Goal: Transaction & Acquisition: Register for event/course

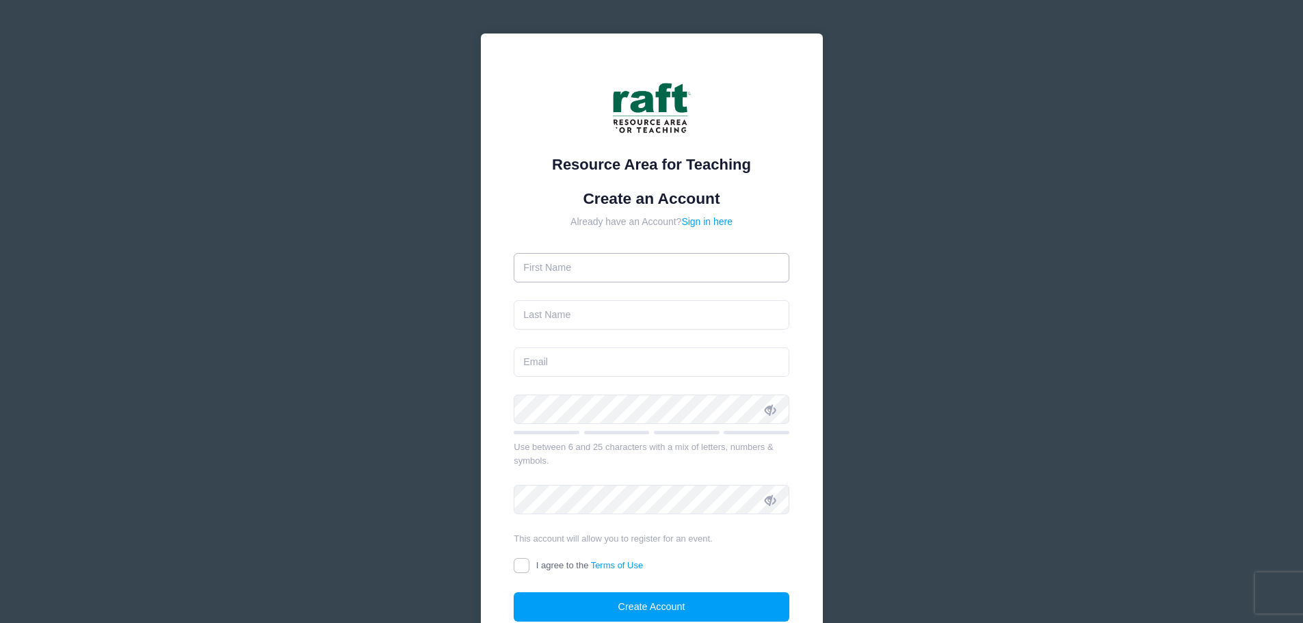
click at [652, 278] on input "text" at bounding box center [652, 267] width 276 height 29
type input "Sandra"
type input "Armendariz"
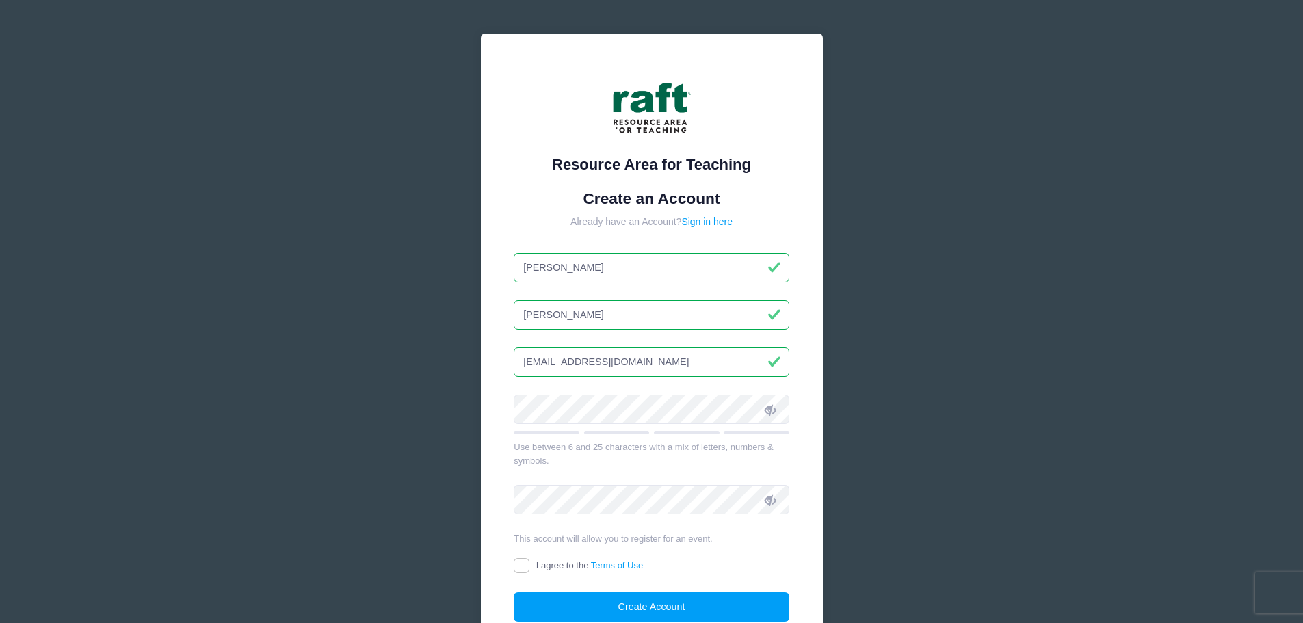
type input "[EMAIL_ADDRESS][DOMAIN_NAME]"
click at [526, 566] on input "I agree to the Terms of Use" at bounding box center [522, 566] width 16 height 16
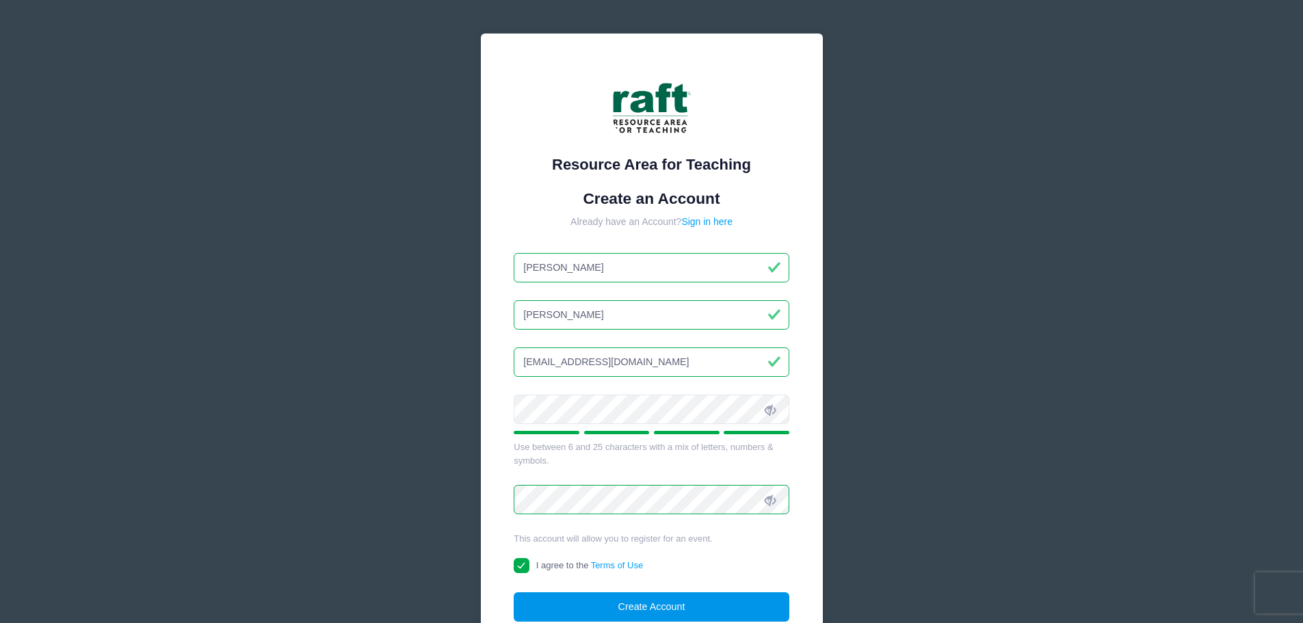
click at [590, 599] on button "Create Account" at bounding box center [652, 606] width 276 height 29
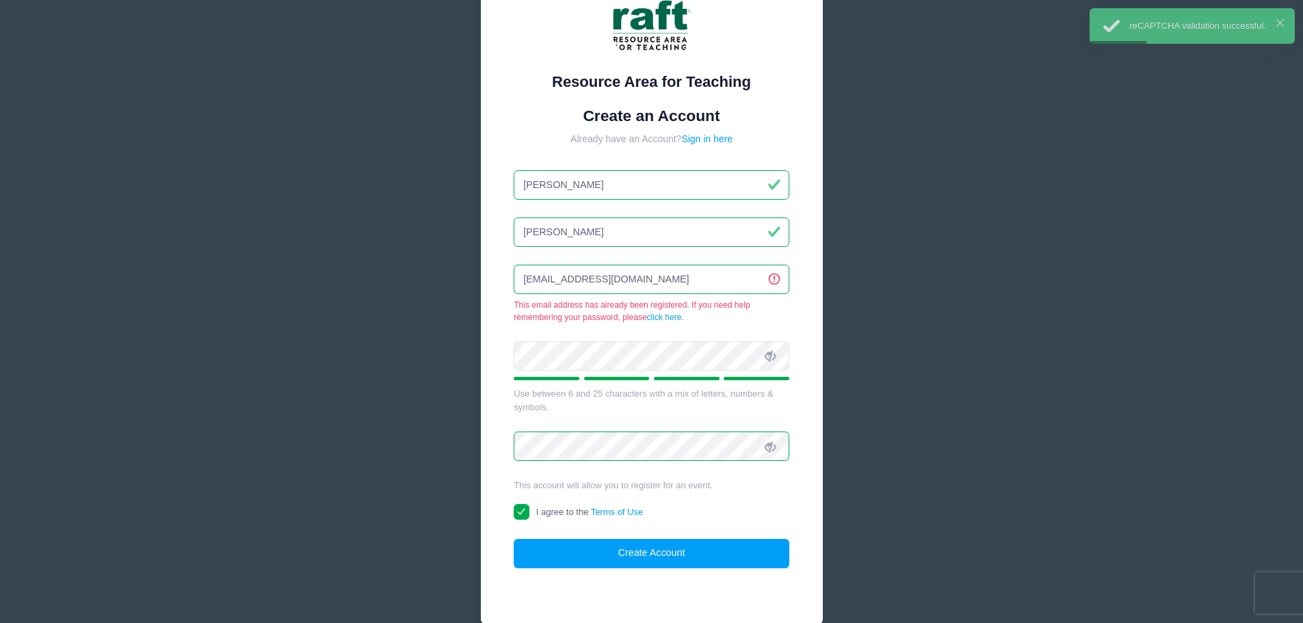
scroll to position [150, 0]
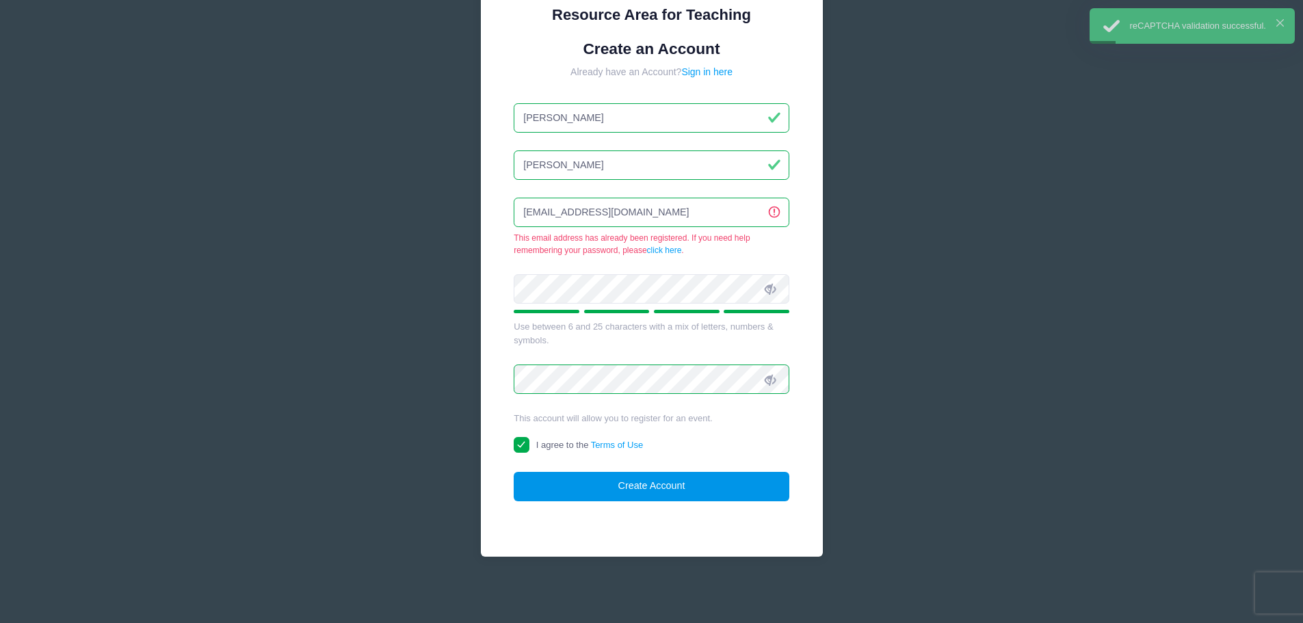
click at [730, 480] on button "Create Account" at bounding box center [652, 486] width 276 height 29
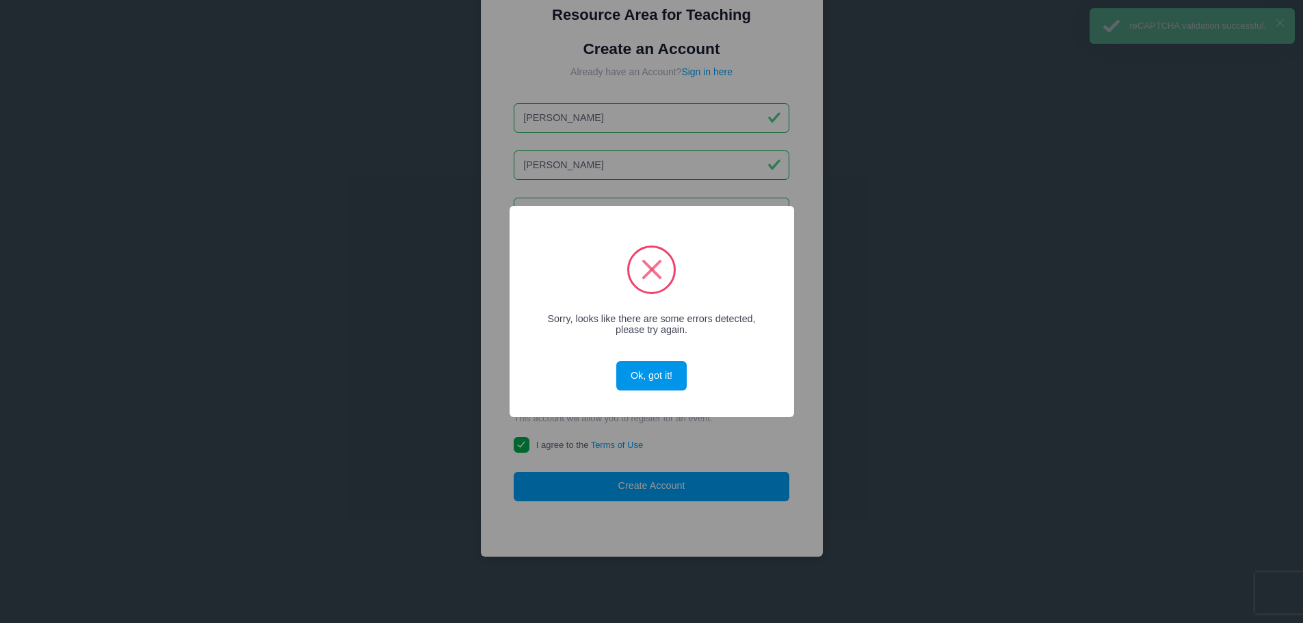
click at [662, 368] on button "Ok, got it!" at bounding box center [651, 375] width 70 height 29
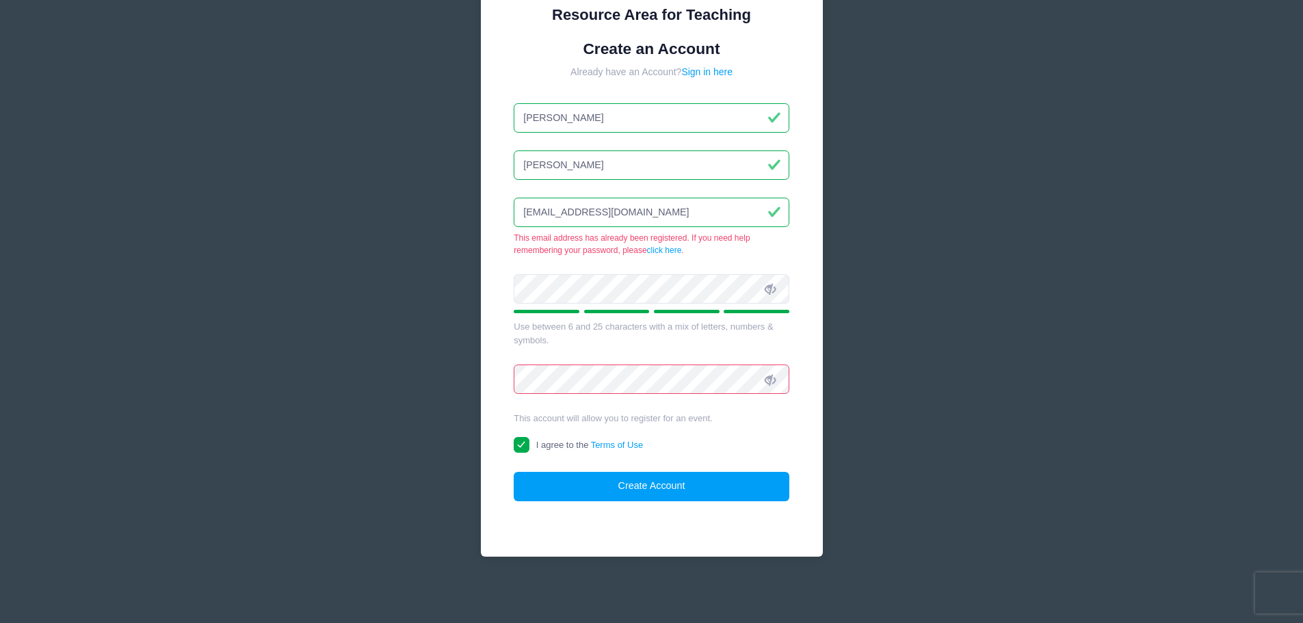
click at [569, 439] on label "I agree to the Terms of Use" at bounding box center [578, 446] width 129 height 14
click at [530, 439] on input "I agree to the Terms of Use" at bounding box center [522, 445] width 16 height 16
checkbox input "false"
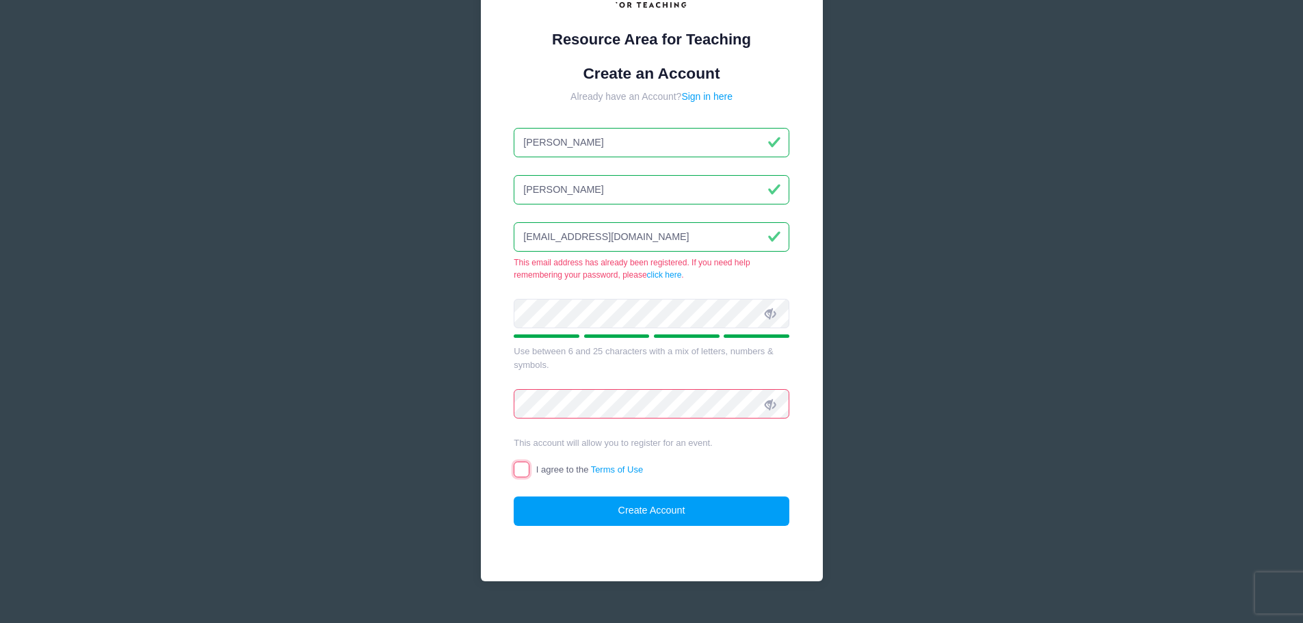
scroll to position [81, 0]
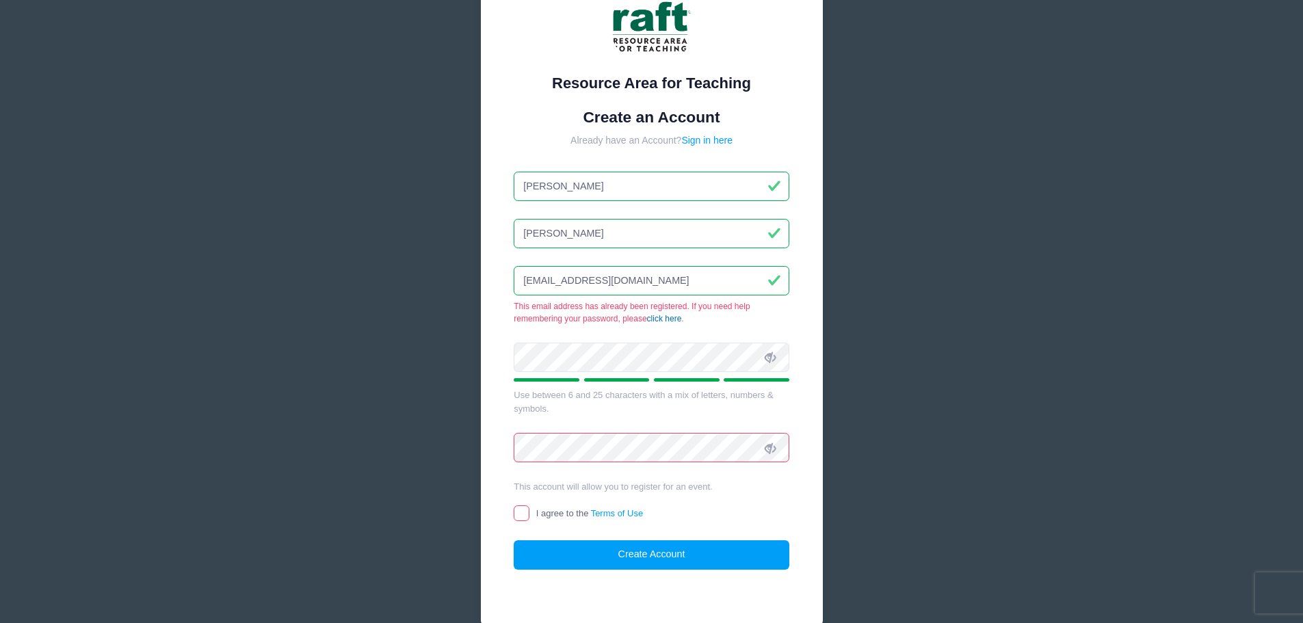
click at [667, 320] on link "click here" at bounding box center [664, 319] width 35 height 10
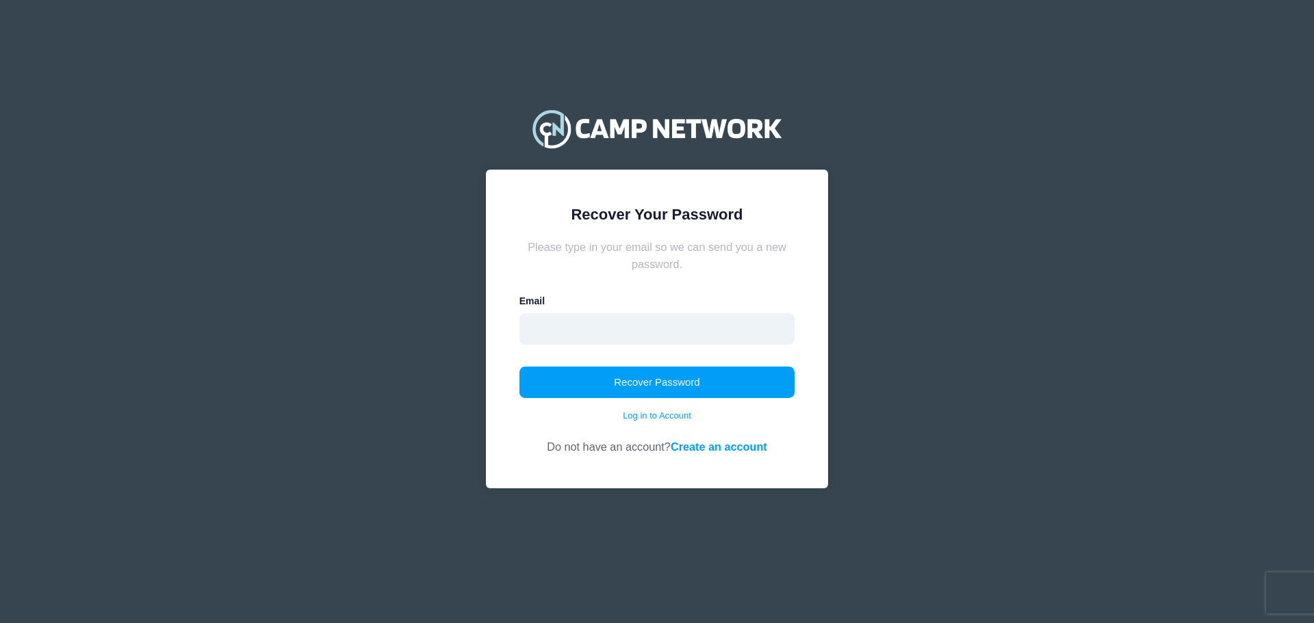
click at [631, 321] on input "email" at bounding box center [657, 328] width 276 height 31
type input "[EMAIL_ADDRESS][DOMAIN_NAME]"
click at [666, 367] on button "Recover Password" at bounding box center [657, 382] width 276 height 31
click at [634, 312] on div "Email" at bounding box center [657, 319] width 276 height 50
click at [638, 333] on input "email" at bounding box center [657, 328] width 276 height 31
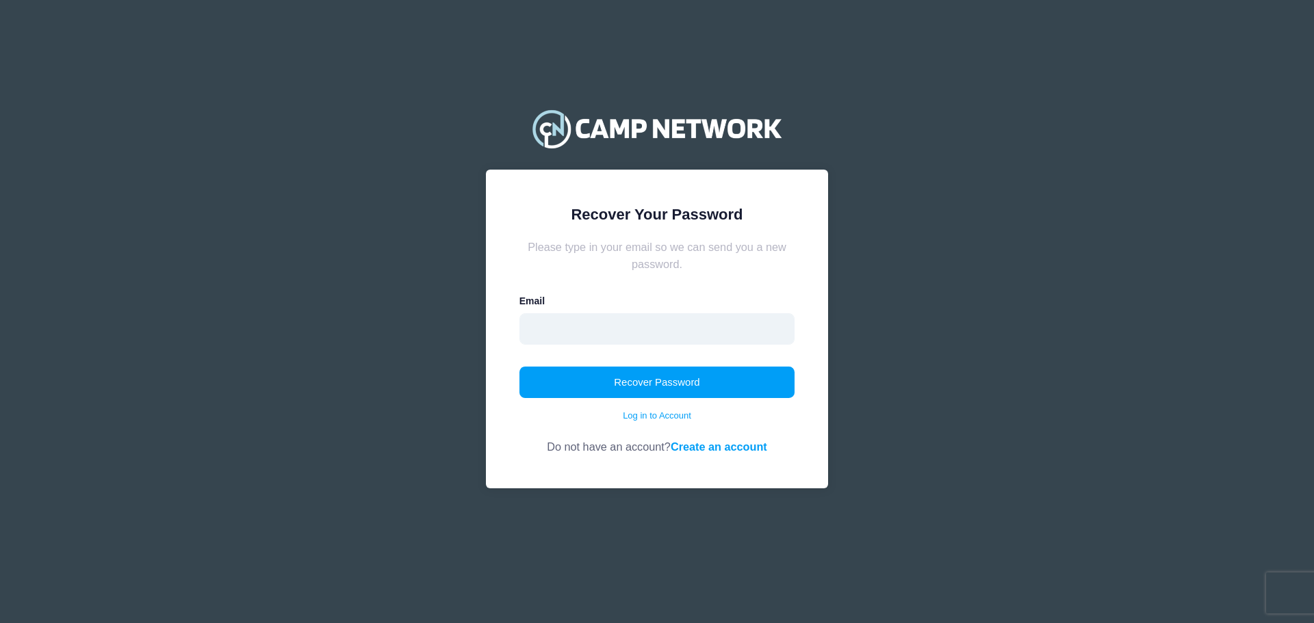
type input "[EMAIL_ADDRESS][DOMAIN_NAME]"
click at [637, 385] on button "Recover Password" at bounding box center [657, 382] width 276 height 31
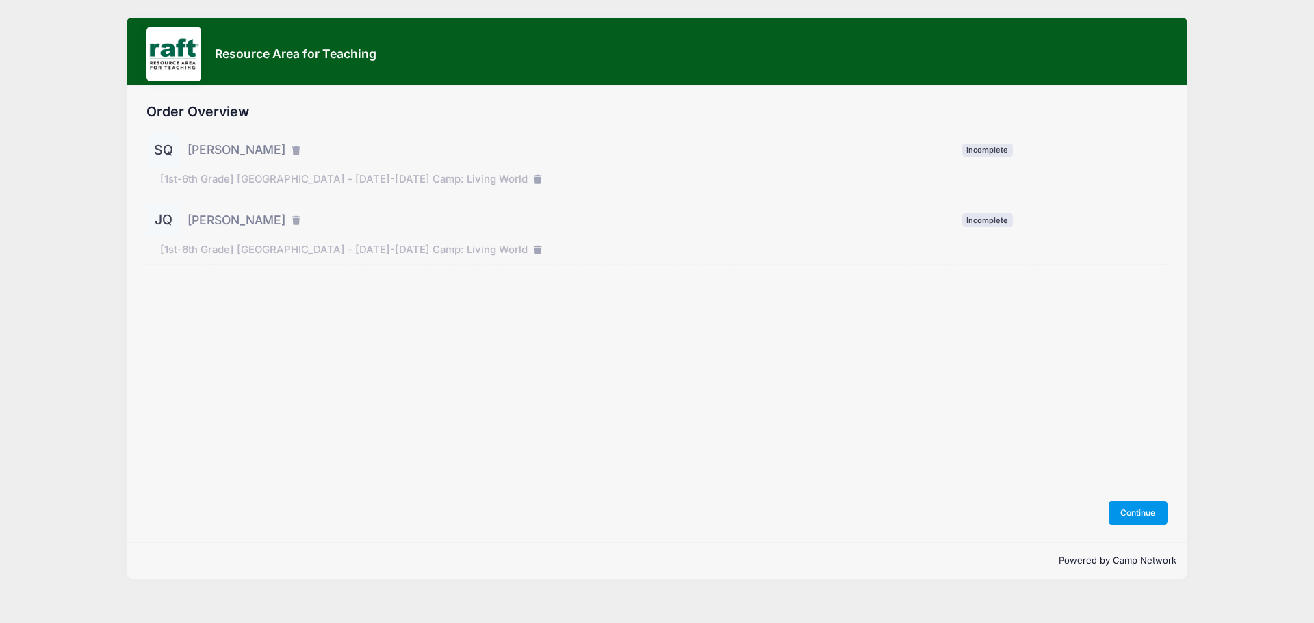
click at [1146, 506] on button "Continue" at bounding box center [1137, 512] width 59 height 23
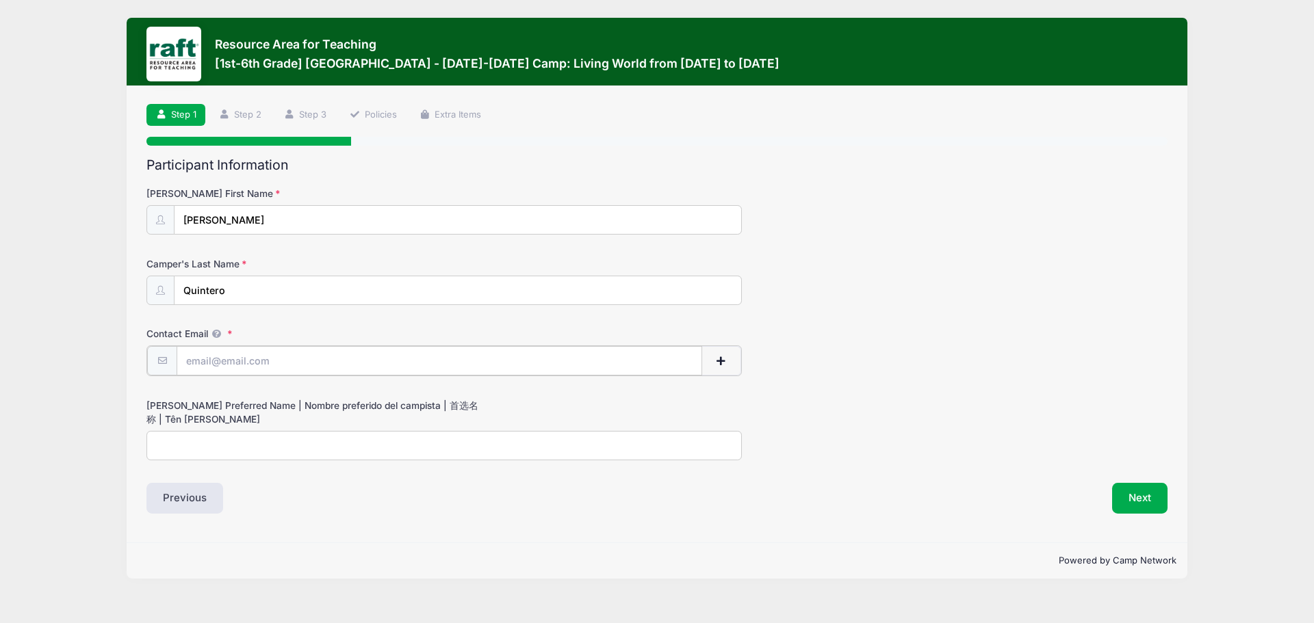
click at [309, 365] on input "Contact Email" at bounding box center [439, 360] width 525 height 29
type input "armendarizsandra@yahoo.com"
click at [246, 443] on input "Camper's Preferred Name | Nombre preferido del campista | 首选名称 | Tên ưa thích" at bounding box center [443, 444] width 595 height 29
type input "Sammy"
click at [326, 364] on input "armendarizsandra@yahoo.com" at bounding box center [439, 360] width 525 height 29
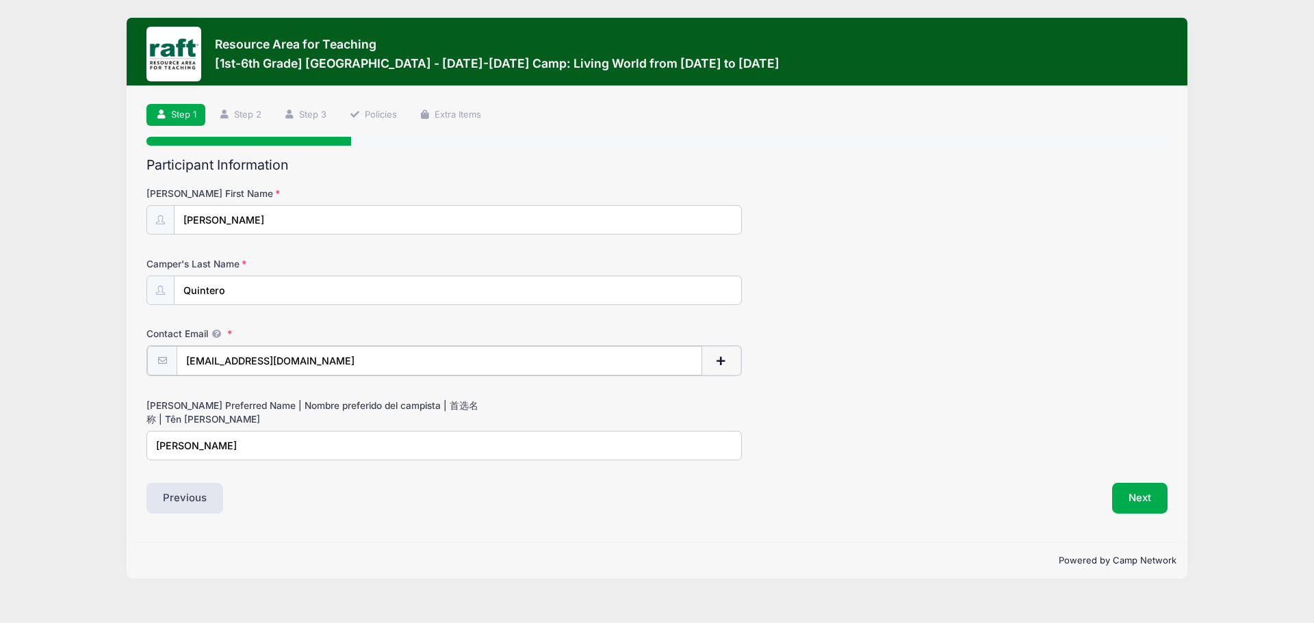
click at [326, 364] on input "armendarizsandra@yahoo.com" at bounding box center [439, 360] width 525 height 29
click at [326, 364] on input "[EMAIL_ADDRESS][DOMAIN_NAME]" at bounding box center [439, 360] width 525 height 29
click at [1138, 495] on button "Next" at bounding box center [1139, 497] width 55 height 31
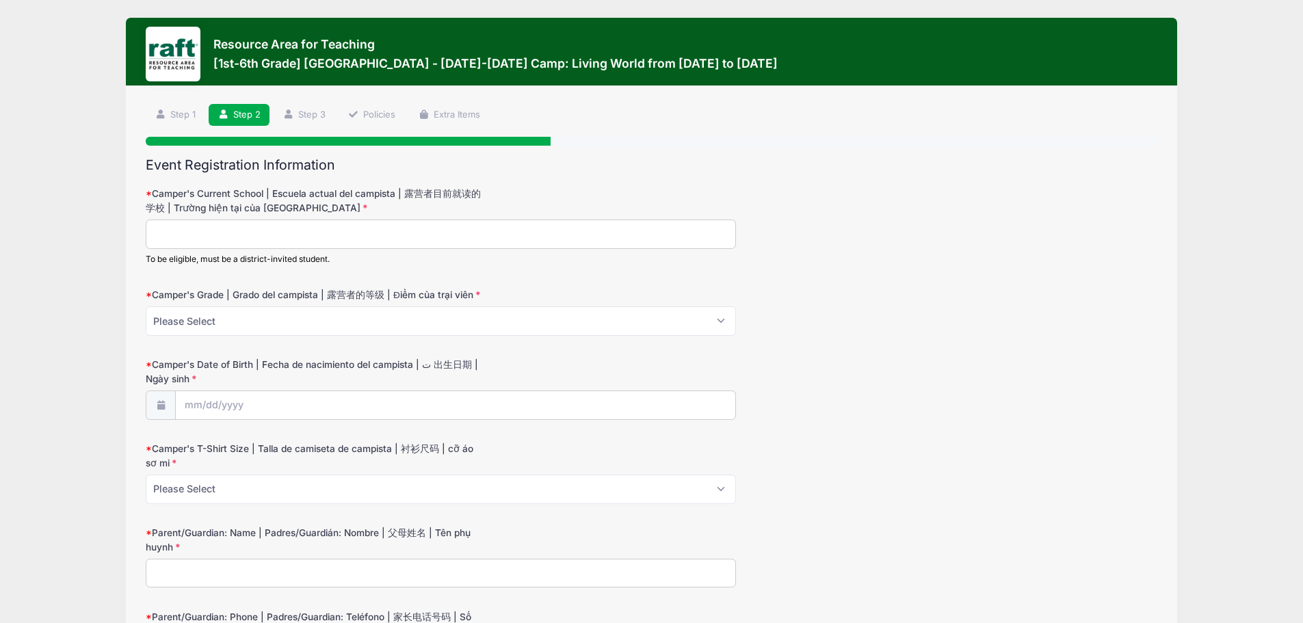
click at [307, 228] on input "Camper's Current School | Escuela actual del campista | 露营者目前就读的学校 | Trường hiệ…" at bounding box center [441, 234] width 590 height 29
type input "Ruskin"
click at [277, 332] on select "Please Select 1 2 3 4 5 6" at bounding box center [441, 321] width 590 height 29
select select "5"
click at [146, 307] on select "Please Select 1 2 3 4 5 6" at bounding box center [441, 321] width 590 height 29
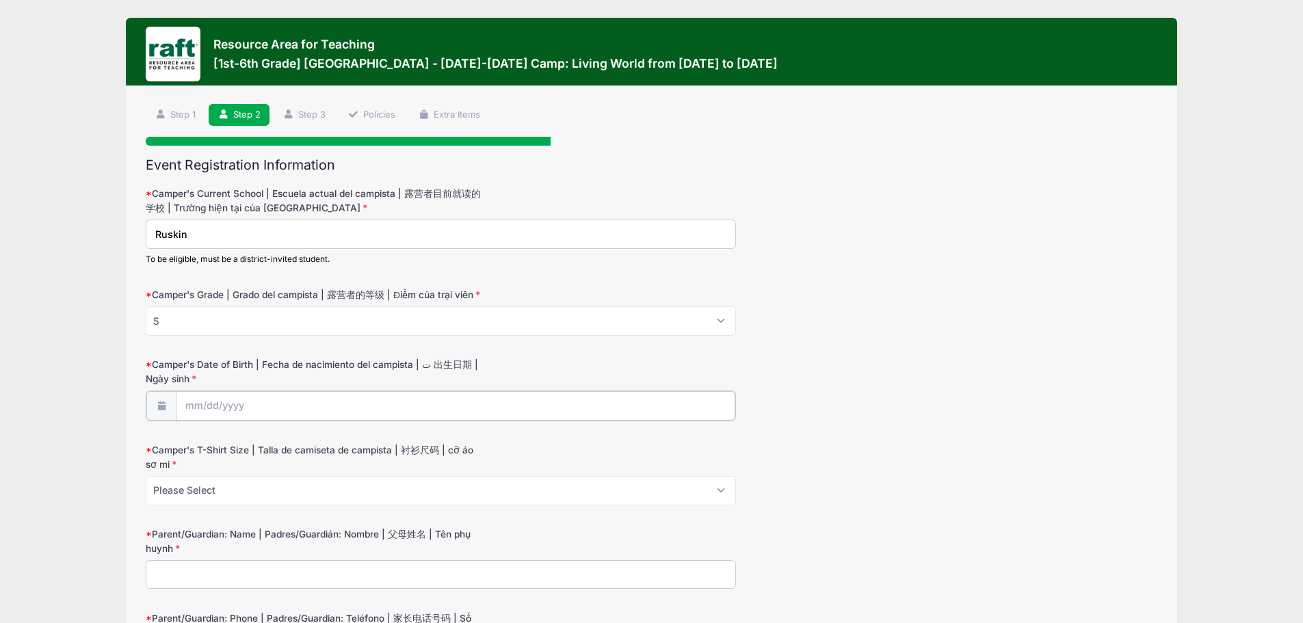
click at [291, 405] on input "Camper's Date of Birth | Fecha de nacimiento del campista | ت 出生日期 | Ngày sinh" at bounding box center [456, 405] width 560 height 29
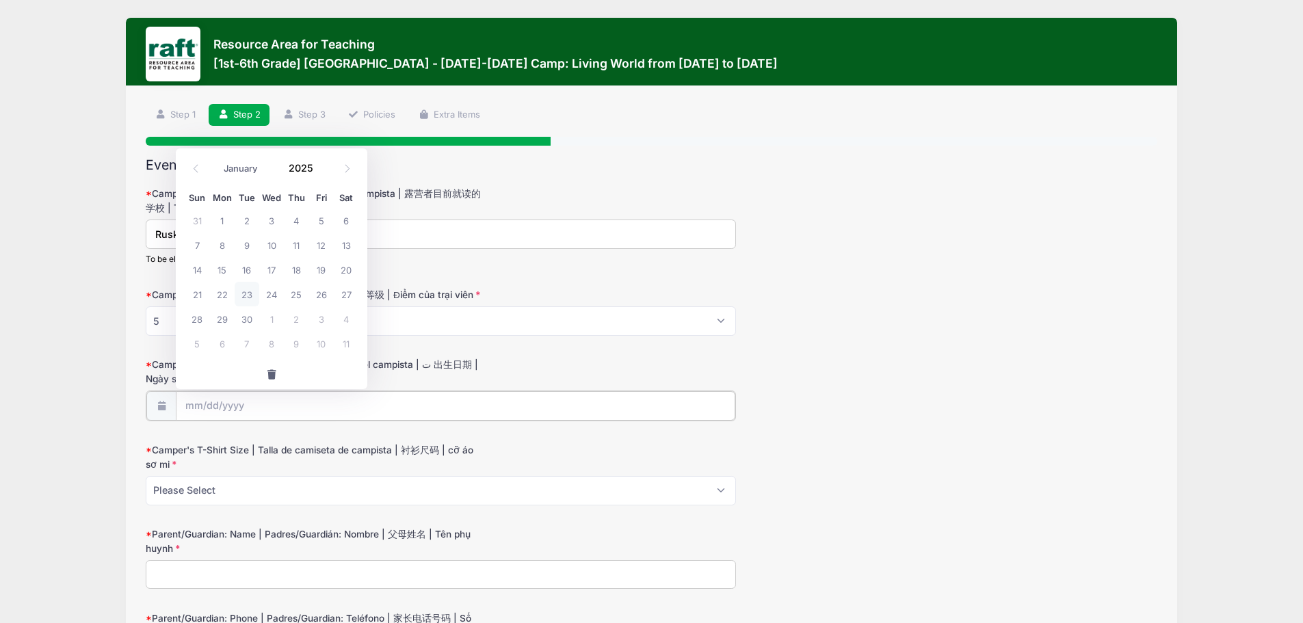
click at [211, 401] on input "Camper's Date of Birth | Fecha de nacimiento del campista | ت 出生日期 | Ngày sinh" at bounding box center [456, 405] width 560 height 29
click at [236, 167] on select "January February March April May June July August September October November De…" at bounding box center [247, 169] width 61 height 18
click at [217, 160] on select "January February March April May June July August September October November De…" at bounding box center [247, 169] width 61 height 18
click at [200, 239] on span "7" at bounding box center [197, 245] width 25 height 25
type input "09/07/2025"
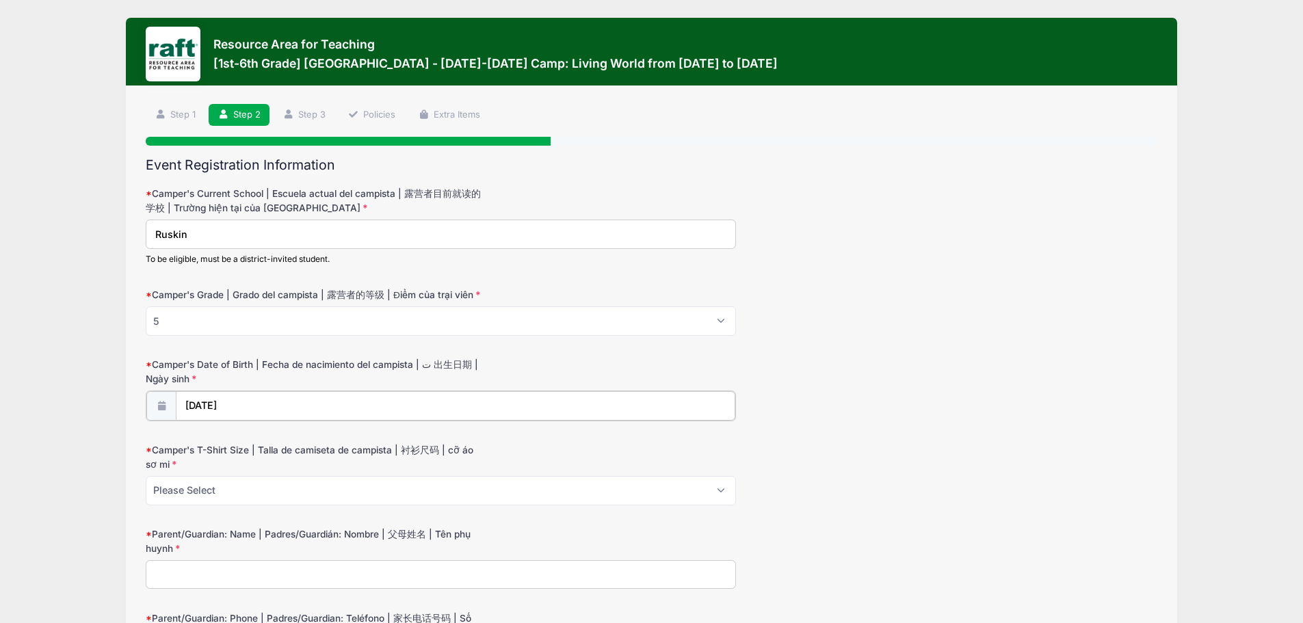
click at [248, 402] on input "09/07/2025" at bounding box center [456, 405] width 560 height 29
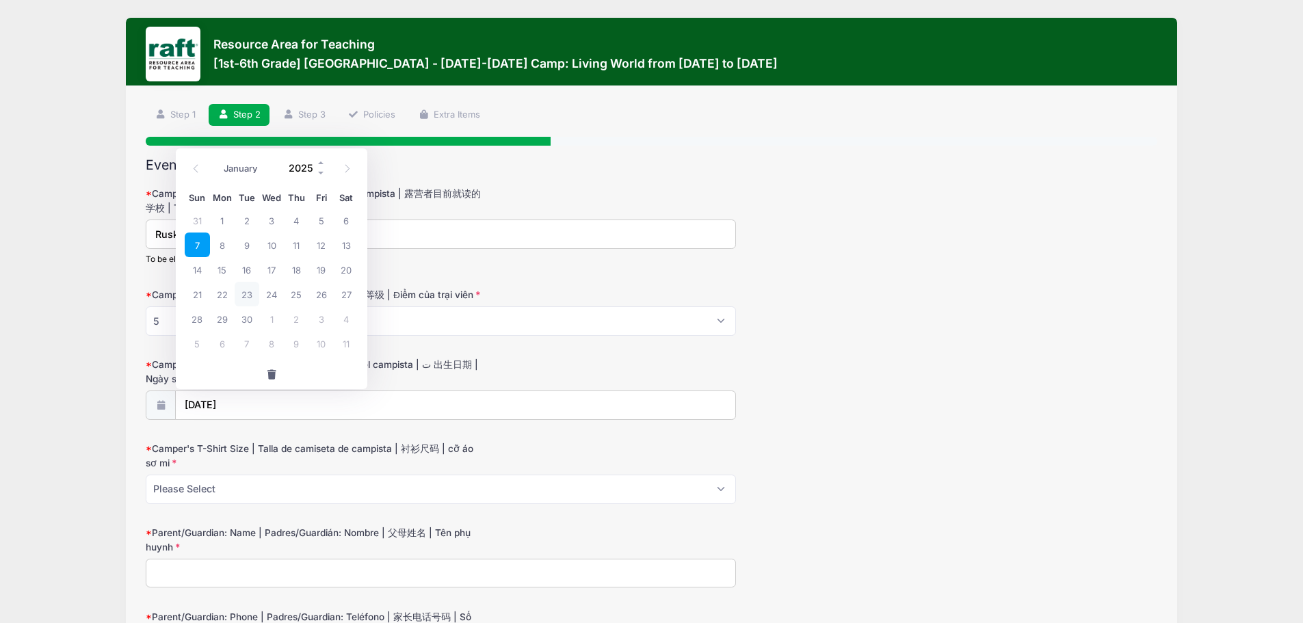
click at [303, 166] on input "2025" at bounding box center [304, 168] width 44 height 21
click at [320, 164] on span at bounding box center [322, 163] width 10 height 10
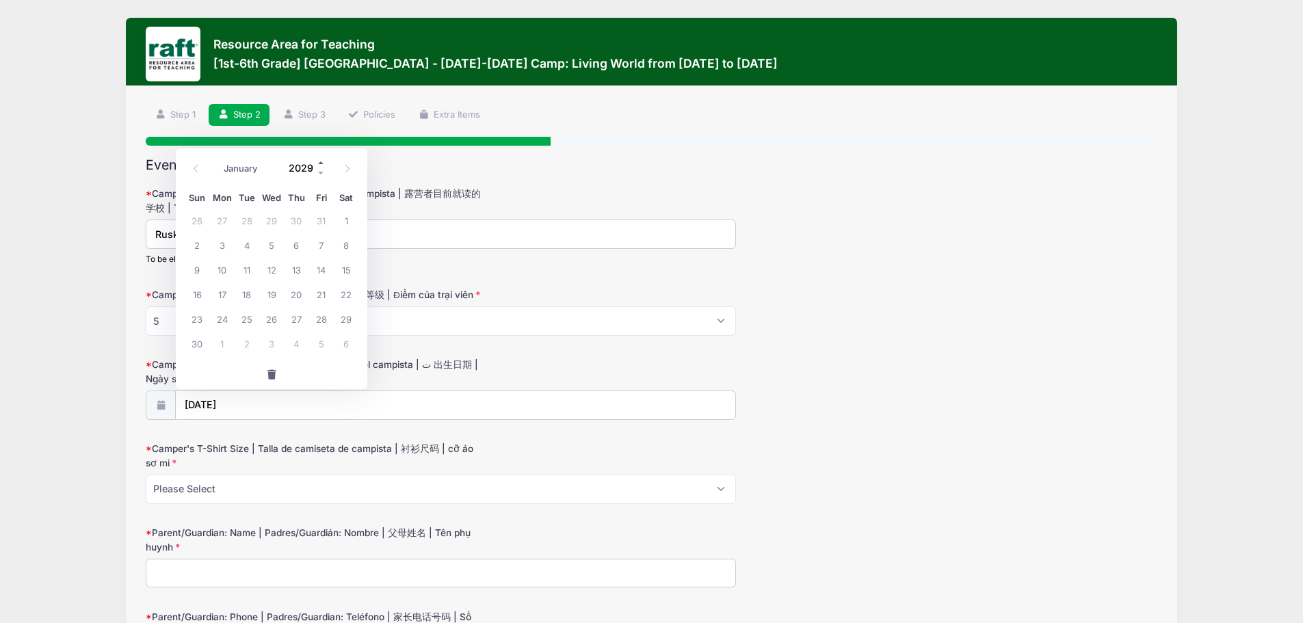
click at [320, 164] on span at bounding box center [322, 163] width 10 height 10
click at [322, 176] on span at bounding box center [322, 173] width 10 height 10
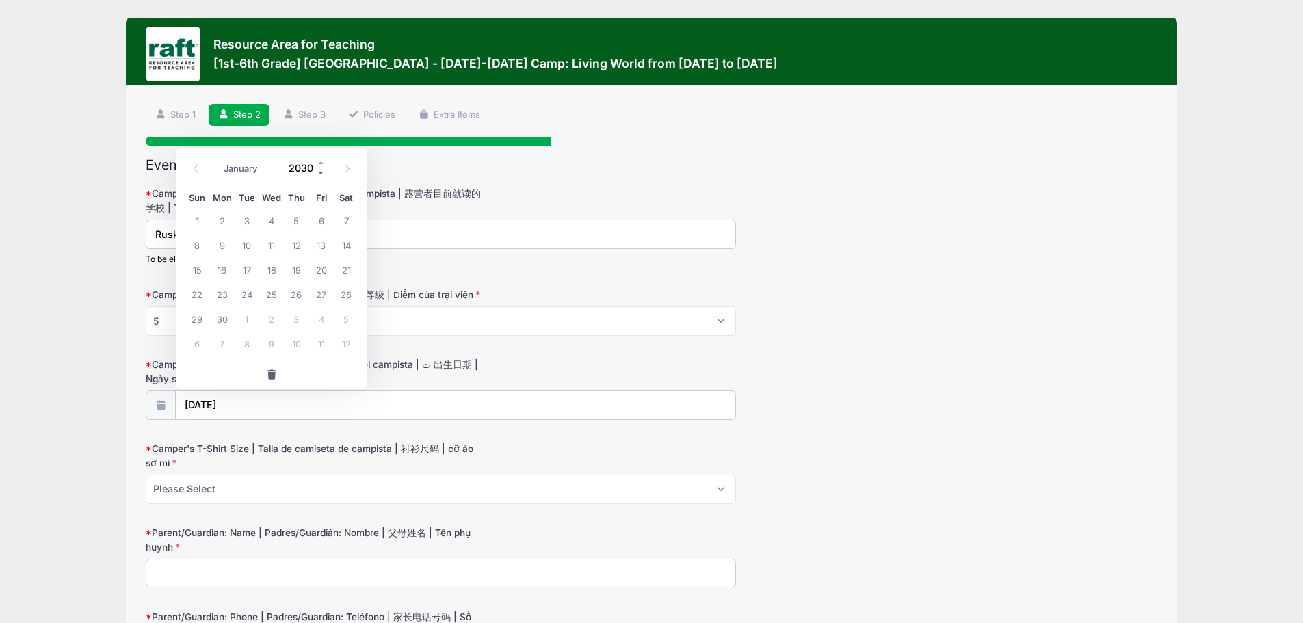
click at [322, 176] on span at bounding box center [322, 173] width 10 height 10
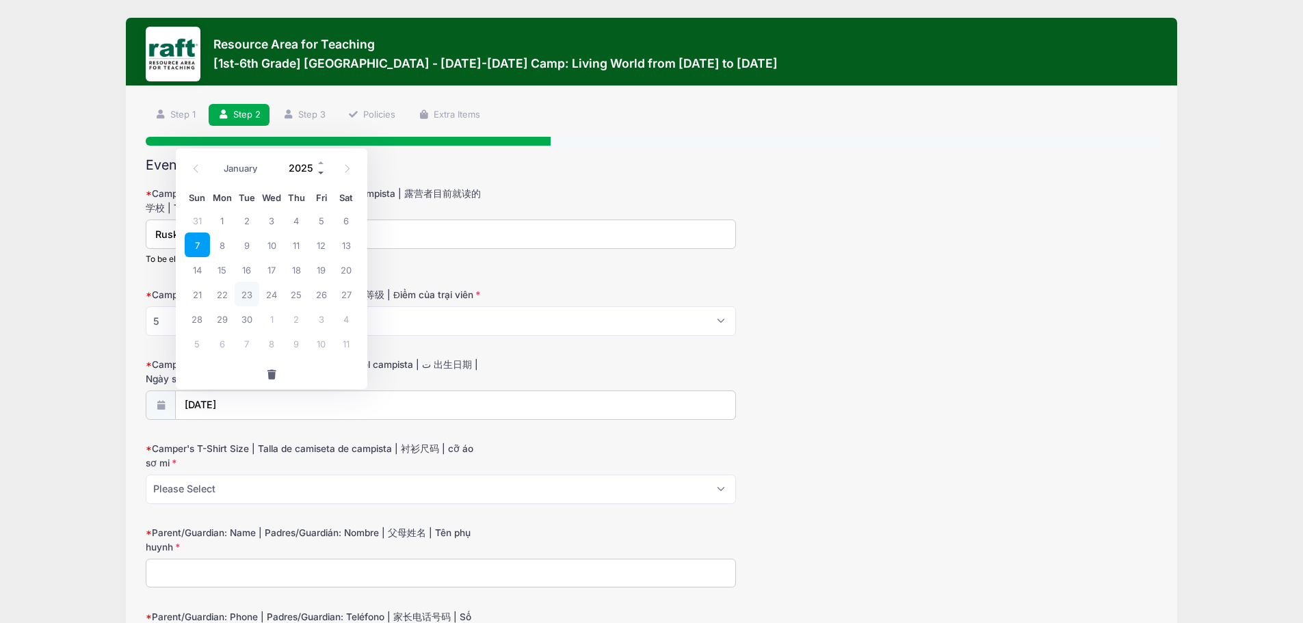
click at [322, 176] on span at bounding box center [322, 173] width 10 height 10
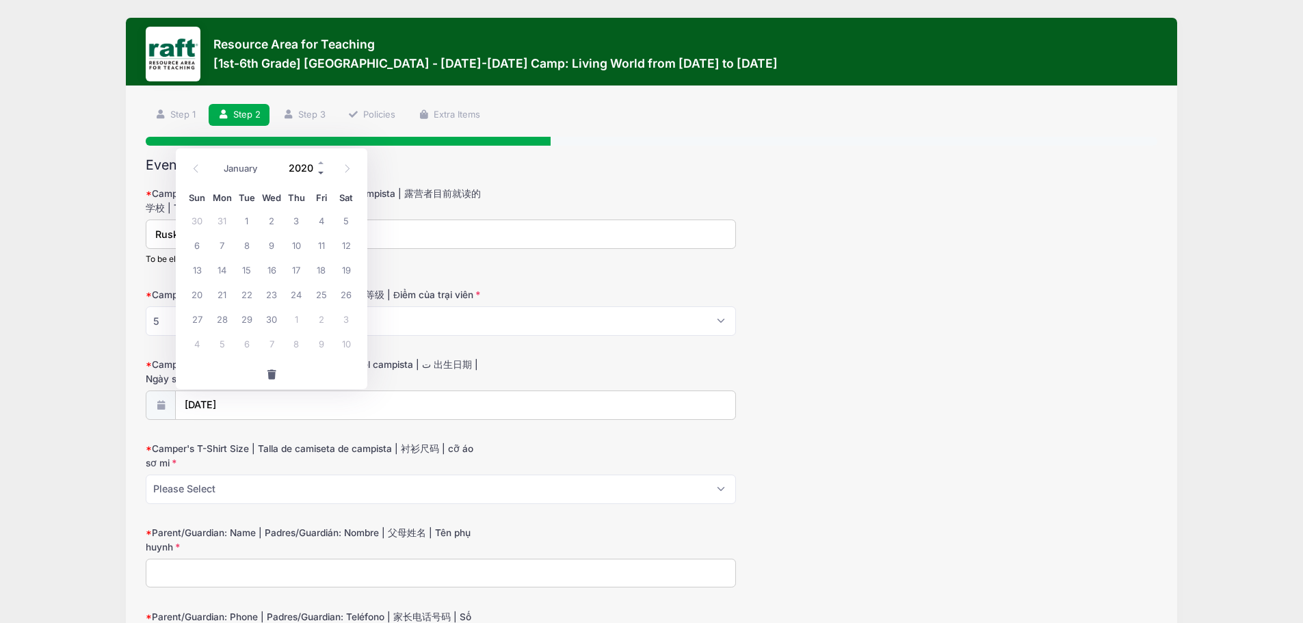
click at [322, 176] on span at bounding box center [322, 173] width 10 height 10
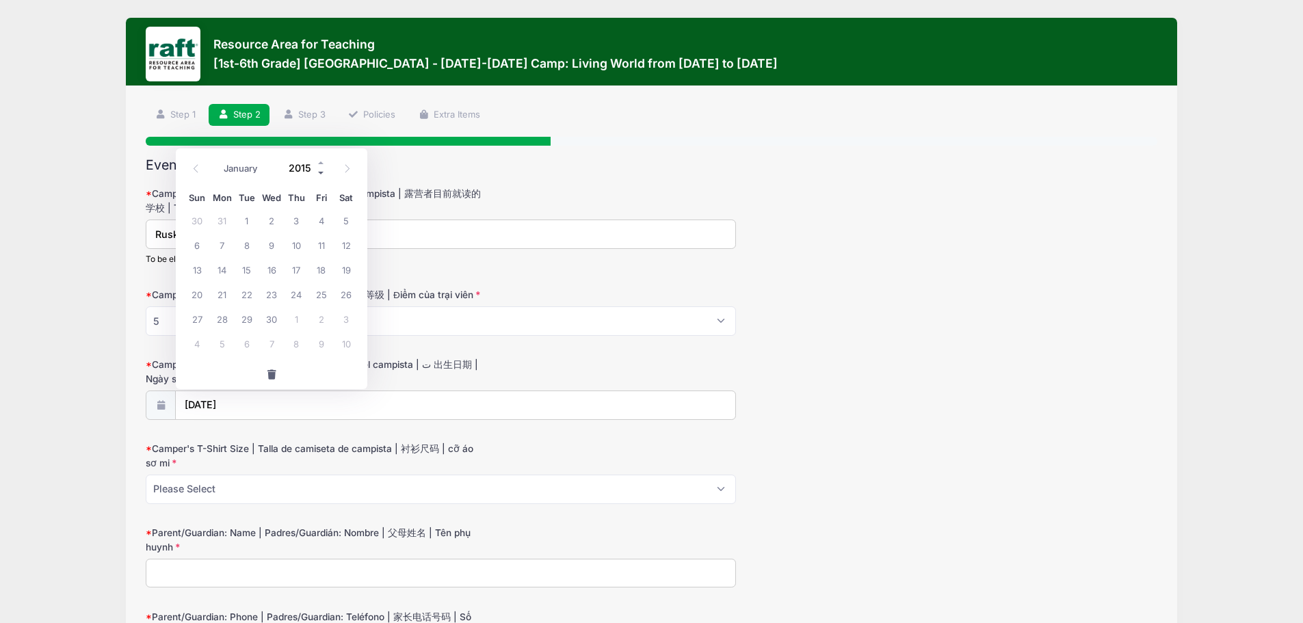
click at [322, 176] on span at bounding box center [322, 173] width 10 height 10
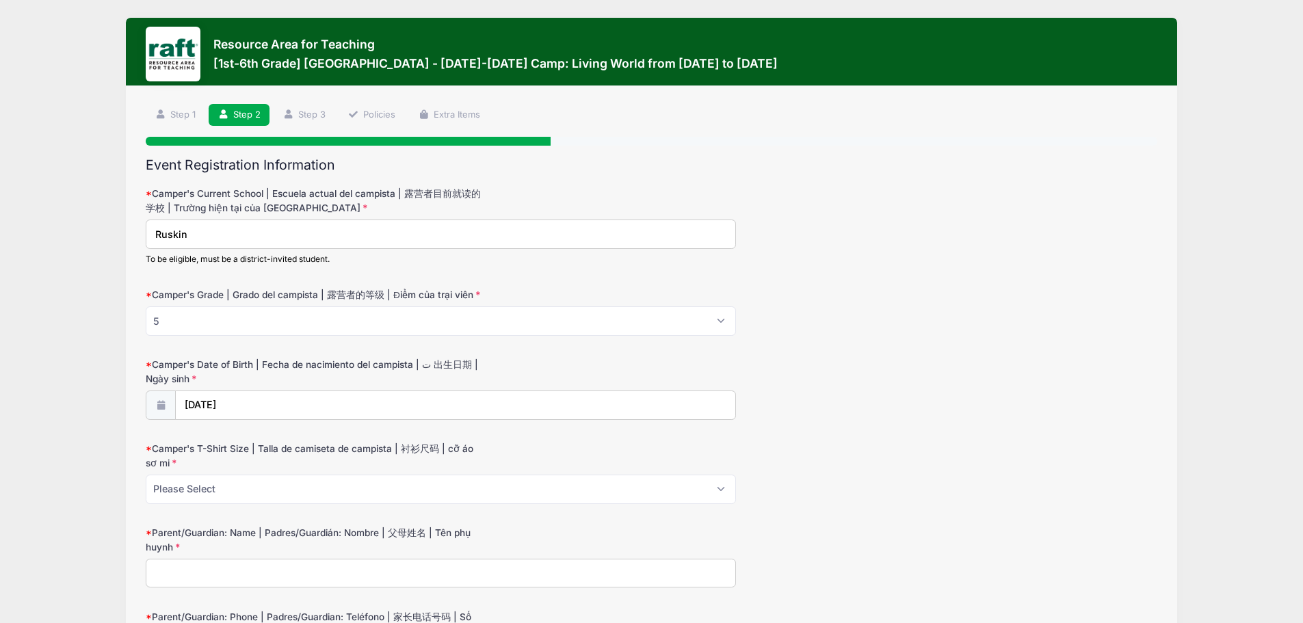
click at [489, 289] on div "Camper's Grade | Grado del campista | 露营者的等级 | Điểm của trại viên Please Select…" at bounding box center [652, 312] width 1012 height 48
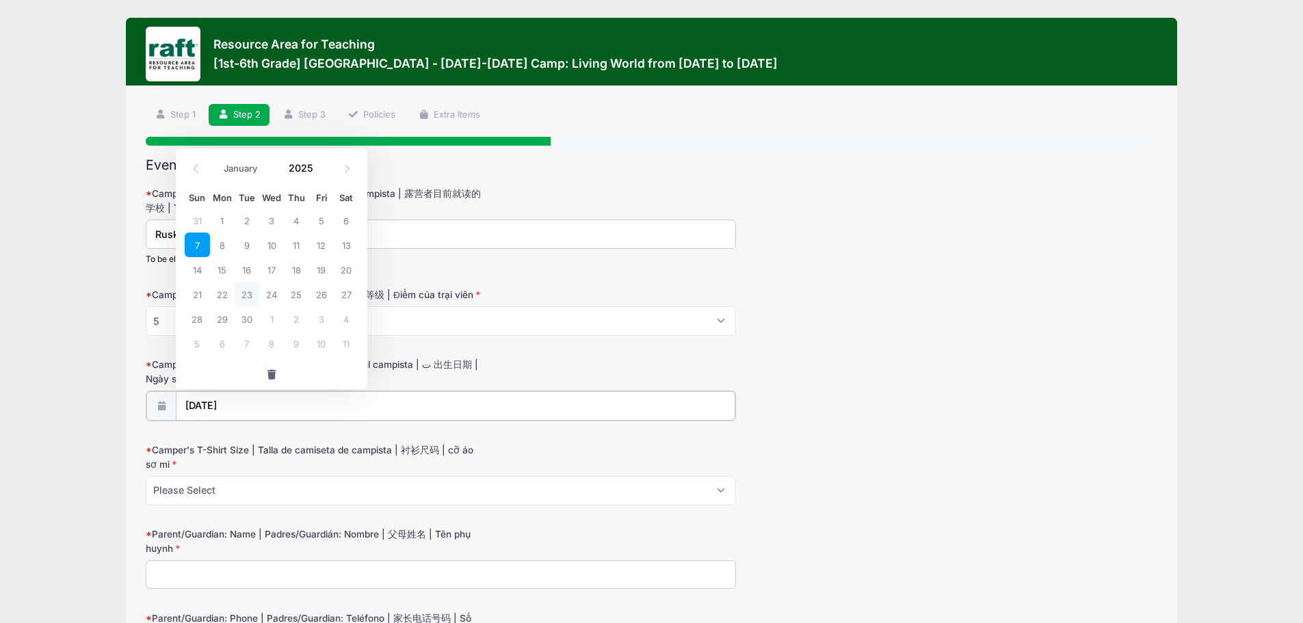
click at [283, 403] on input "09/07/2025" at bounding box center [456, 405] width 560 height 29
click at [562, 395] on input "09/07/2025" at bounding box center [456, 405] width 560 height 29
click at [296, 166] on input "2025" at bounding box center [304, 168] width 44 height 21
click at [252, 404] on input "09/07/2025" at bounding box center [456, 405] width 560 height 29
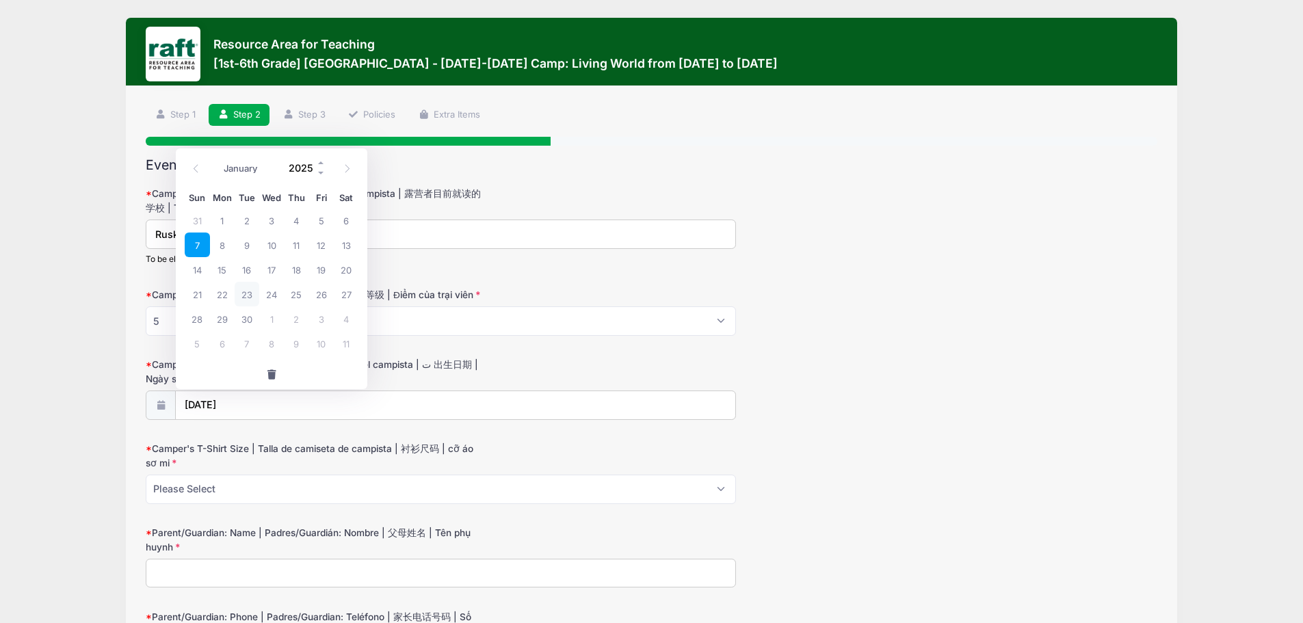
click at [302, 169] on input "2025" at bounding box center [304, 168] width 44 height 21
type input "2014"
click at [348, 168] on icon at bounding box center [347, 168] width 9 height 9
select select "9"
click at [411, 403] on input "09/07/2025" at bounding box center [456, 405] width 560 height 29
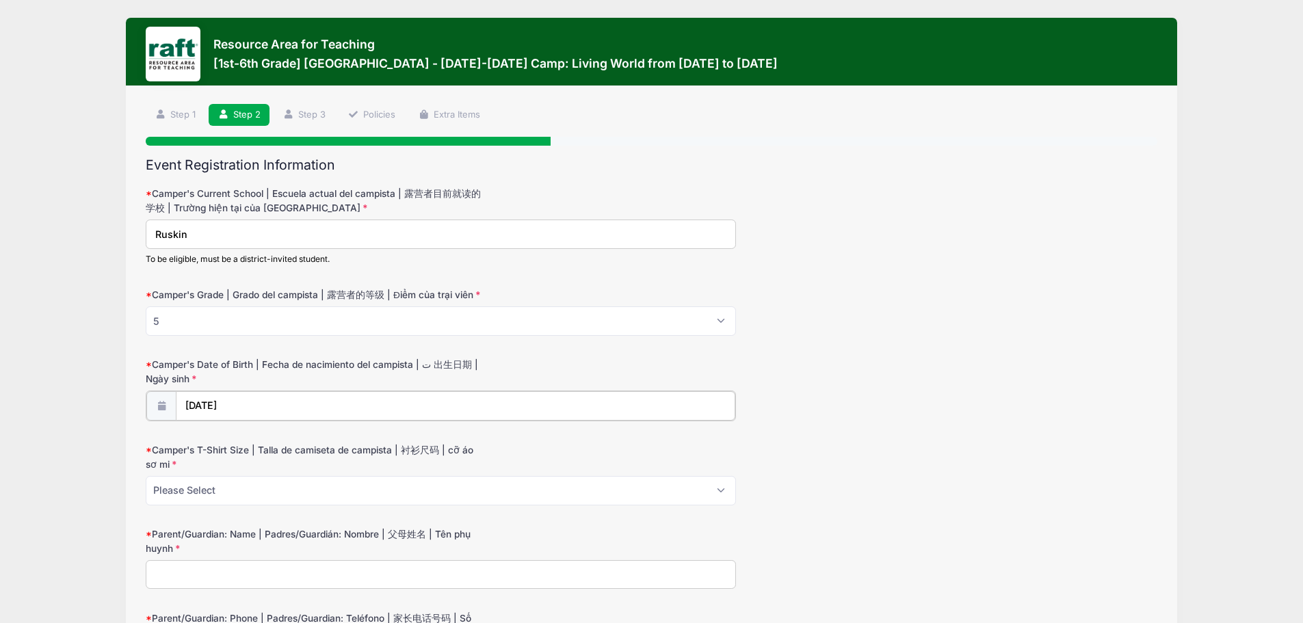
type input "2025"
select select "8"
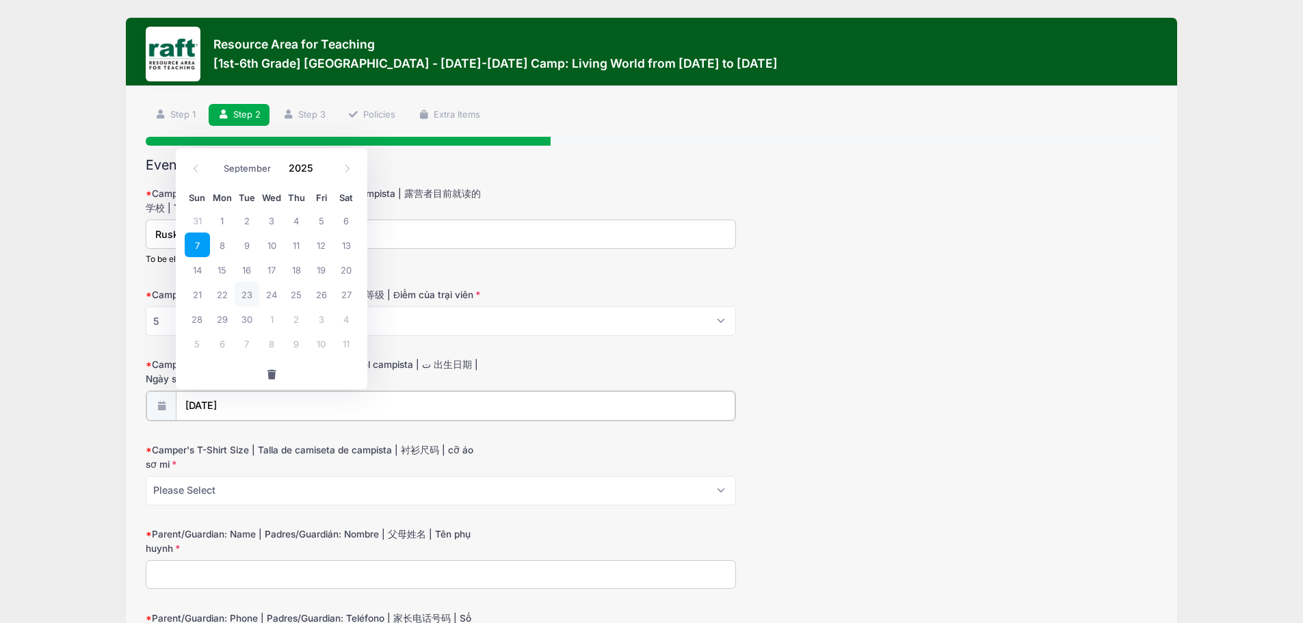
drag, startPoint x: 283, startPoint y: 408, endPoint x: 222, endPoint y: 416, distance: 61.4
click at [222, 416] on input "09/07/2025" at bounding box center [456, 405] width 560 height 29
click at [297, 399] on input "Camper's Date of Birth | Fecha de nacimiento del campista | ت 出生日期 | Ngày sinh" at bounding box center [456, 405] width 560 height 29
click at [310, 406] on input "Camper's Date of Birth | Fecha de nacimiento del campista | ت 出生日期 | Ngày sinh" at bounding box center [456, 405] width 560 height 29
drag, startPoint x: 310, startPoint y: 406, endPoint x: 322, endPoint y: 291, distance: 114.8
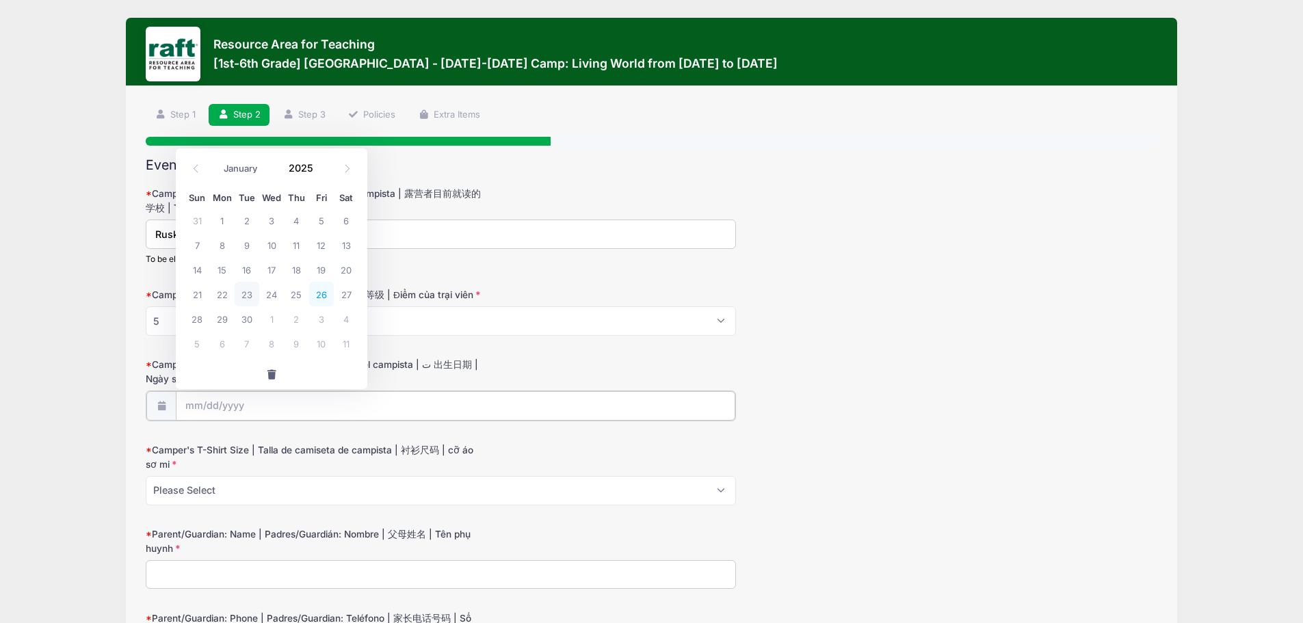
click at [311, 407] on input "Camper's Date of Birth | Fecha de nacimiento del campista | ت 出生日期 | Ngày sinh" at bounding box center [456, 405] width 560 height 29
drag, startPoint x: 246, startPoint y: 169, endPoint x: 246, endPoint y: 177, distance: 8.2
click at [246, 169] on select "January February March April May June July August September October November De…" at bounding box center [247, 169] width 61 height 18
click at [217, 160] on select "January February March April May June July August September October November De…" at bounding box center [247, 169] width 61 height 18
click at [197, 244] on span "7" at bounding box center [197, 245] width 25 height 25
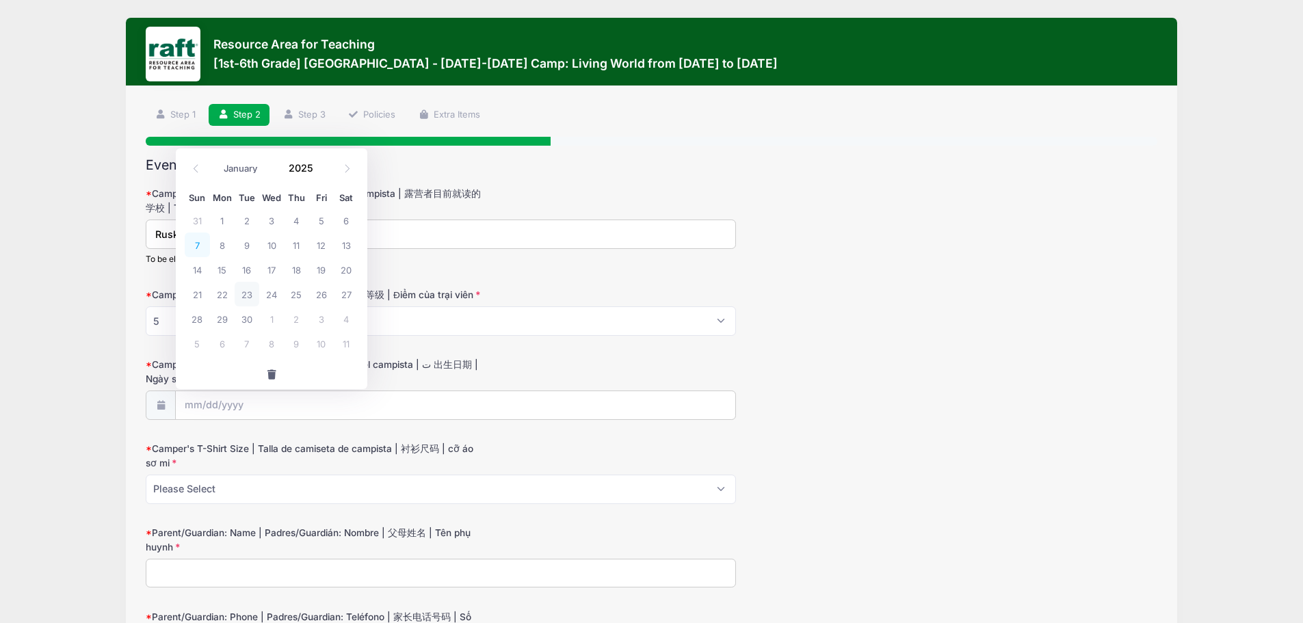
type input "09/07/2025"
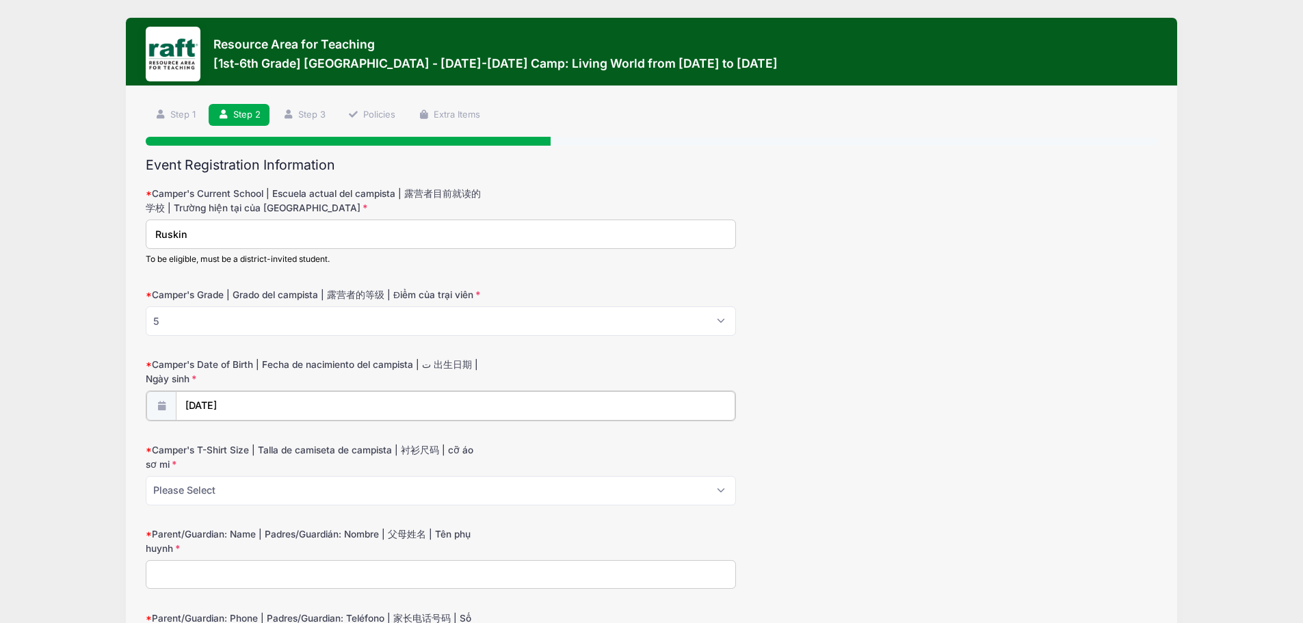
click at [278, 410] on input "09/07/2025" at bounding box center [456, 405] width 560 height 29
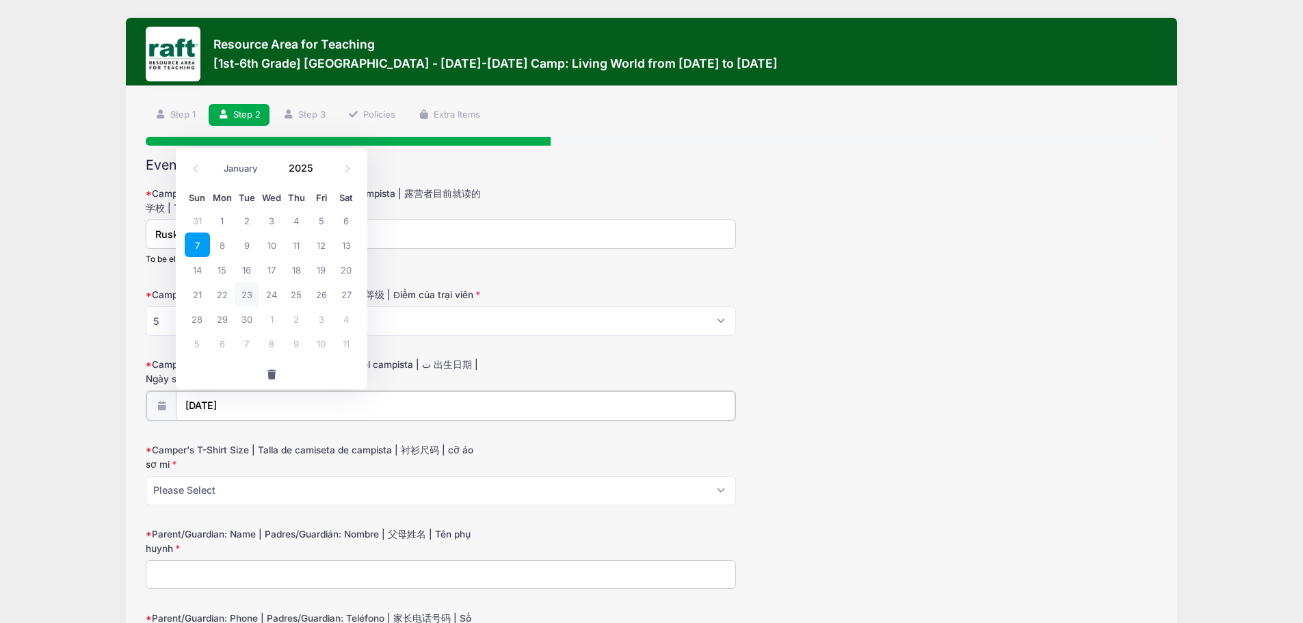
click at [294, 411] on input "09/07/2025" at bounding box center [456, 405] width 560 height 29
click at [309, 166] on input "2025" at bounding box center [304, 168] width 44 height 21
type input "2014"
click at [190, 242] on span "7" at bounding box center [197, 245] width 25 height 25
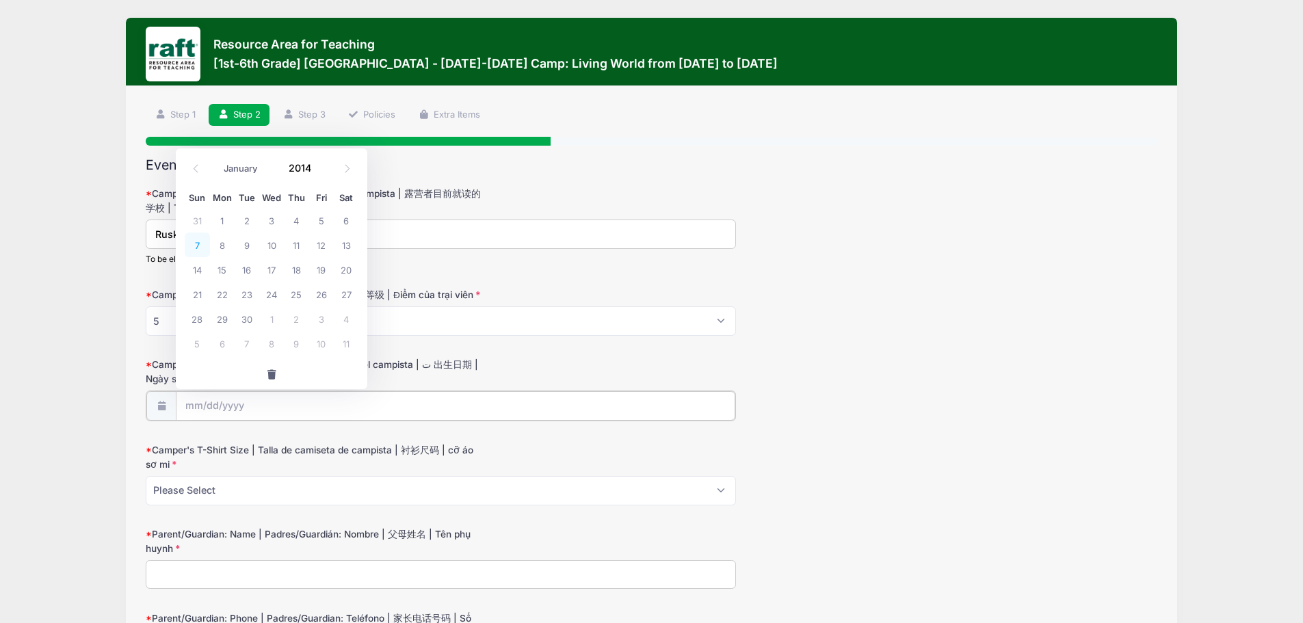
type input "09/07/2014"
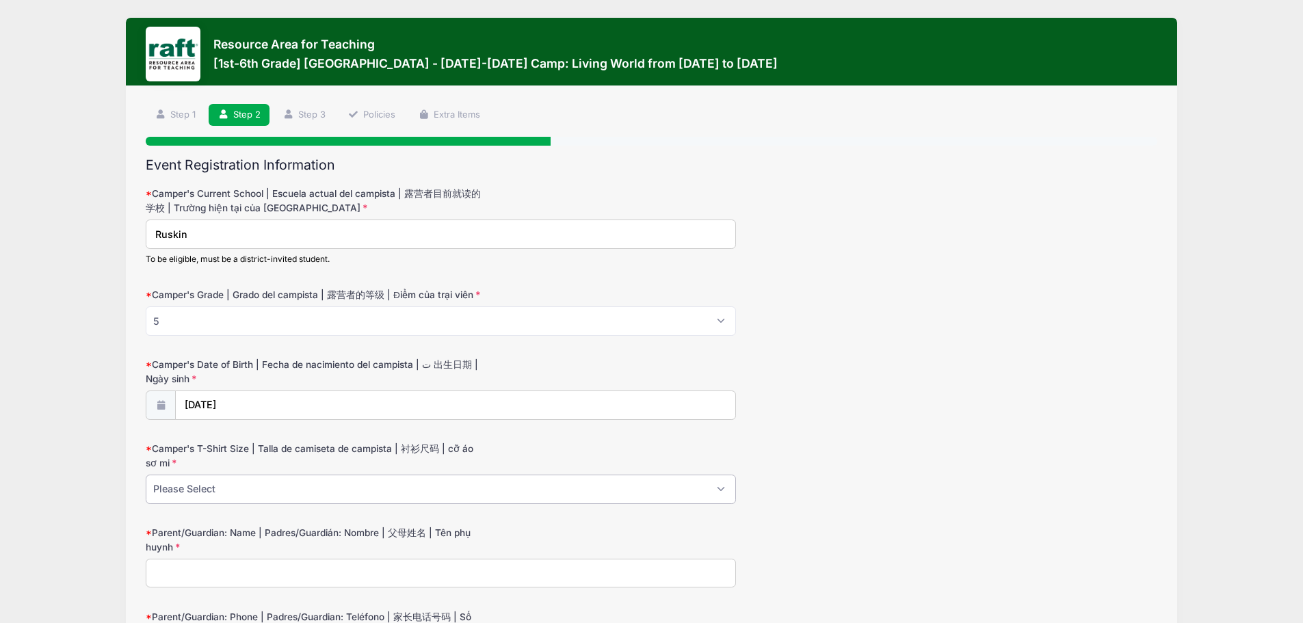
click at [230, 484] on select "Please Select Youth XS Youth S Youth M Youth L Youth XL Adult XS Adult S Adult …" at bounding box center [441, 489] width 590 height 29
select select "Youth M"
click at [146, 475] on select "Please Select Youth XS Youth S Youth M Youth L Youth XL Adult XS Adult S Adult …" at bounding box center [441, 489] width 590 height 29
click at [272, 564] on input "Parent/Guardian: Name | Padres/Guardián: Nombre | 父母姓名 | Tên phụ huynh" at bounding box center [441, 573] width 590 height 29
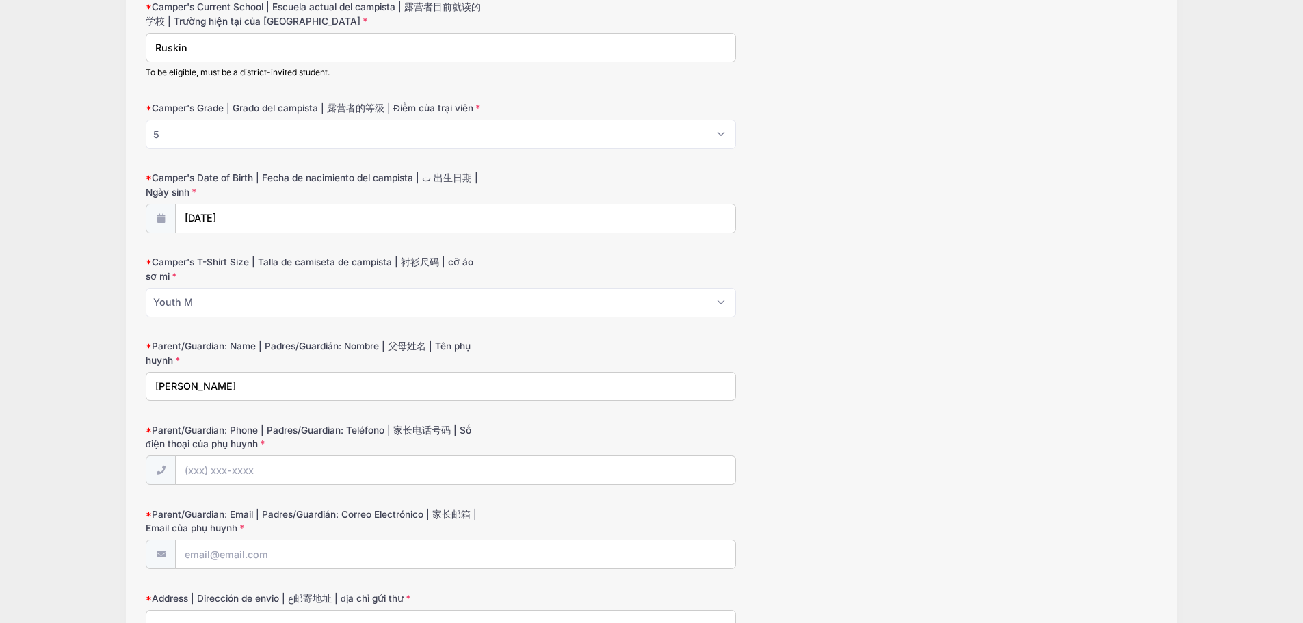
scroll to position [205, 0]
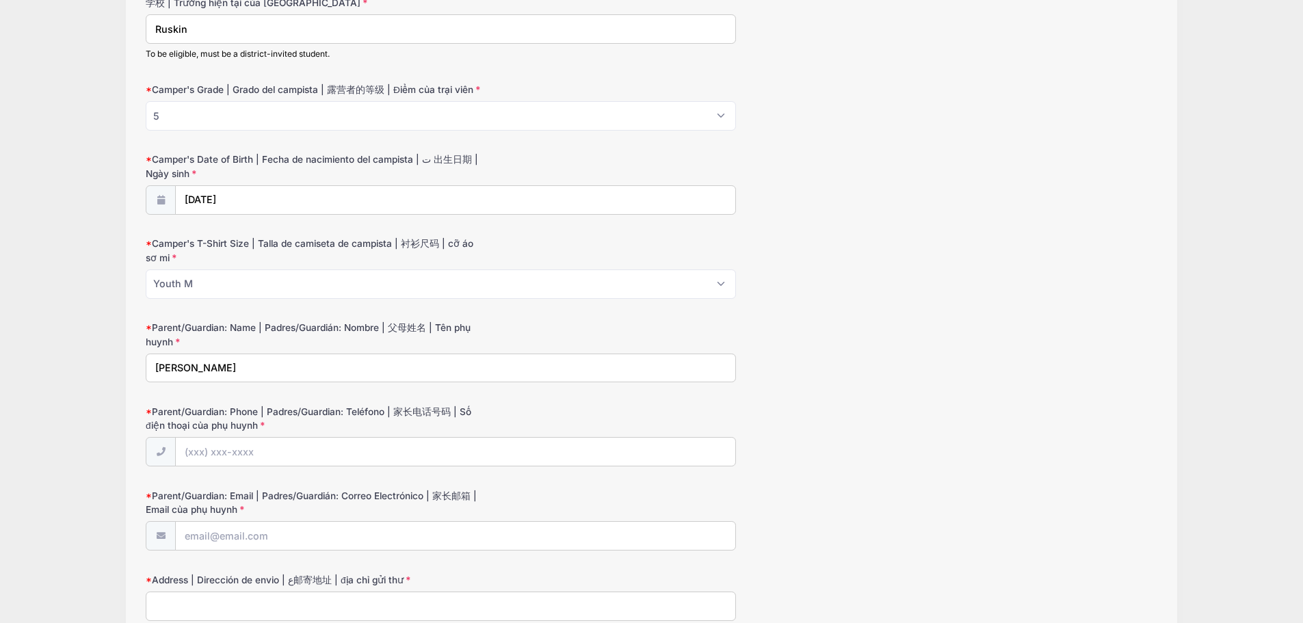
type input "Sandra Armendariz"
click at [373, 450] on input "Parent/Guardian: Phone | Padres/Guardian: Teléfono | 家长电话号码 | Số điện thoại của…" at bounding box center [456, 452] width 560 height 29
type input "(408) 250-8861"
click at [321, 543] on input "Parent/Guardian: Email | Padres/Guardián: Correo Electrónico | 家长邮箱 | Email của…" at bounding box center [456, 536] width 560 height 29
paste input "[EMAIL_ADDRESS][DOMAIN_NAME]"
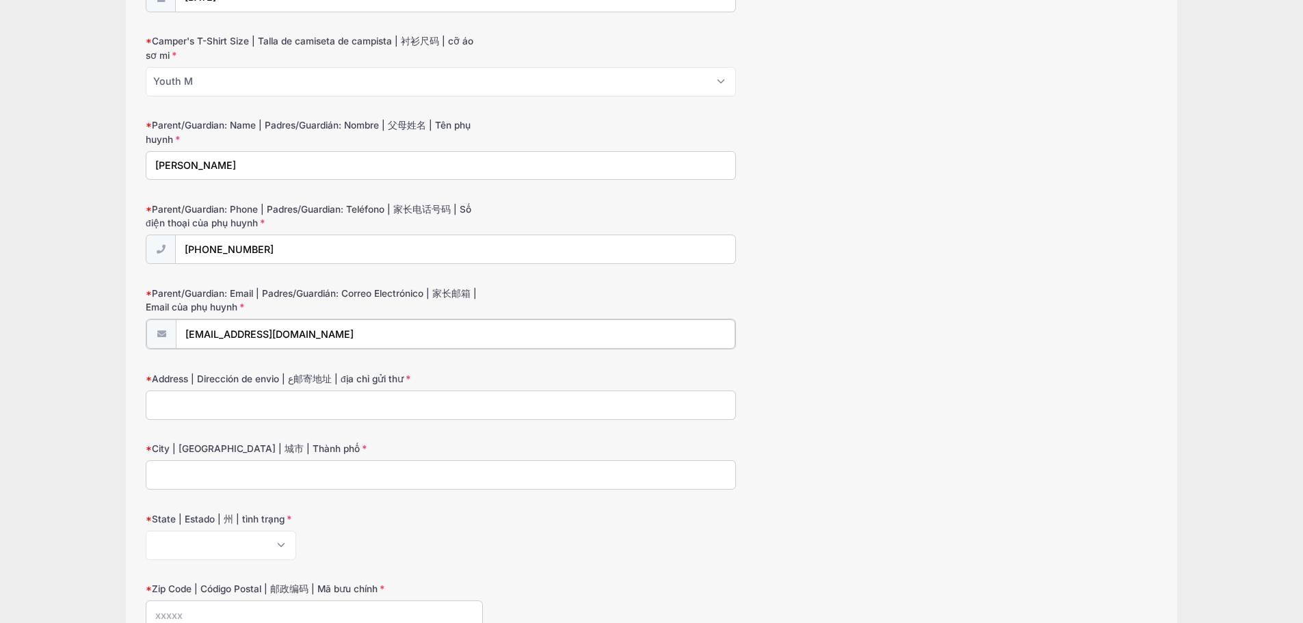
scroll to position [479, 0]
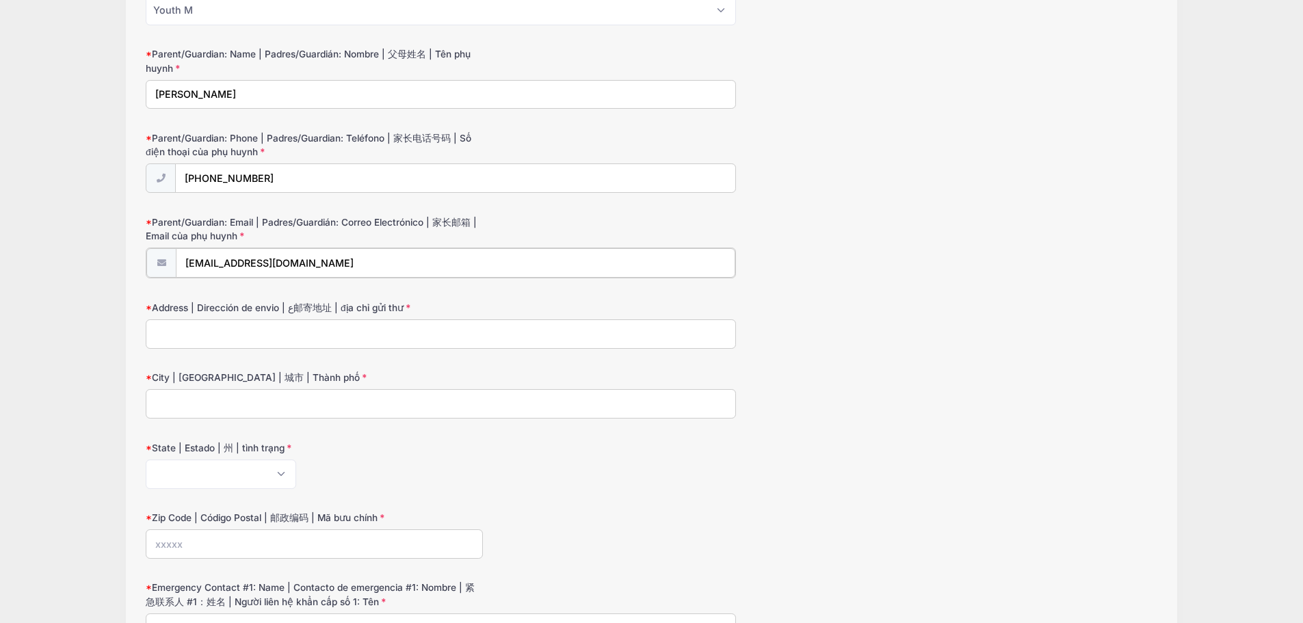
type input "[EMAIL_ADDRESS][DOMAIN_NAME]"
click at [205, 329] on input "Address | Dirección de envio | ع邮寄地址 | địa chỉ gửi thư" at bounding box center [441, 332] width 590 height 29
type input "3128 Landess Ave Unit D"
click at [173, 411] on input "City | Ciudad | 城市 | Thành phố" at bounding box center [441, 402] width 590 height 29
type input "San Jose"
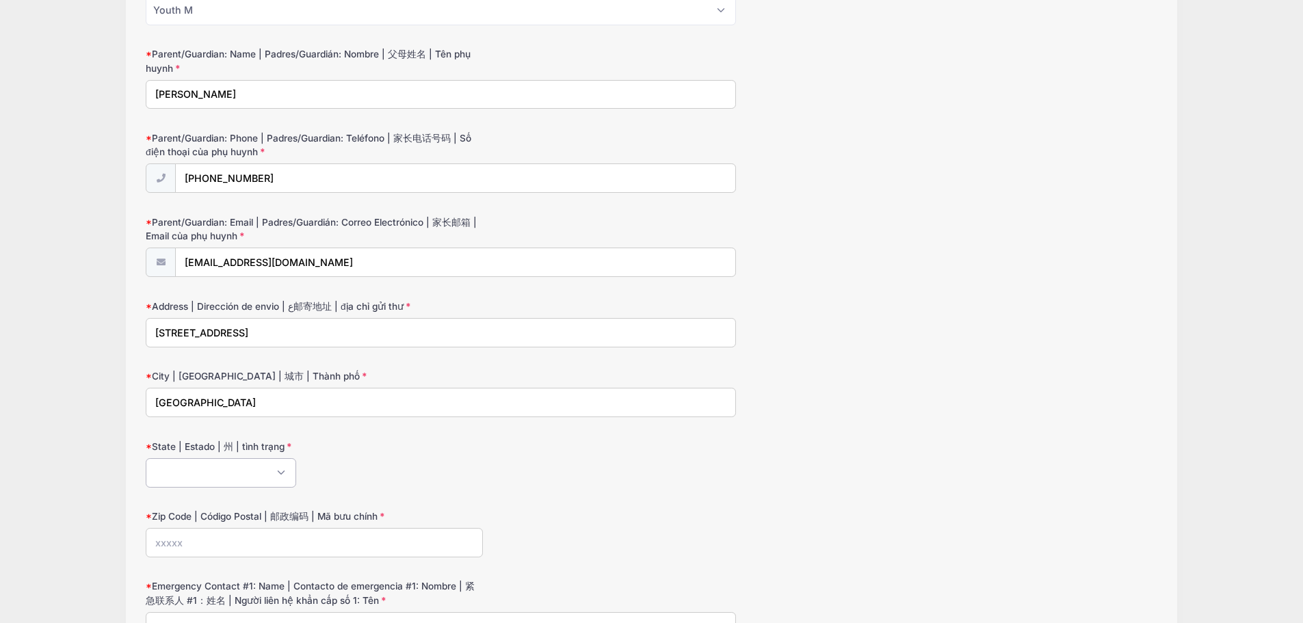
select select "CA"
drag, startPoint x: 167, startPoint y: 545, endPoint x: 133, endPoint y: 508, distance: 49.9
click at [167, 545] on input "Zip Code | Código Postal | 邮政编码 | Mã bưu chính" at bounding box center [314, 542] width 337 height 29
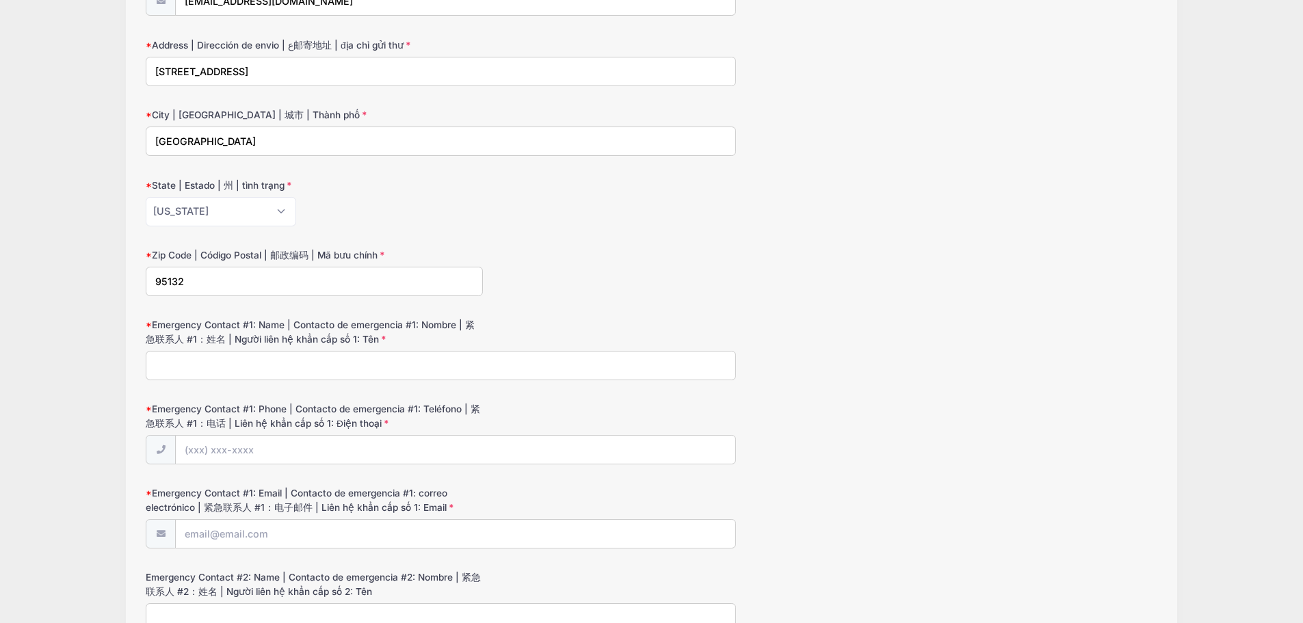
scroll to position [753, 0]
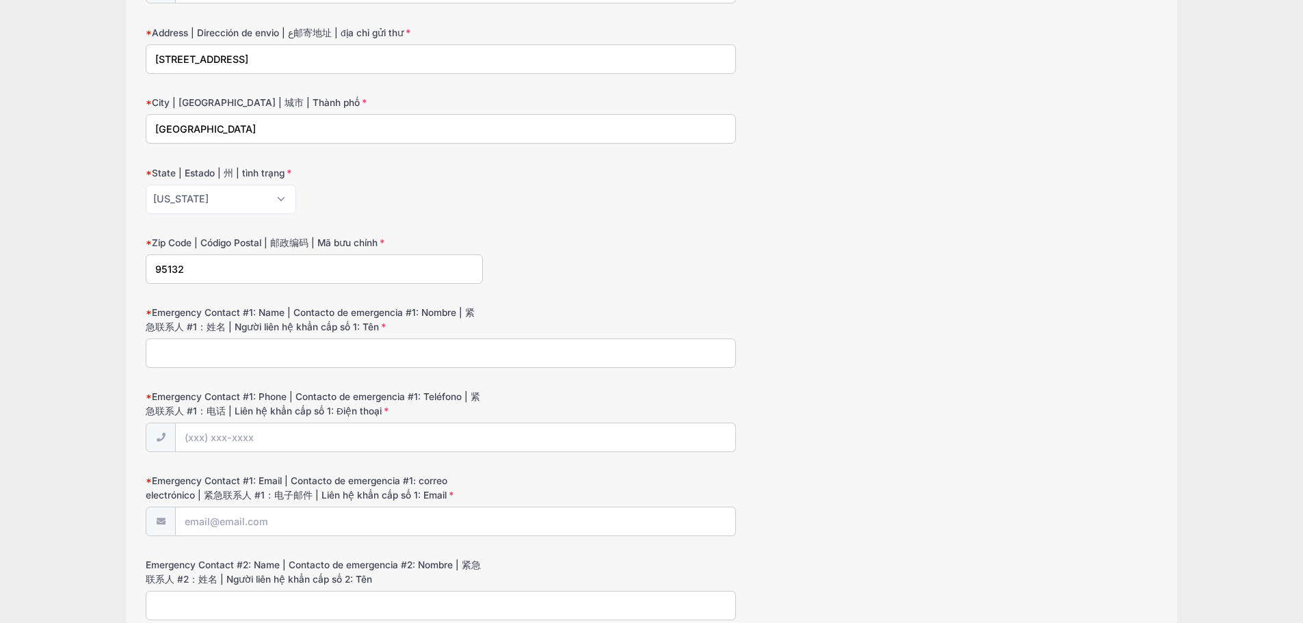
type input "95132"
click at [238, 352] on input "Emergency Contact #1: Name | Contacto de emergencia #1: Nombre | 紧急联系人 #1：姓名 | …" at bounding box center [441, 353] width 590 height 29
type input "Juan Quintero"
click at [270, 443] on input "Emergency Contact #1: Phone | Contacto de emergencia #1: Teléfono | 紧急联系人 #1：电话…" at bounding box center [456, 438] width 560 height 29
type input "(408) 528-5532"
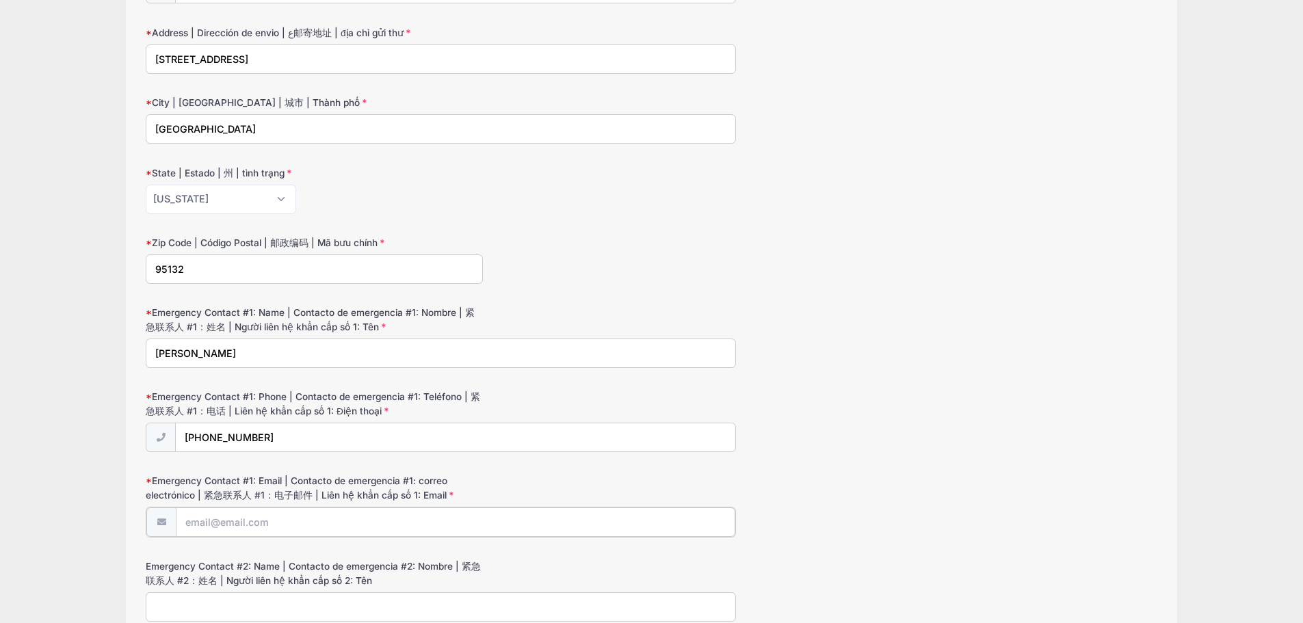
click at [309, 529] on input "Emergency Contact #1: Email | Contacto de emergencia #1: correo electrónico | 紧…" at bounding box center [456, 522] width 560 height 29
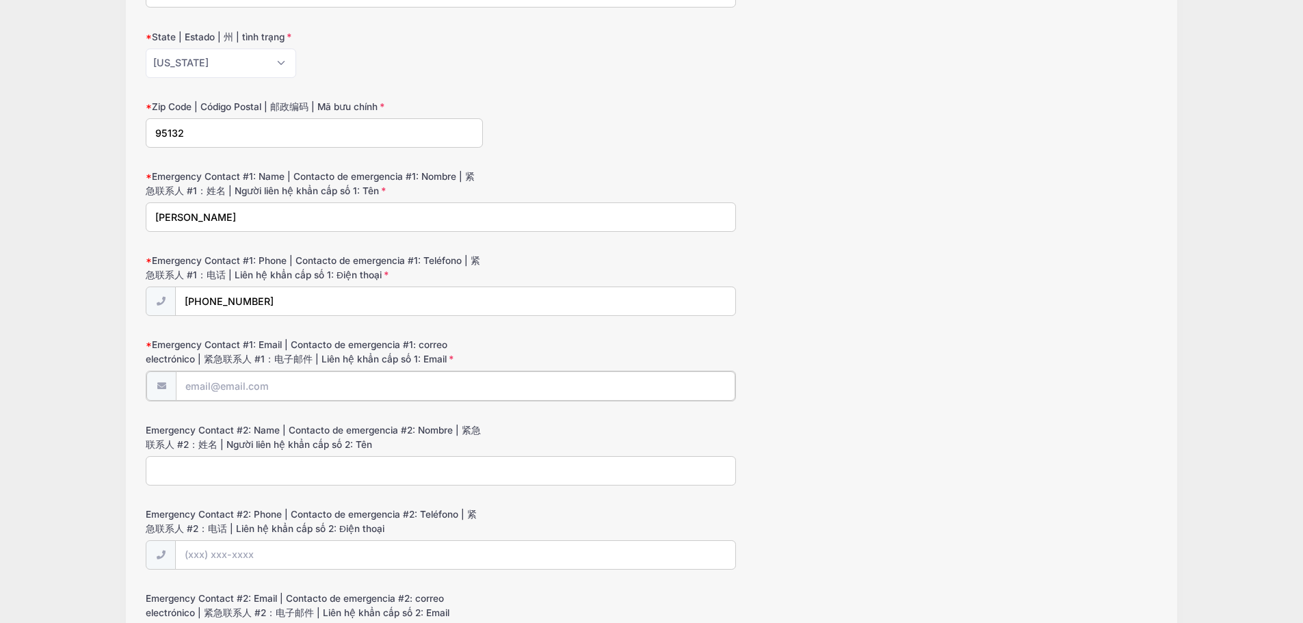
scroll to position [889, 0]
click at [367, 468] on input "Emergency Contact #2: Name | Contacto de emergencia #2: Nombre | 紧急联系人 #2：姓名 | …" at bounding box center [441, 468] width 590 height 29
type input "Daniel Armendariz"
click at [426, 553] on input "Emergency Contact #2: Phone | Contacto de emergencia #2: Teléfono | 紧急联系人 #2：电话…" at bounding box center [456, 553] width 560 height 29
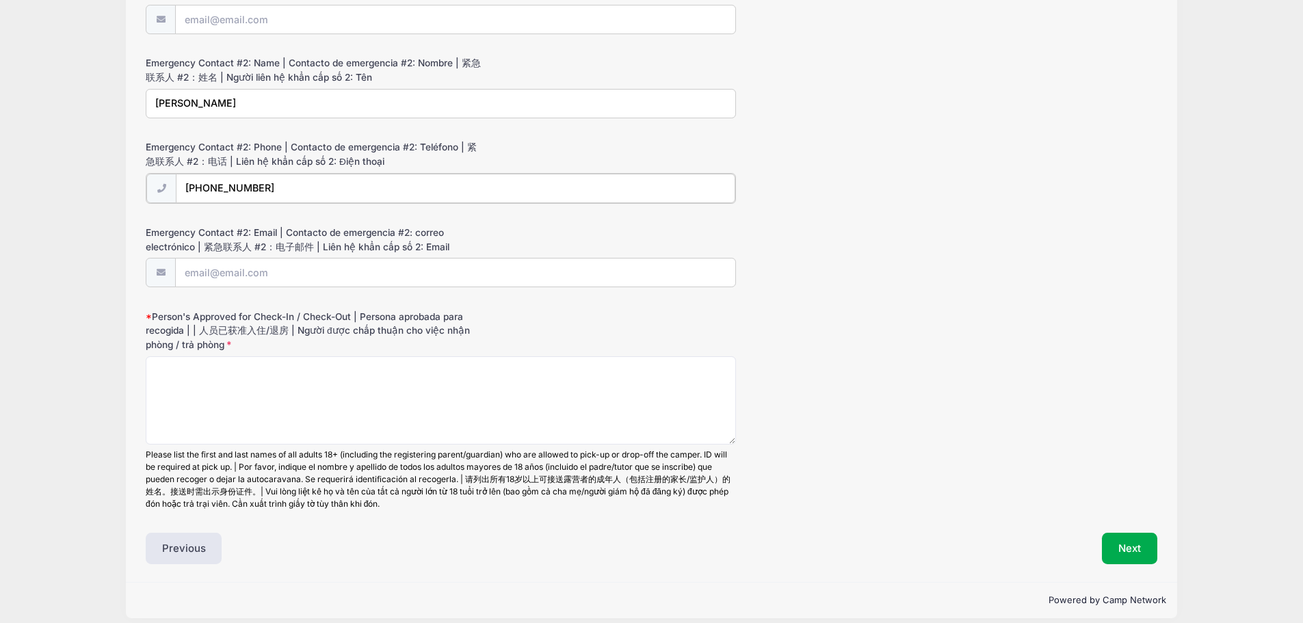
scroll to position [1268, 0]
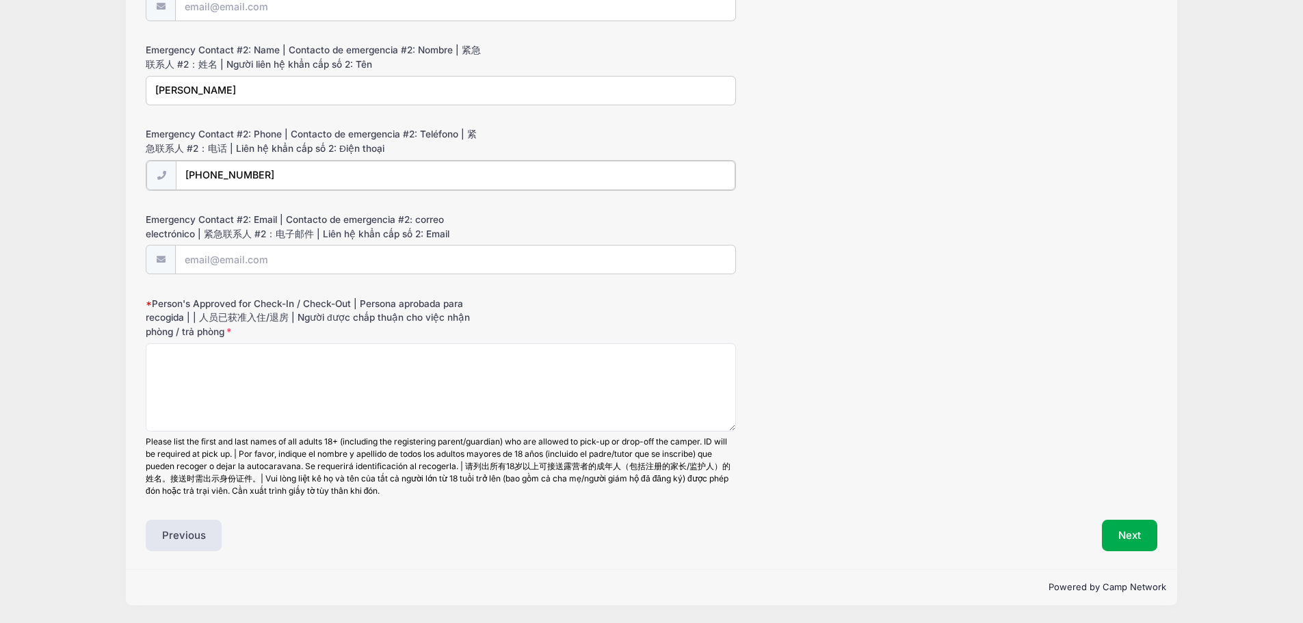
type input "(408) 660-6489"
click at [265, 389] on textarea "Person's Approved for Check-In / Check-Out | Persona aprobada para recogida | |…" at bounding box center [441, 387] width 590 height 88
type textarea "r"
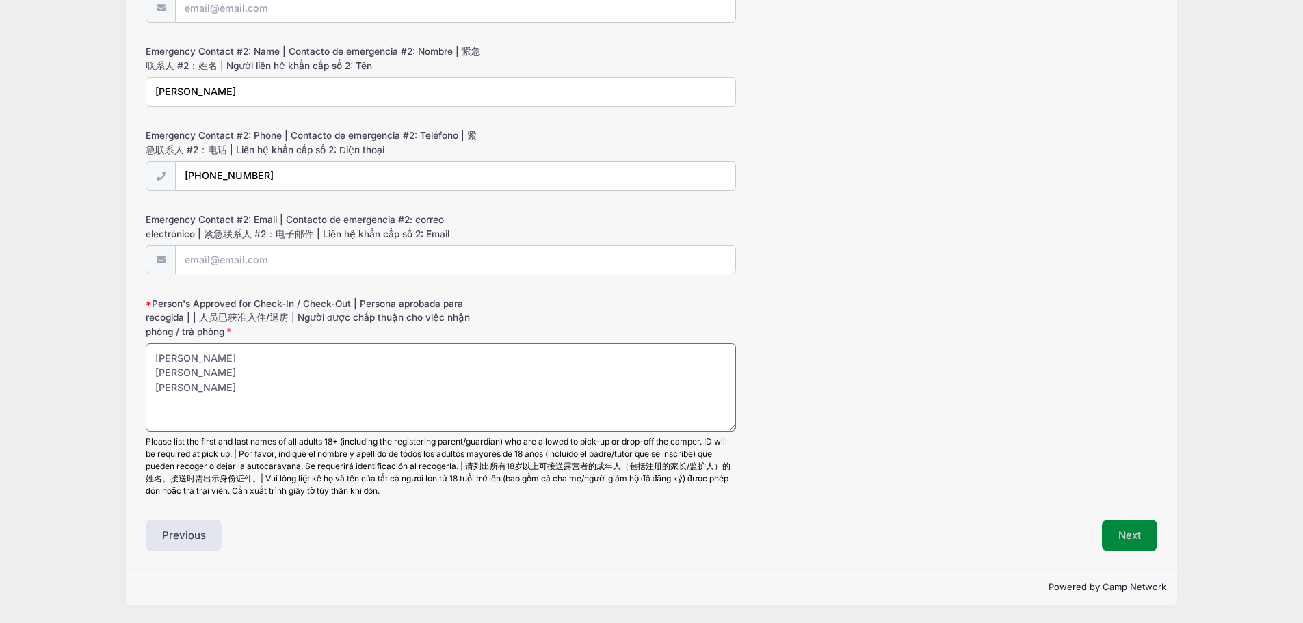
type textarea "Juan Quintero Daniel Armendariz Isabella Quintero Roman Quintero"
click at [1124, 538] on button "Next" at bounding box center [1129, 535] width 55 height 31
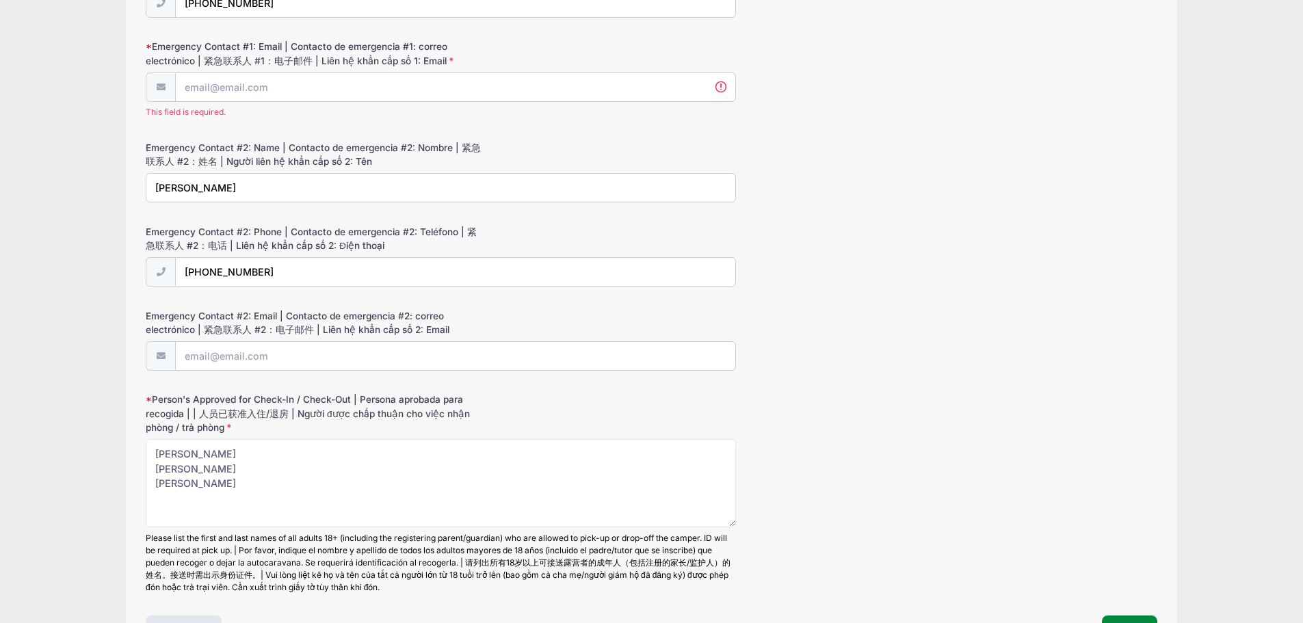
scroll to position [1171, 0]
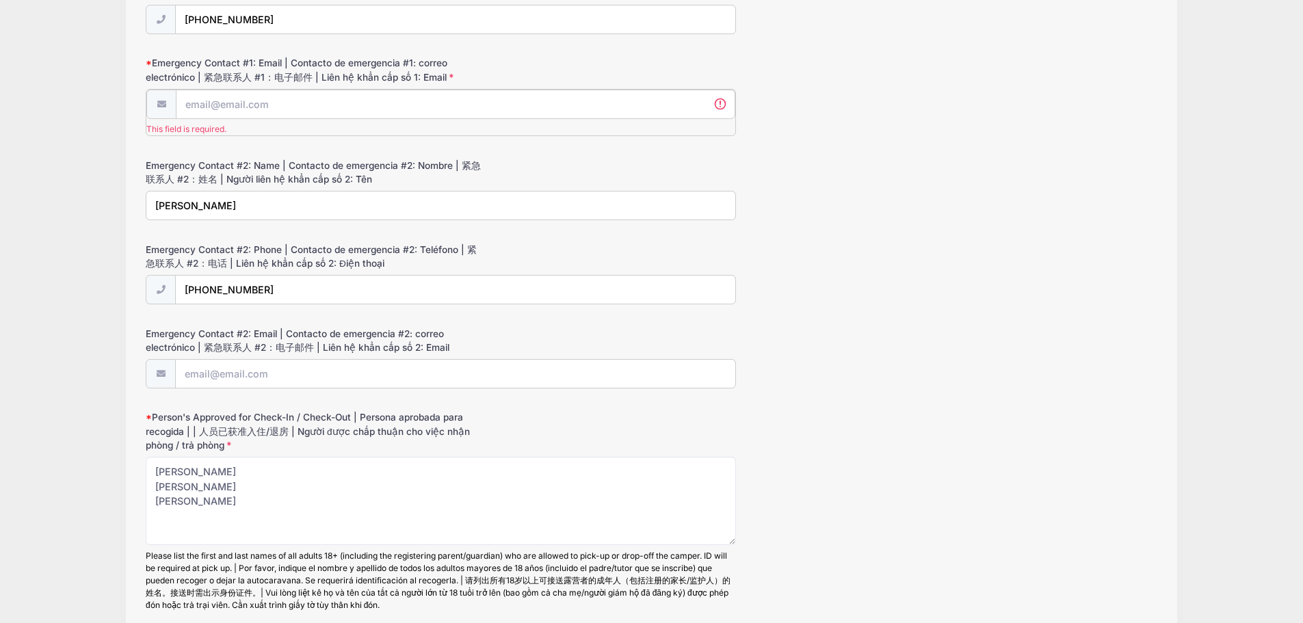
click at [287, 104] on input "Emergency Contact #1: Email | Contacto de emergencia #1: correo electrónico | 紧…" at bounding box center [456, 104] width 560 height 29
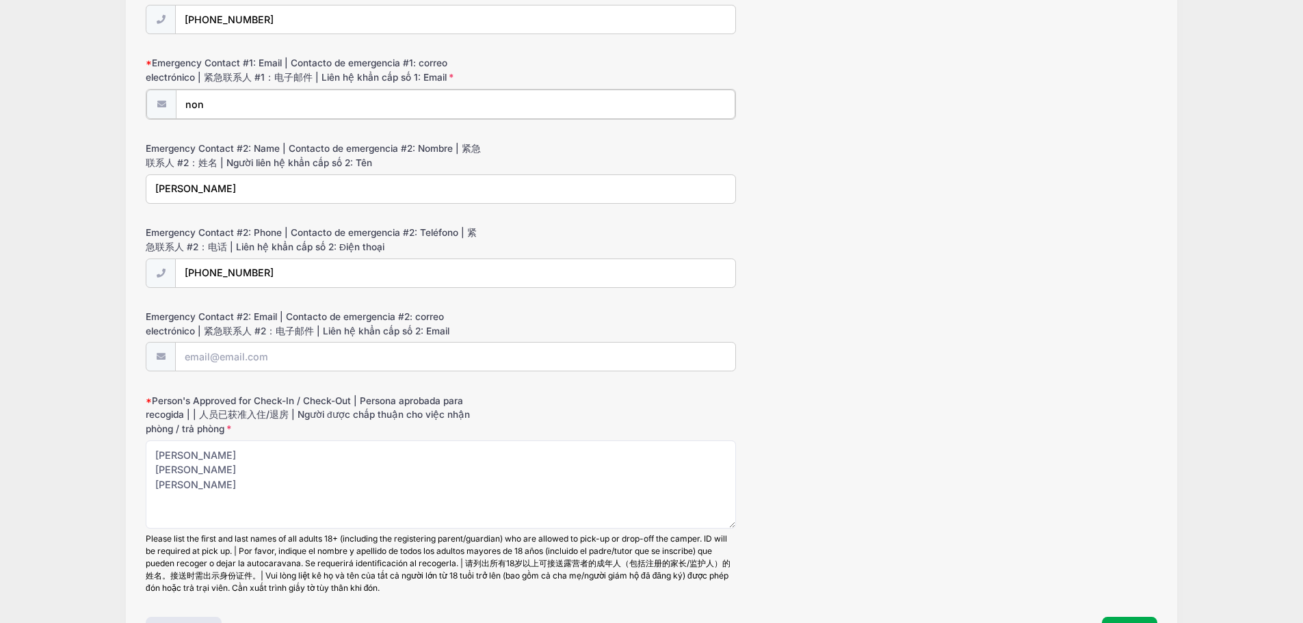
type input "none"
drag, startPoint x: 287, startPoint y: 108, endPoint x: 94, endPoint y: 91, distance: 194.4
paste input "[EMAIL_ADDRESS][DOMAIN_NAME]"
type input "[EMAIL_ADDRESS][DOMAIN_NAME]"
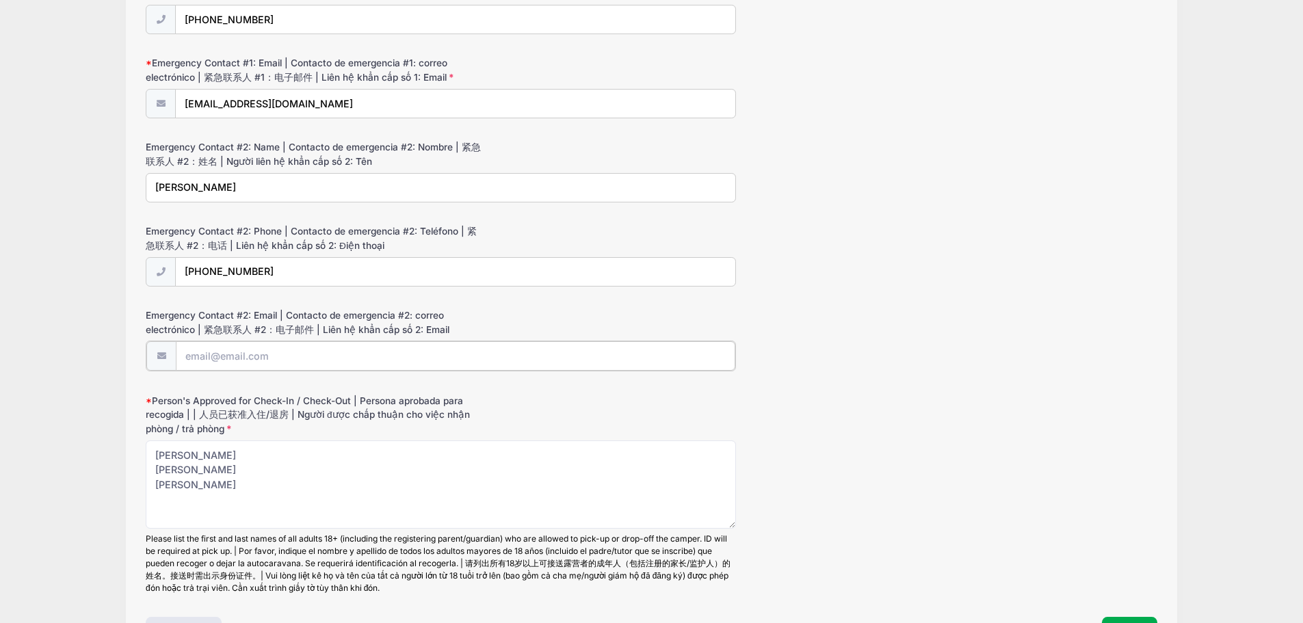
click at [246, 359] on input "Emergency Contact #2: Email | Contacto de emergencia #2: correo electrónico | 紧…" at bounding box center [456, 355] width 560 height 29
paste input "[EMAIL_ADDRESS][DOMAIN_NAME]"
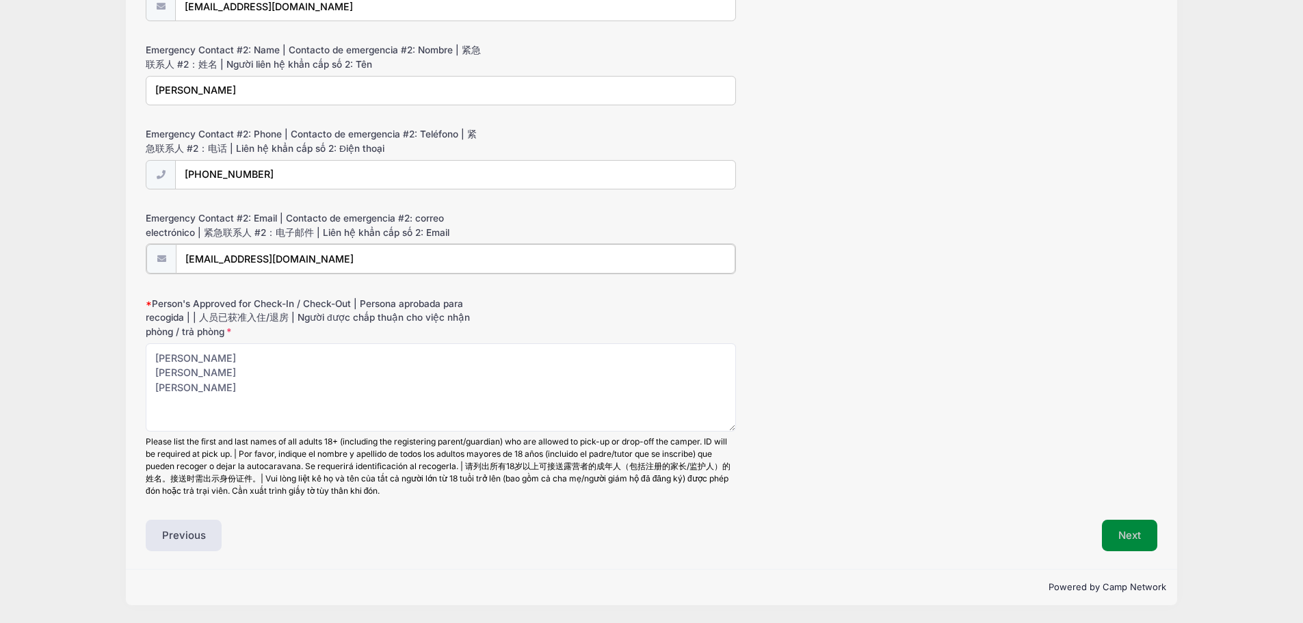
type input "[EMAIL_ADDRESS][DOMAIN_NAME]"
click at [1139, 531] on button "Next" at bounding box center [1129, 535] width 55 height 31
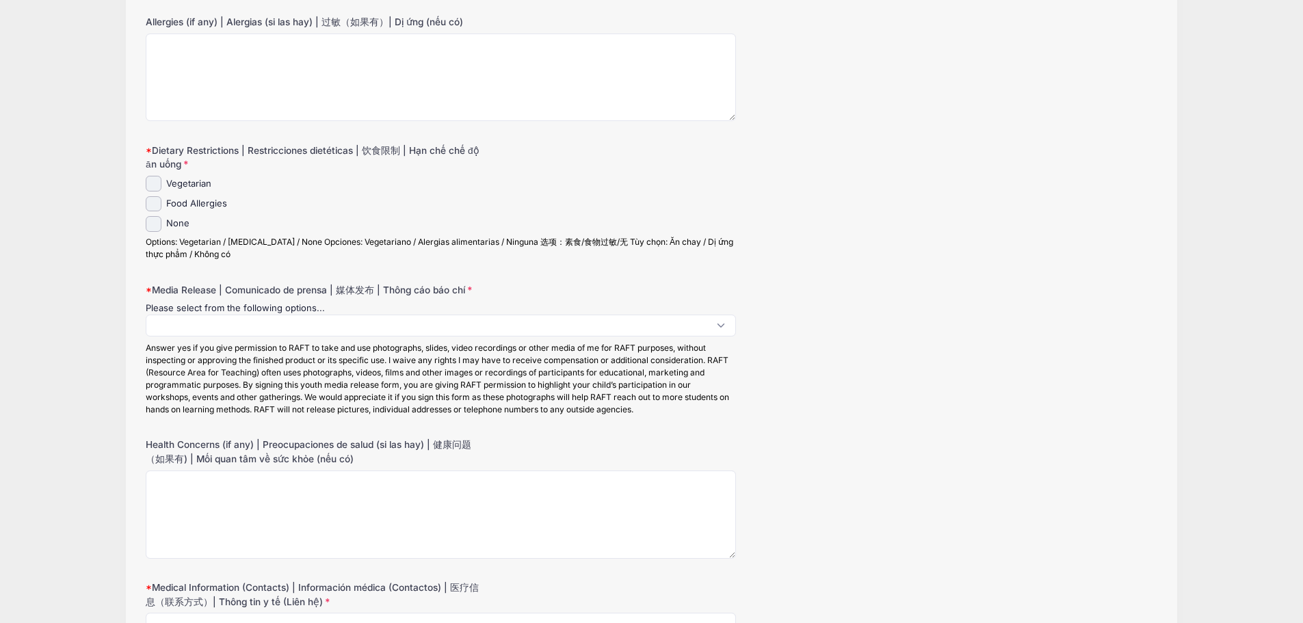
scroll to position [0, 0]
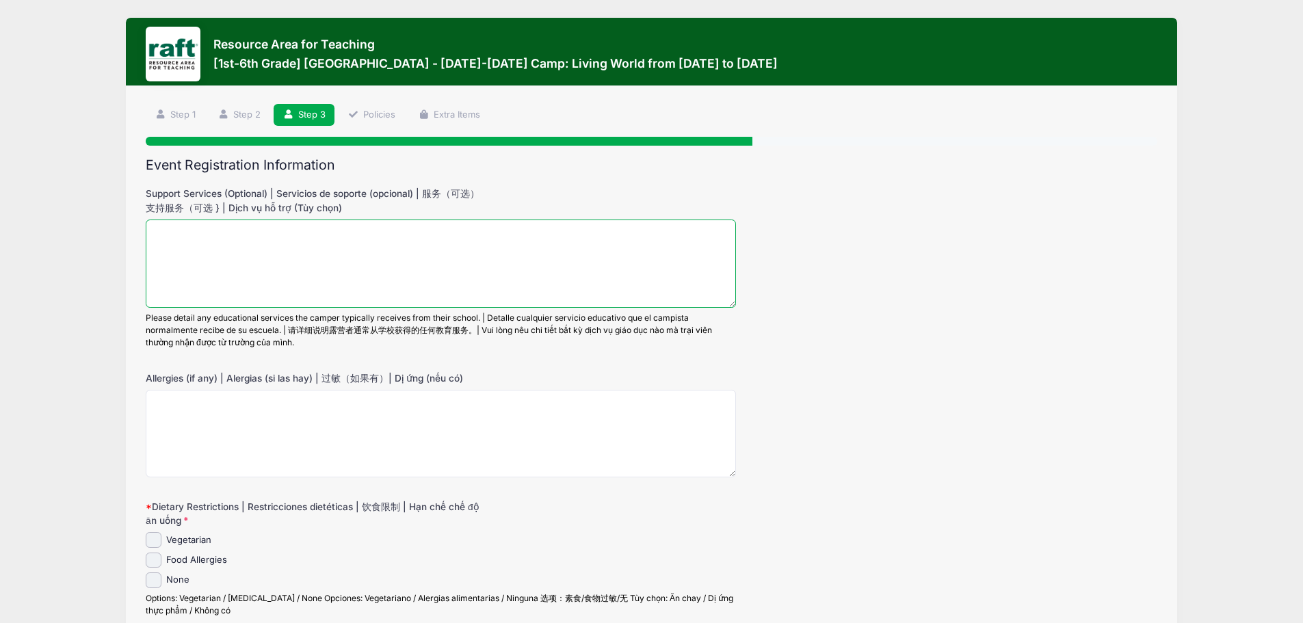
click at [205, 237] on textarea "Support Services (Optional) | Servicios de soporte (opcional) | 服务（可选） 支持服务（可选 …" at bounding box center [441, 264] width 590 height 88
type textarea "IEP emotional"
click at [200, 399] on textarea "Allergies (if any) | Alergias (si las hay) | 过敏（如果有）| Dị ứng (nếu có)" at bounding box center [441, 434] width 590 height 88
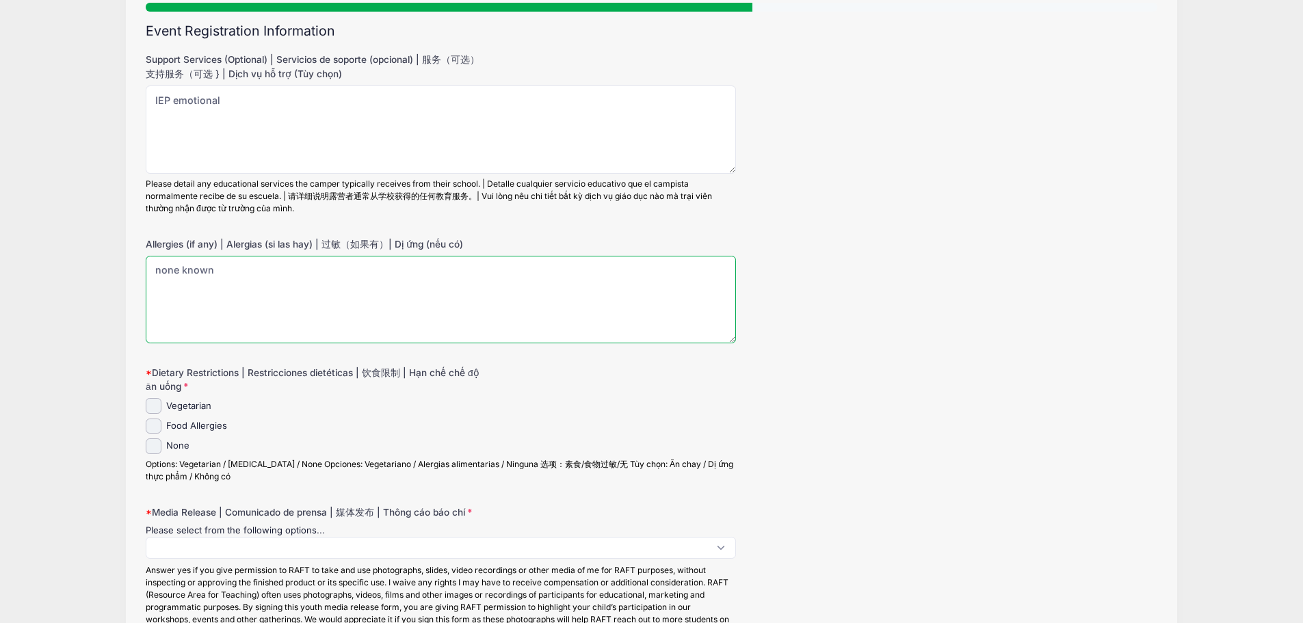
scroll to position [137, 0]
type textarea "none known"
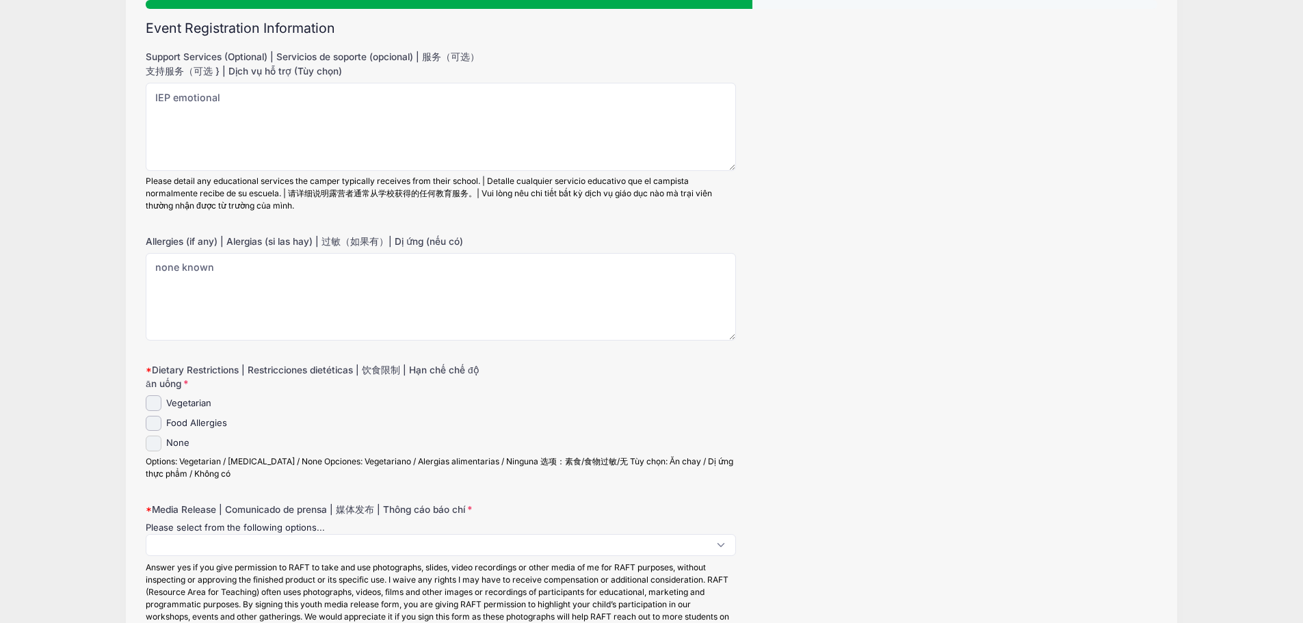
click at [157, 443] on input "None" at bounding box center [154, 444] width 16 height 16
checkbox input "true"
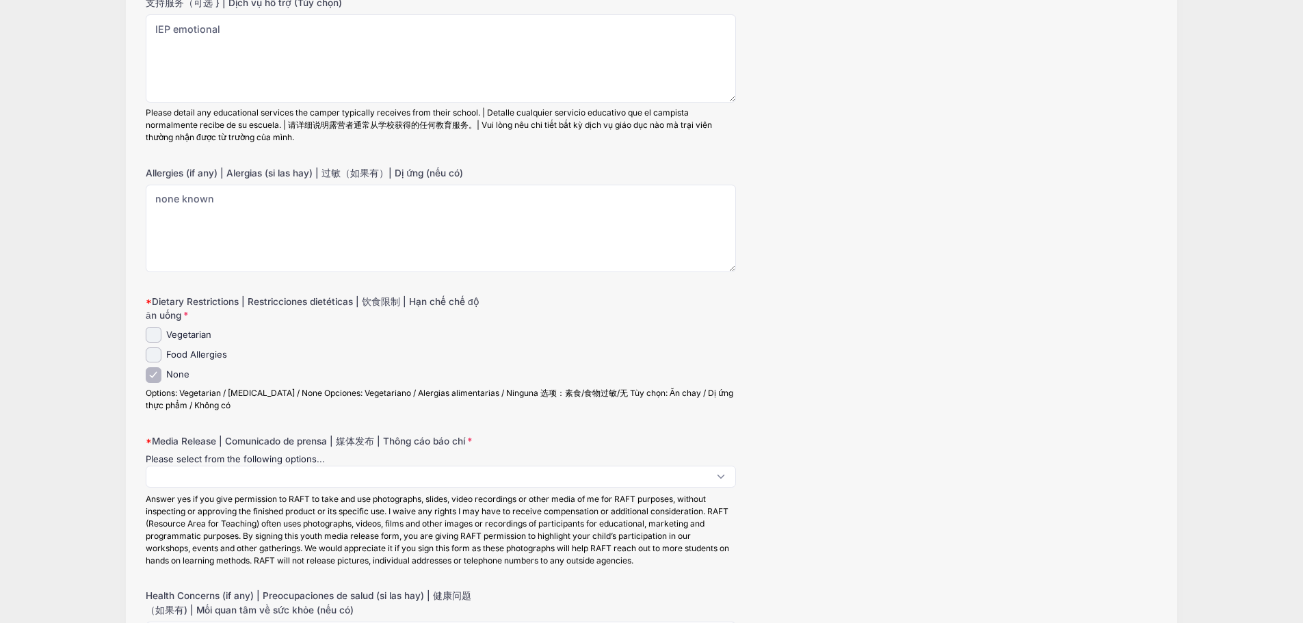
click at [194, 472] on span at bounding box center [441, 477] width 590 height 22
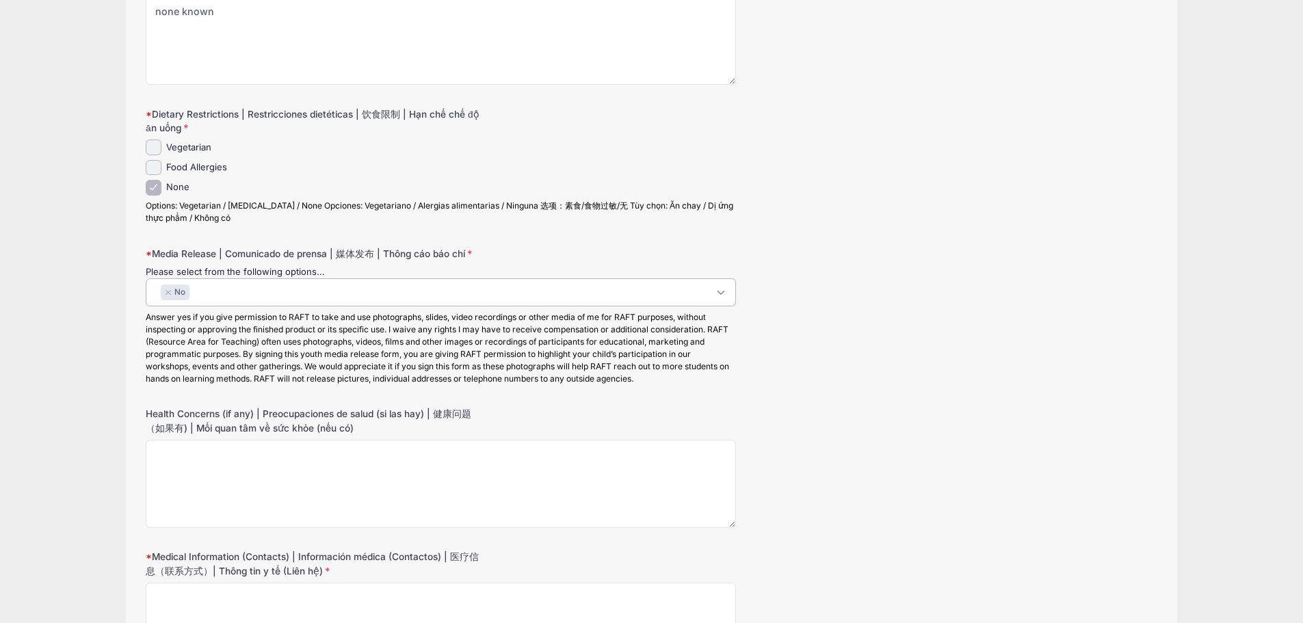
scroll to position [411, 0]
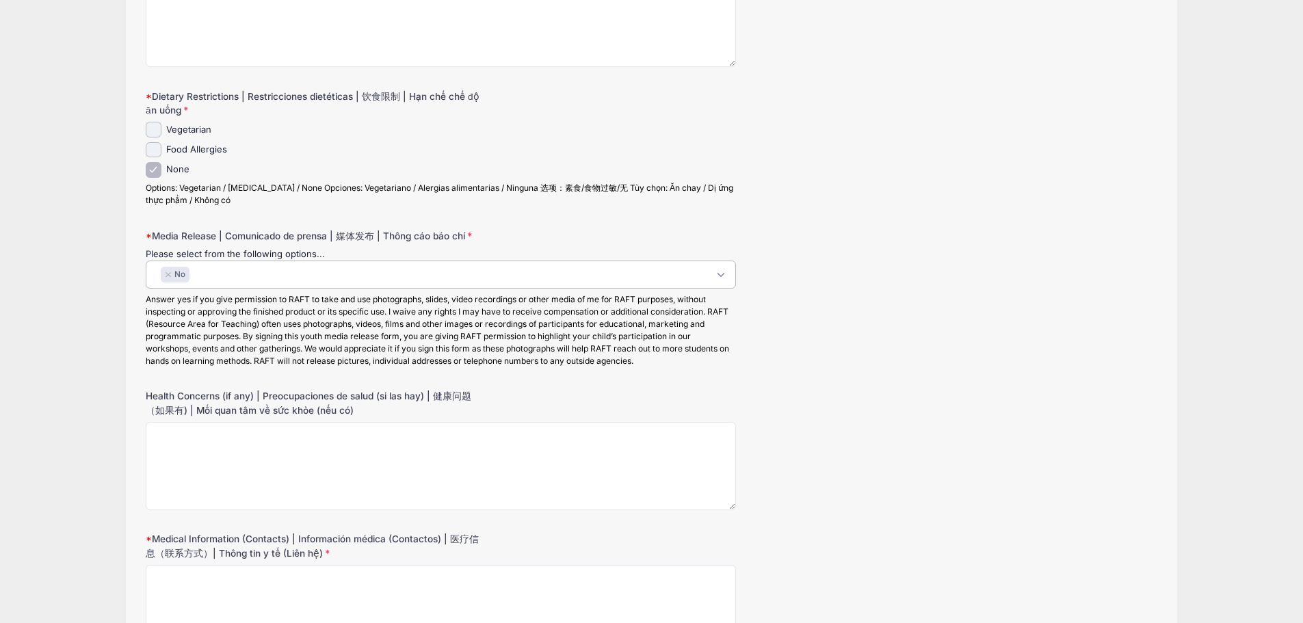
click at [216, 284] on span "× No" at bounding box center [441, 275] width 590 height 28
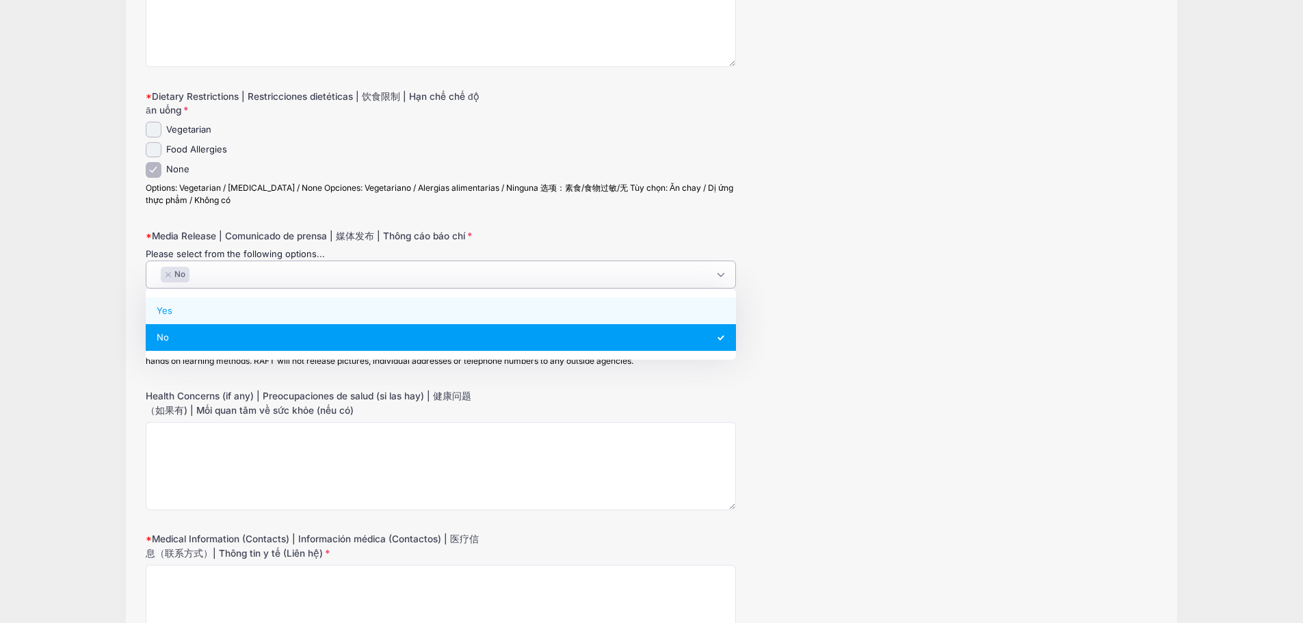
select select "Yes"
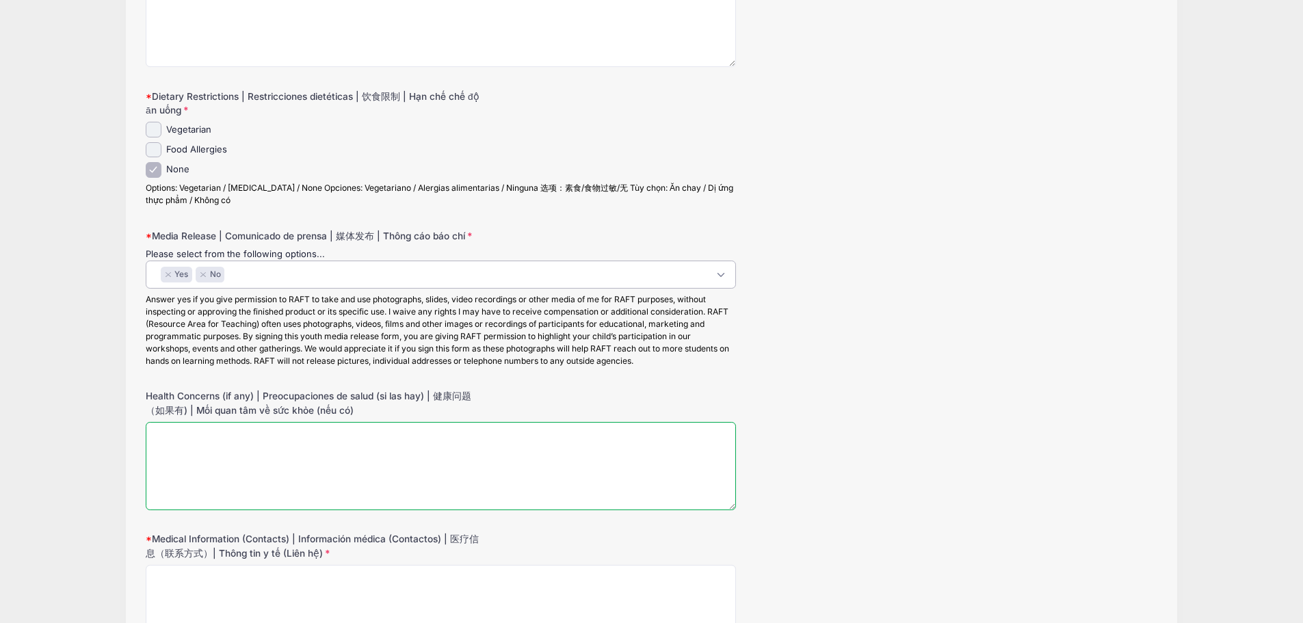
click at [209, 447] on textarea "Health Concerns (if any) | Preocupaciones de salud (si las hay) | 健康问题（如果有) | M…" at bounding box center [441, 466] width 590 height 88
type textarea "n"
type textarea "Austim"
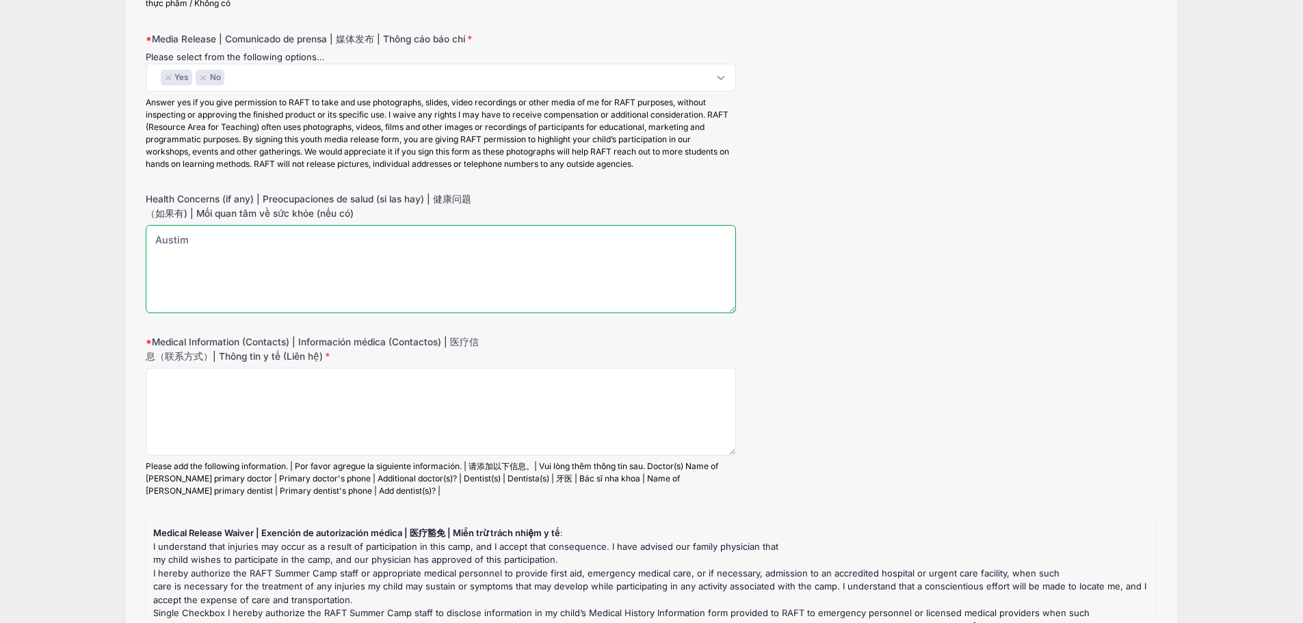
scroll to position [616, 0]
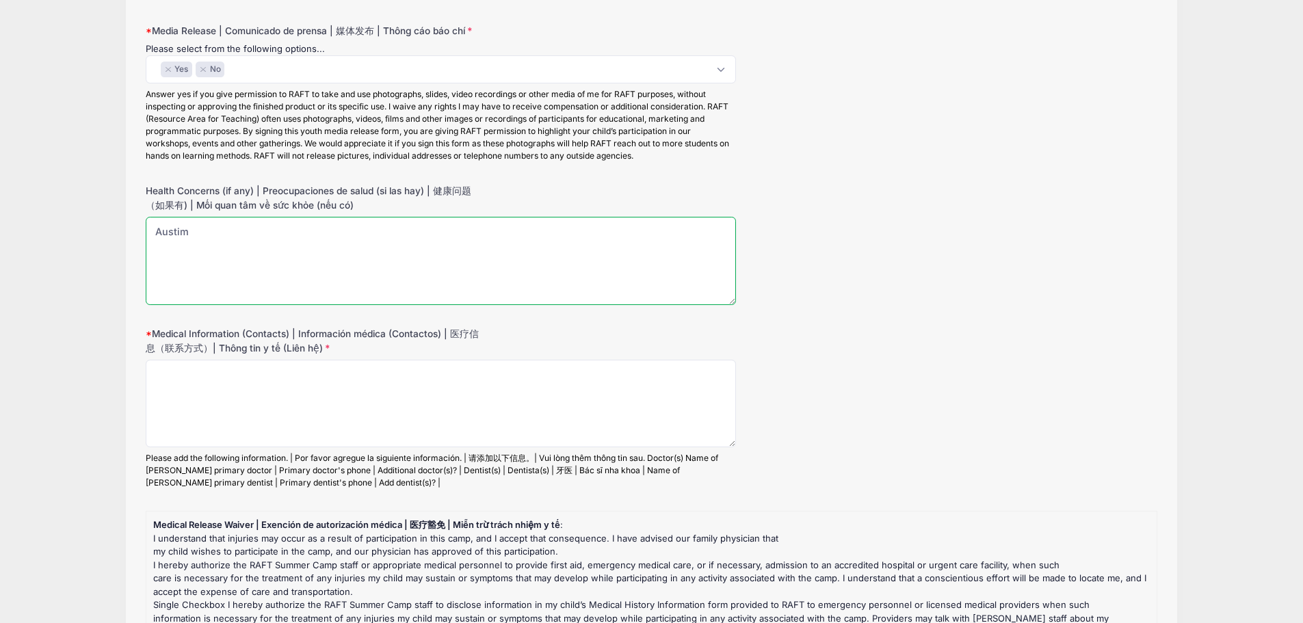
click at [174, 233] on textarea "Austim" at bounding box center [441, 261] width 590 height 88
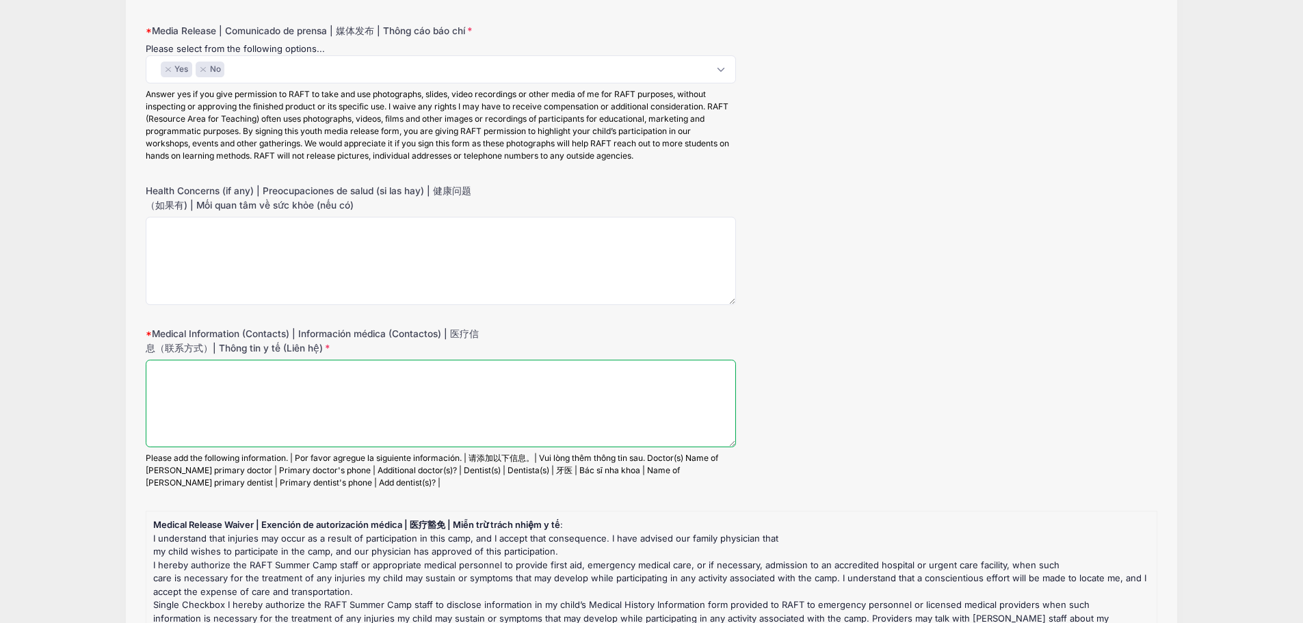
click at [166, 372] on textarea "Medical Information (Contacts) | Información médica (Contactos) | 医疗信息（联系方式）| T…" at bounding box center [441, 404] width 590 height 88
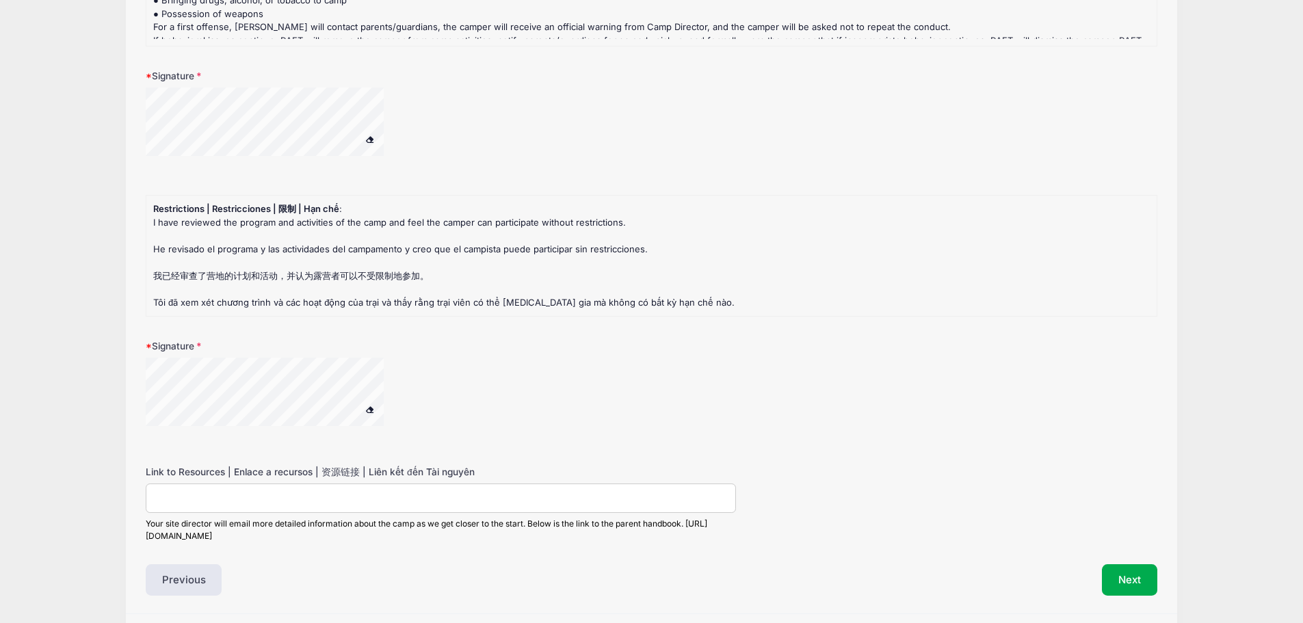
scroll to position [2053, 0]
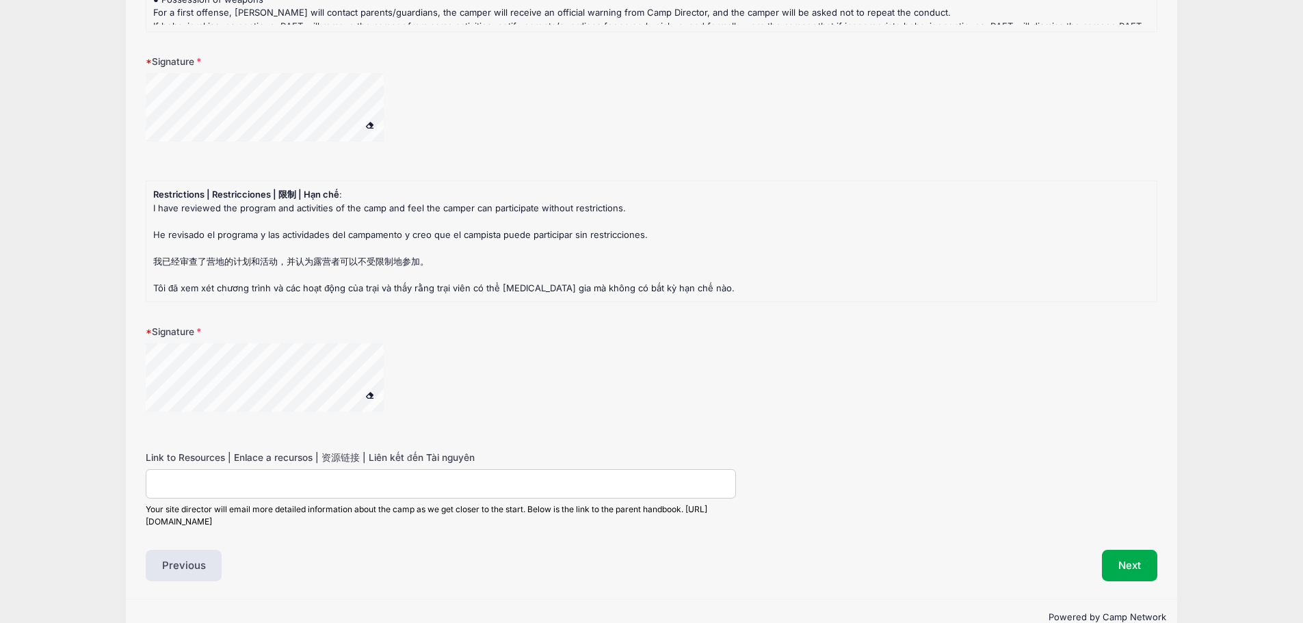
type textarea "Austim"
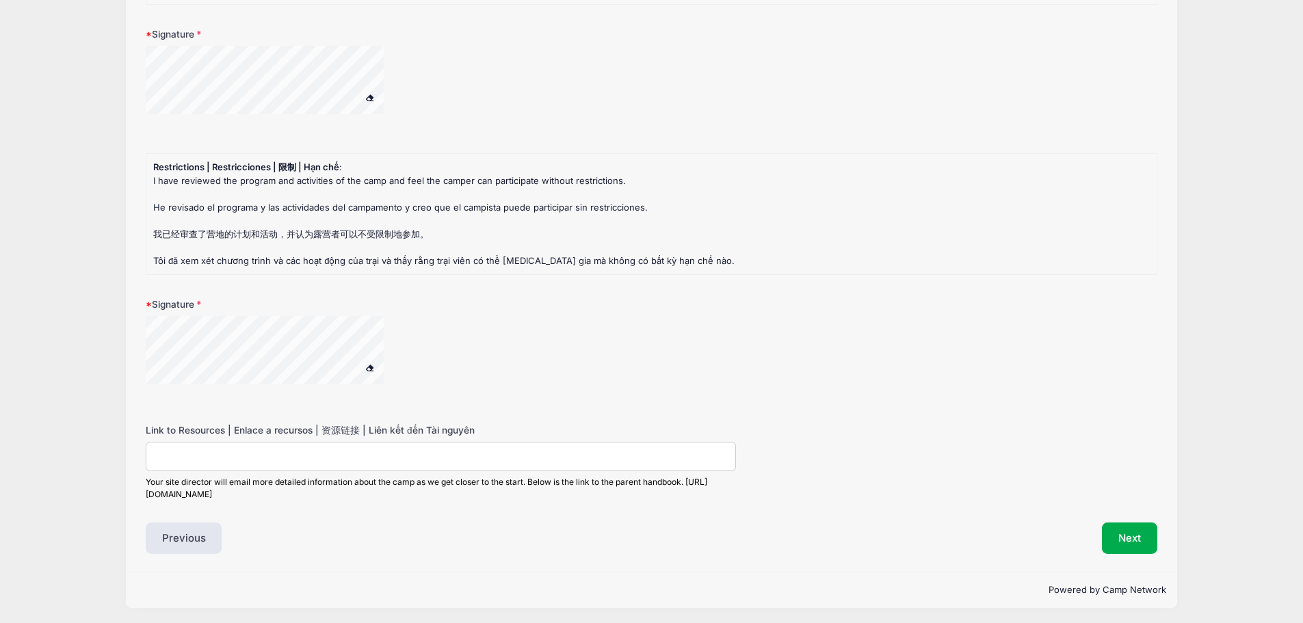
scroll to position [2095, 0]
click at [1113, 530] on button "Next" at bounding box center [1129, 535] width 55 height 31
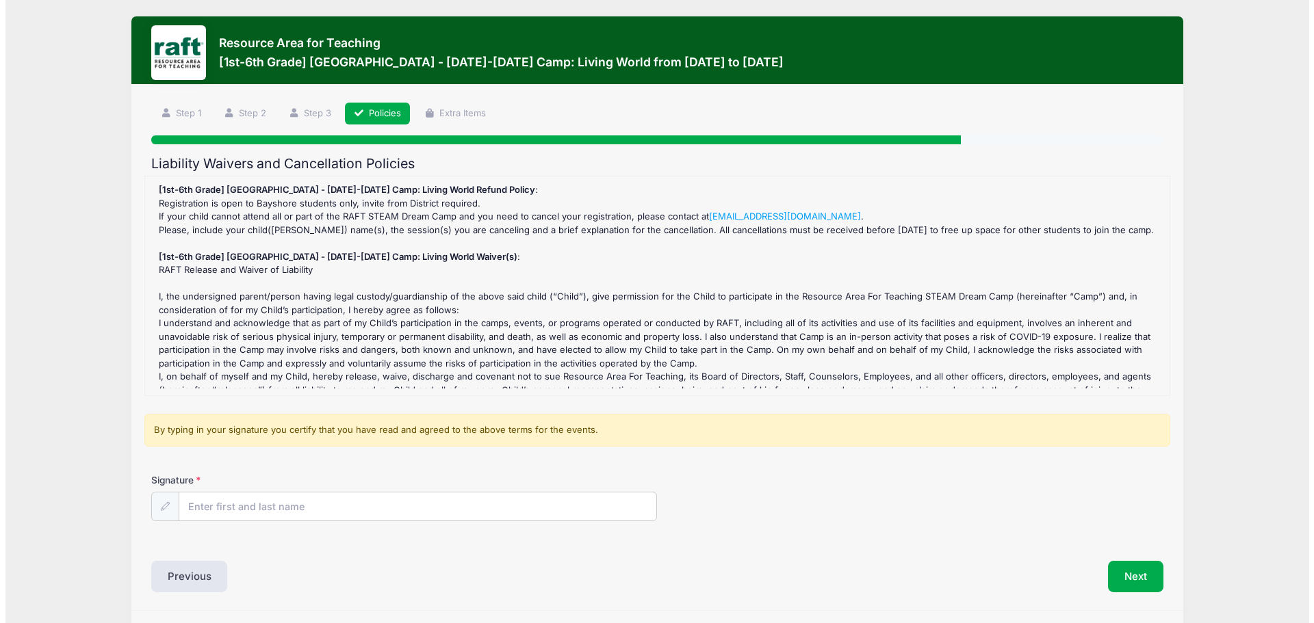
scroll to position [0, 0]
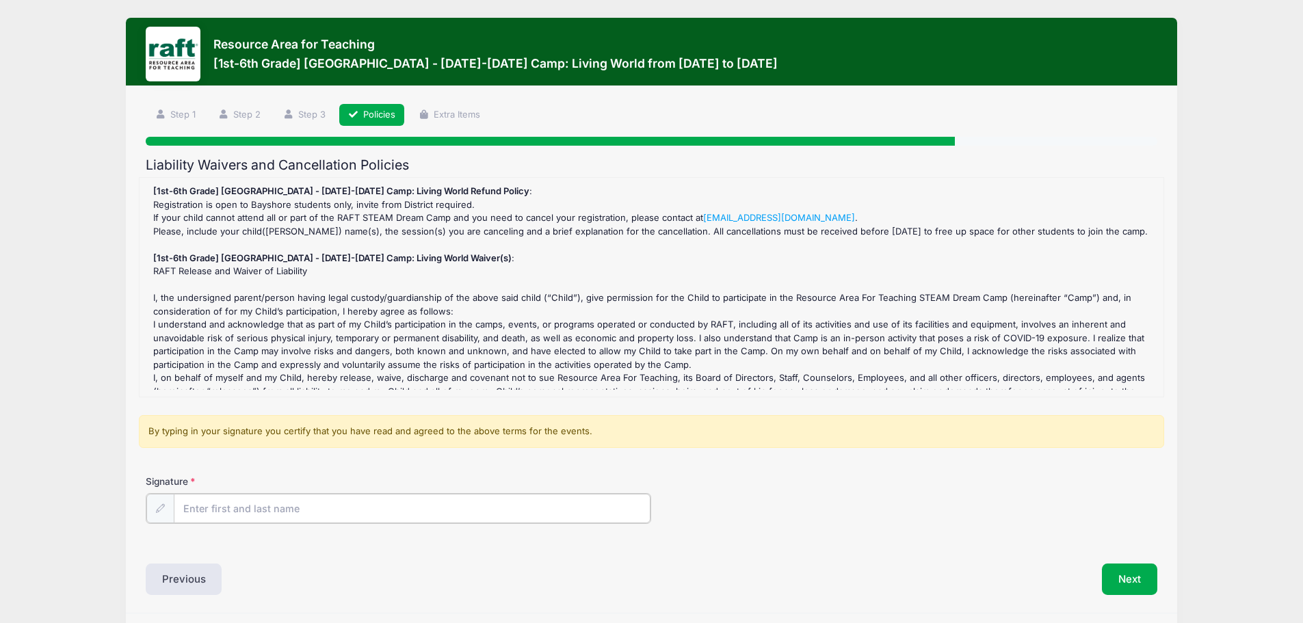
click at [334, 515] on input "Signature" at bounding box center [413, 508] width 478 height 29
type input "Sandra Armendariz"
click at [1141, 570] on button "Next" at bounding box center [1129, 577] width 55 height 31
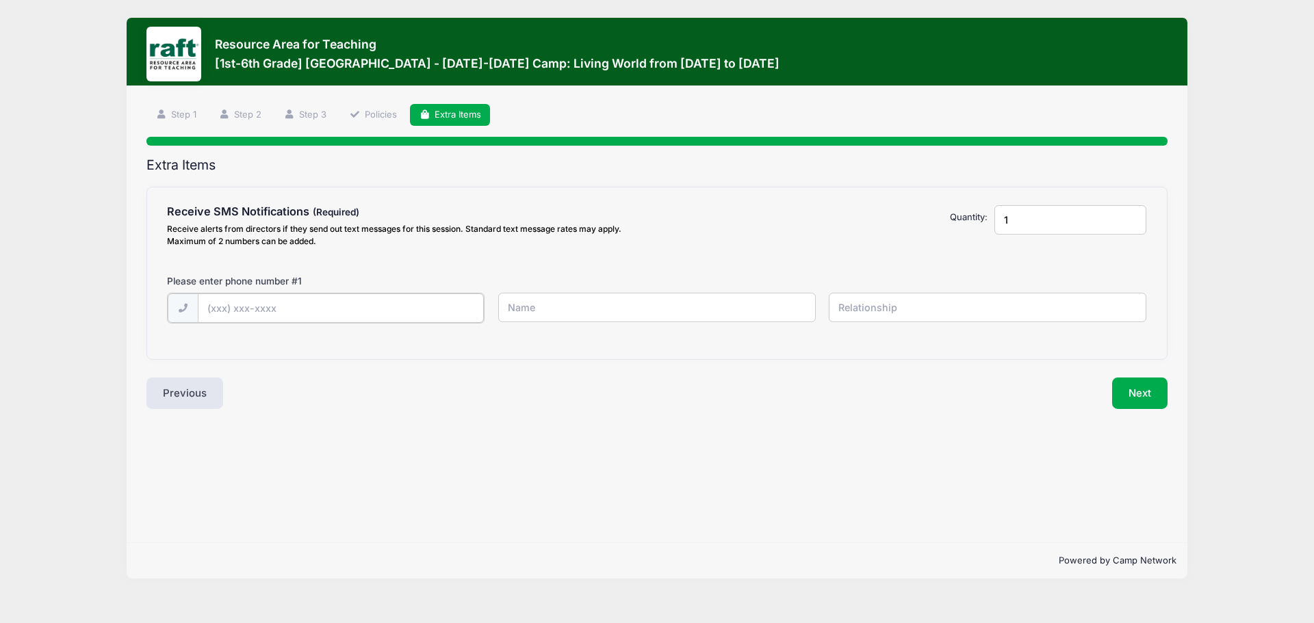
click at [225, 306] on input "text" at bounding box center [341, 308] width 287 height 29
type input "(408) 250-8861"
type input "Sandra"
type input "mother"
click at [1127, 391] on button "Next" at bounding box center [1139, 391] width 55 height 31
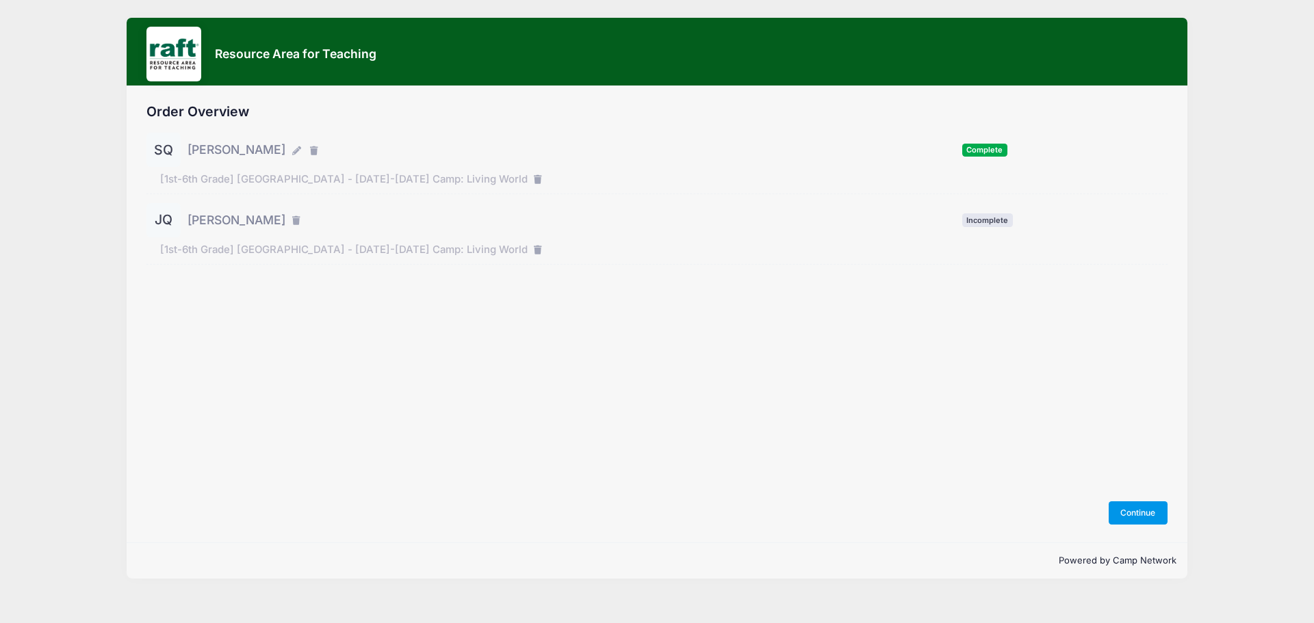
click at [1141, 506] on button "Continue" at bounding box center [1137, 512] width 59 height 23
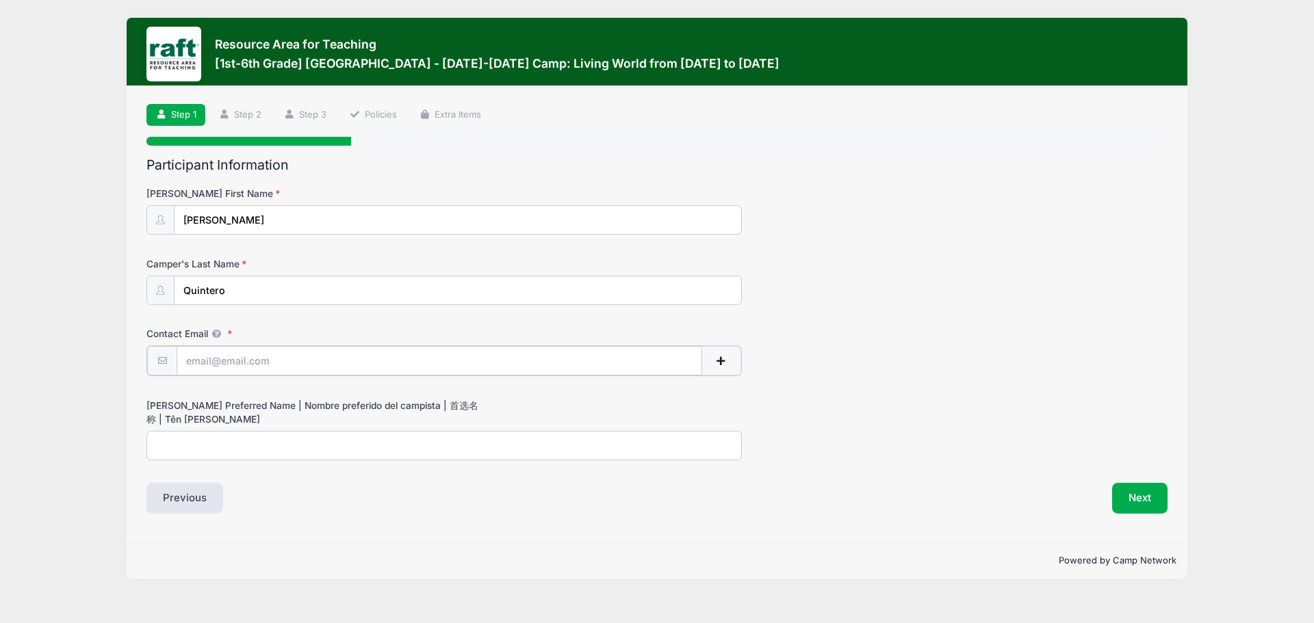
click at [258, 361] on input "Contact Email" at bounding box center [439, 360] width 525 height 29
paste input "[EMAIL_ADDRESS][DOMAIN_NAME]"
type input "[EMAIL_ADDRESS][DOMAIN_NAME]"
click at [255, 445] on input "Camper's Preferred Name | Nombre preferido del campista | 首选名称 | Tên ưa thích" at bounding box center [443, 444] width 595 height 29
click at [191, 444] on input "Jacob/ JJ" at bounding box center [443, 444] width 595 height 29
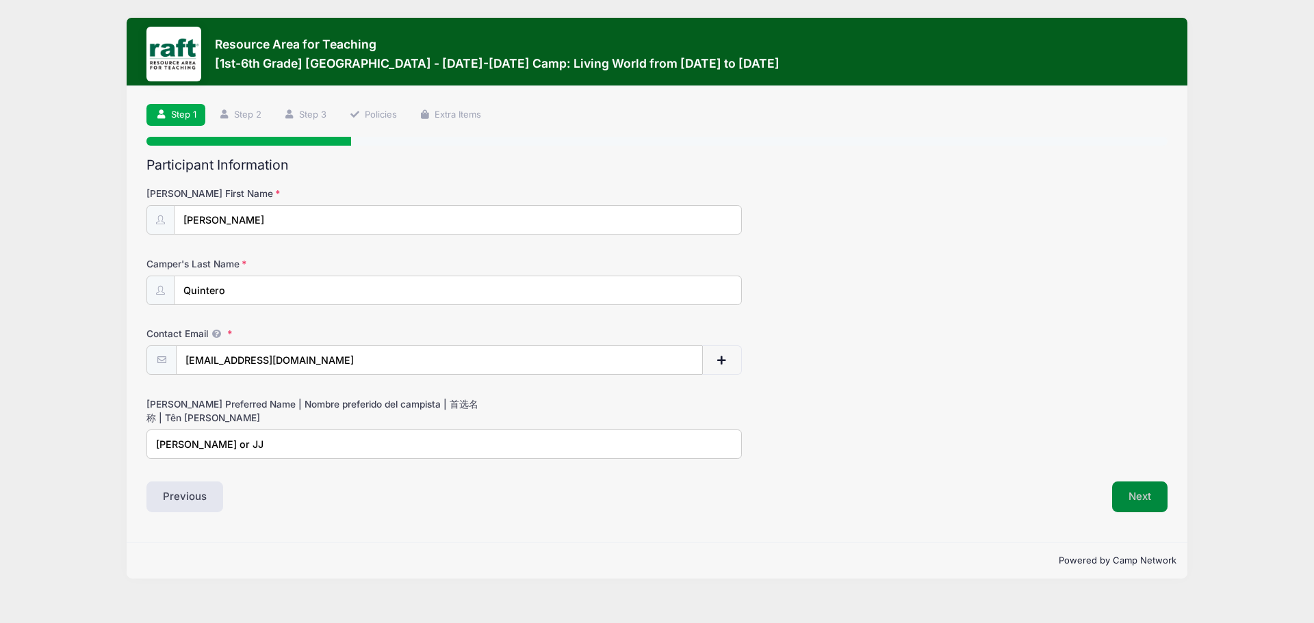
type input "Jacob or JJ"
click at [1135, 504] on button "Next" at bounding box center [1139, 497] width 55 height 31
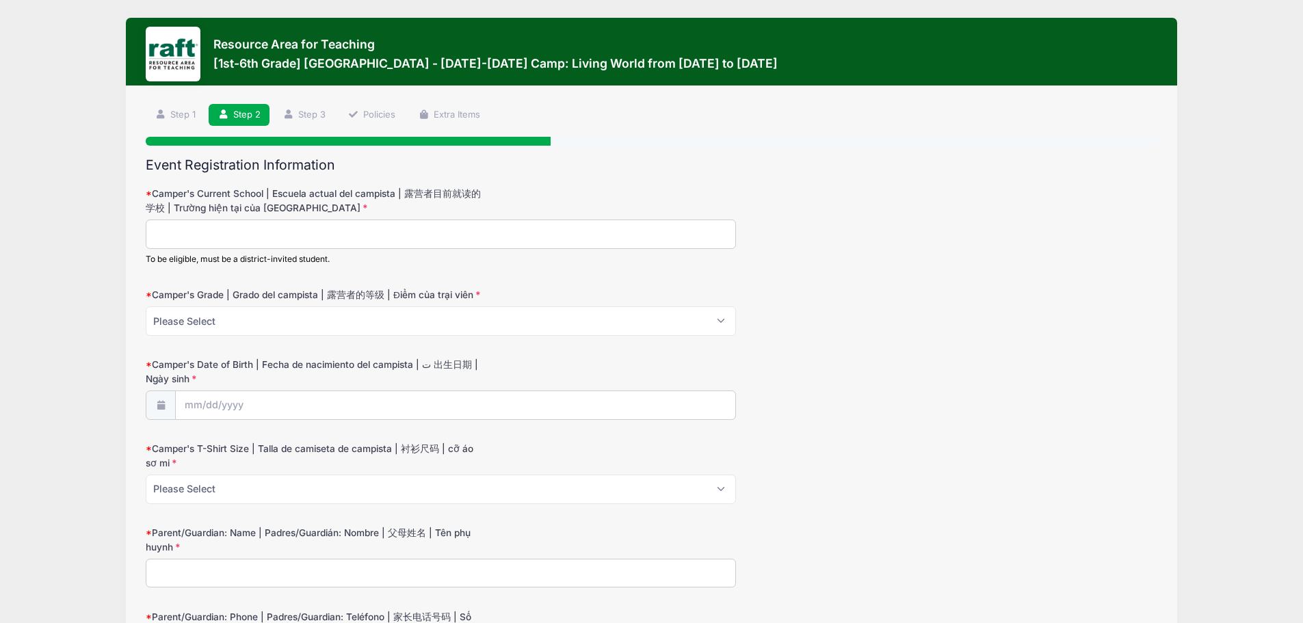
click at [197, 237] on input "Camper's Current School | Escuela actual del campista | 露营者目前就读的学校 | Trường hiệ…" at bounding box center [441, 234] width 590 height 29
type input "Ruskin"
click at [237, 322] on select "Please Select 1 2 3 4 5 6" at bounding box center [441, 321] width 590 height 29
select select "5"
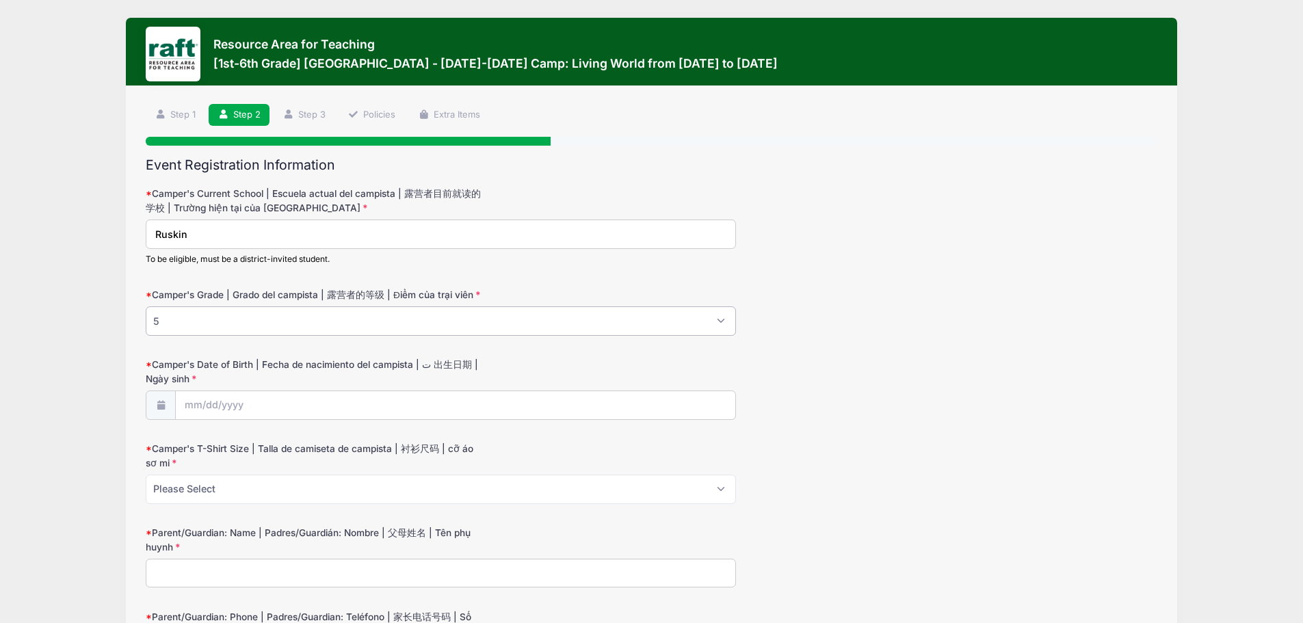
click at [146, 307] on select "Please Select 1 2 3 4 5 6" at bounding box center [441, 321] width 590 height 29
click at [256, 408] on input "Camper's Date of Birth | Fecha de nacimiento del campista | ت 出生日期 | Ngày sinh" at bounding box center [456, 405] width 560 height 29
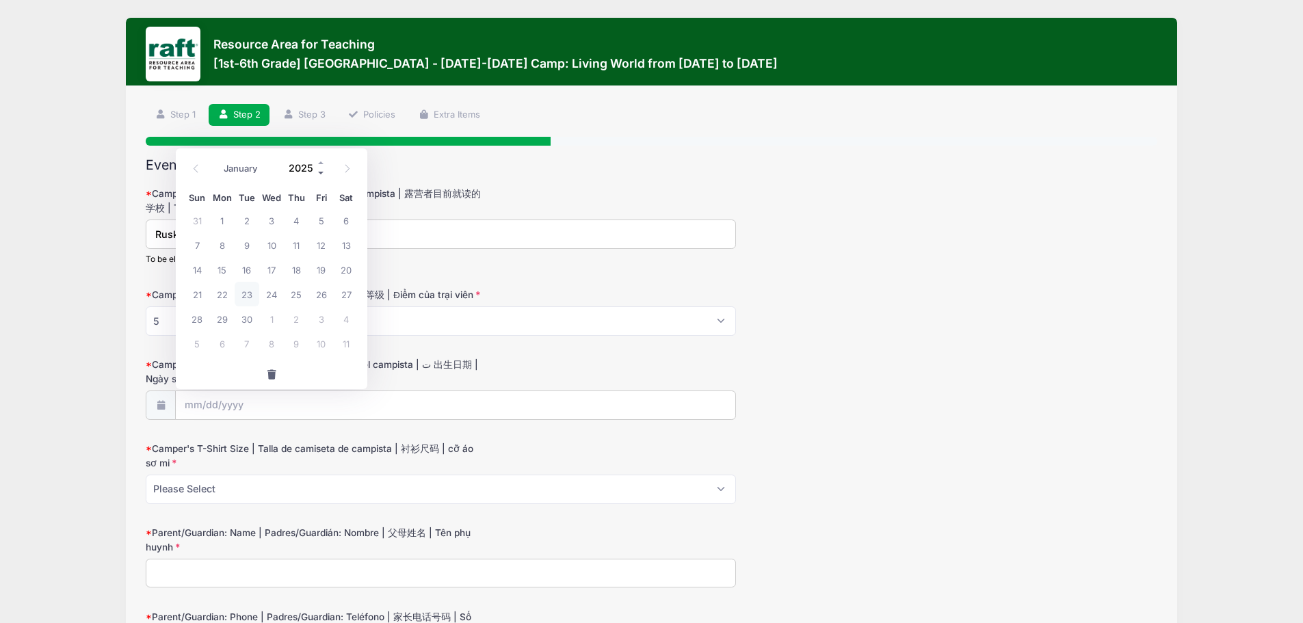
click at [320, 174] on span at bounding box center [322, 173] width 10 height 10
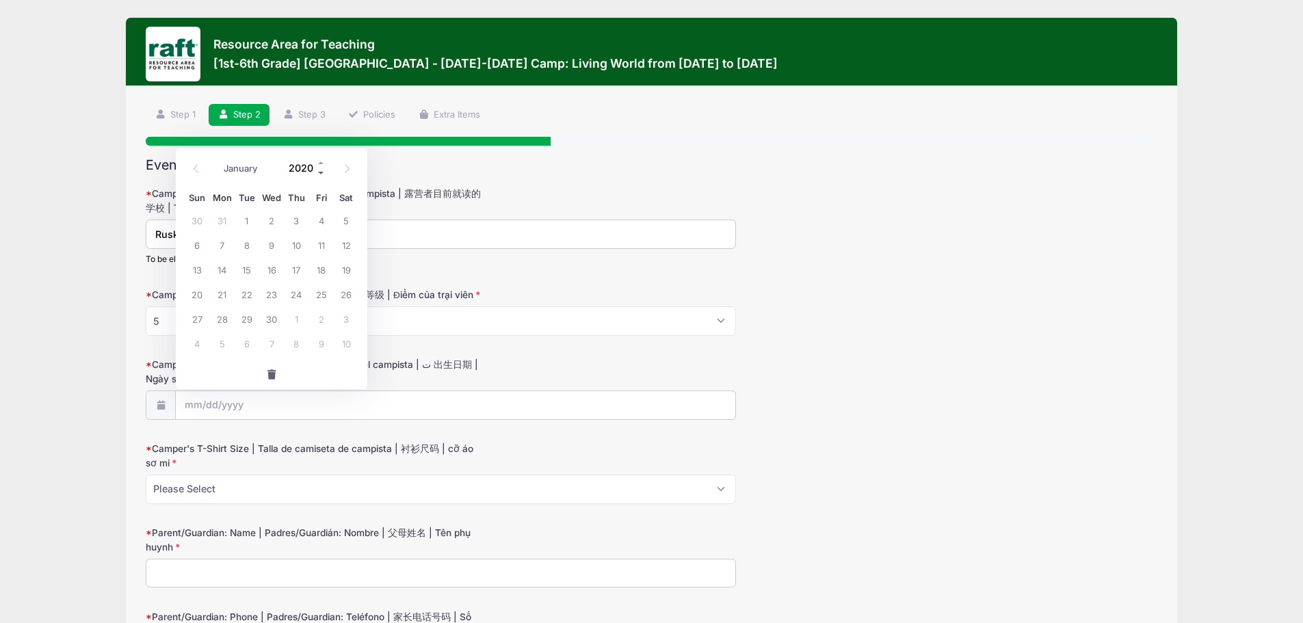
click at [320, 174] on span at bounding box center [322, 173] width 10 height 10
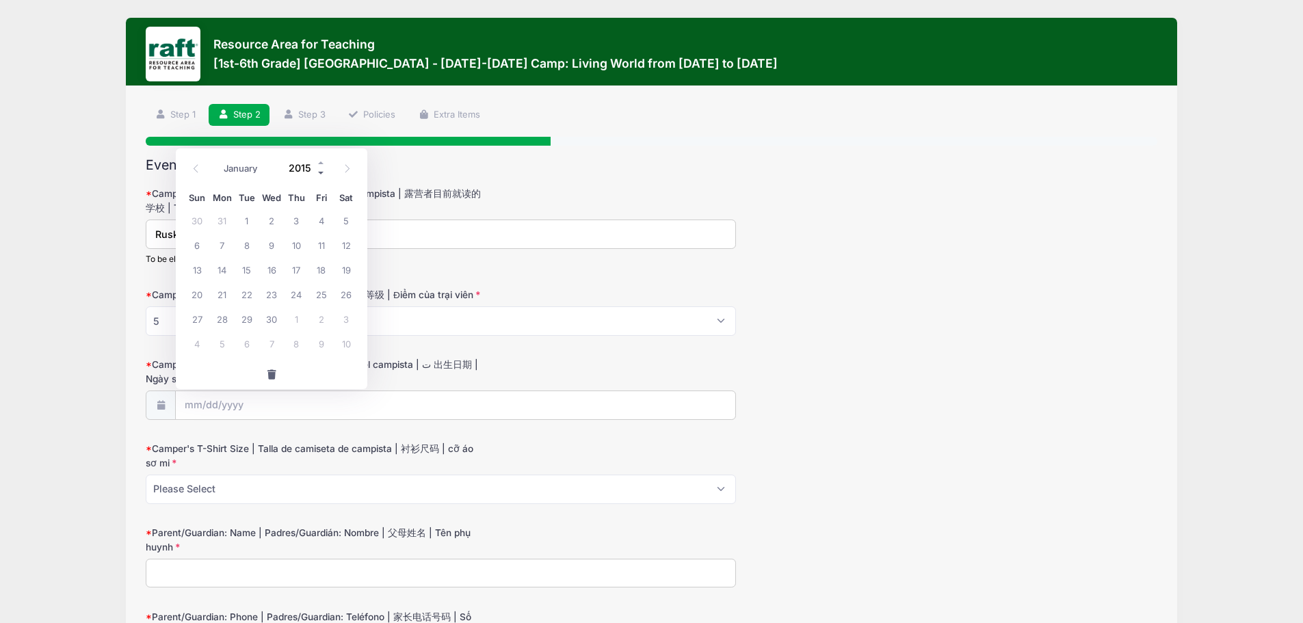
click at [320, 174] on span at bounding box center [322, 173] width 10 height 10
type input "2014"
click at [199, 240] on span "7" at bounding box center [197, 245] width 25 height 25
type input "09/07/2014"
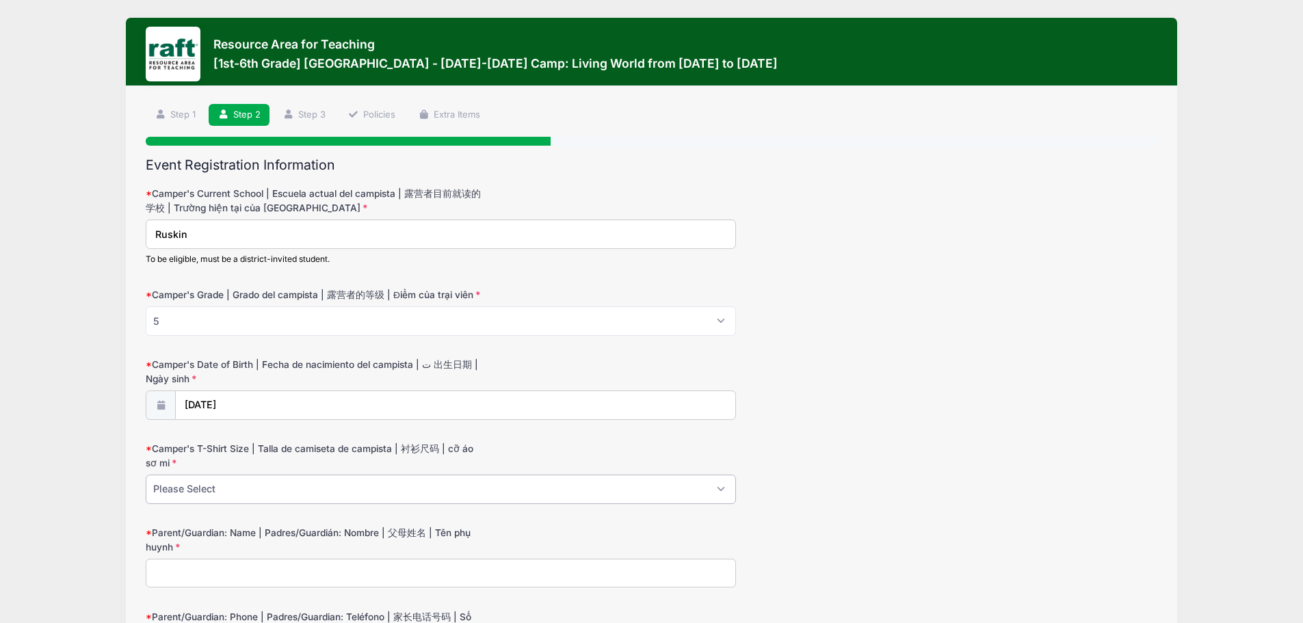
click at [268, 484] on select "Please Select Youth XS Youth S Youth M Youth L Youth XL Adult XS Adult S Adult …" at bounding box center [441, 489] width 590 height 29
select select "Youth M"
click at [146, 475] on select "Please Select Youth XS Youth S Youth M Youth L Youth XL Adult XS Adult S Adult …" at bounding box center [441, 489] width 590 height 29
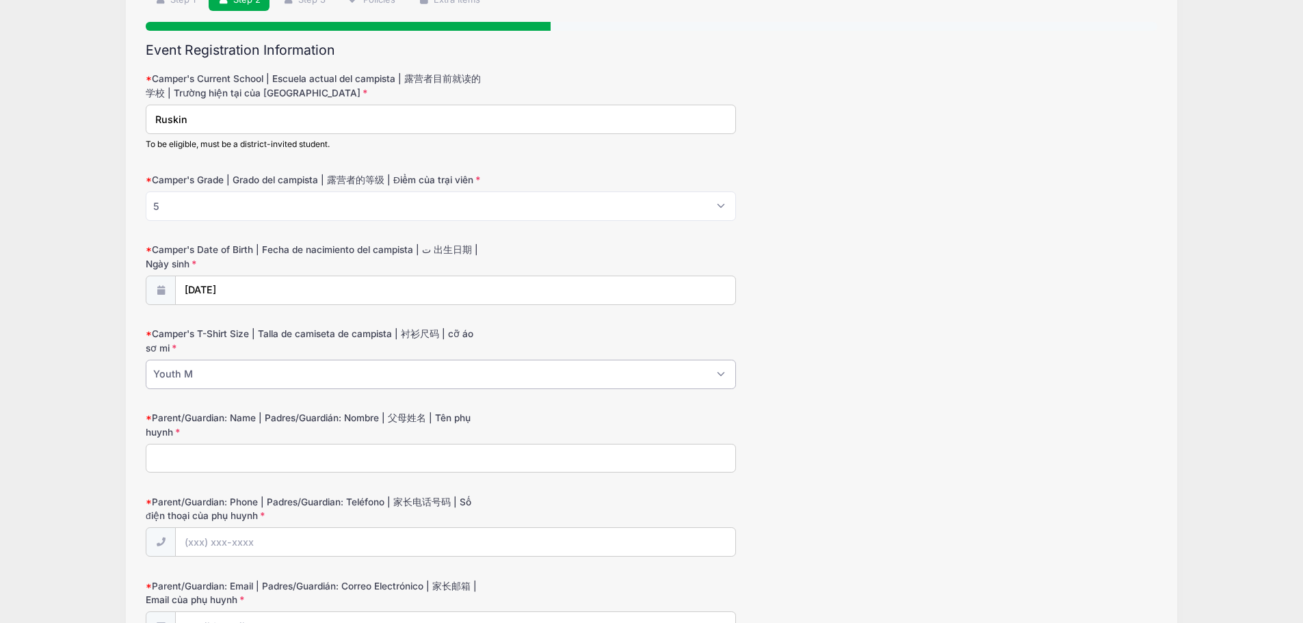
scroll to position [137, 0]
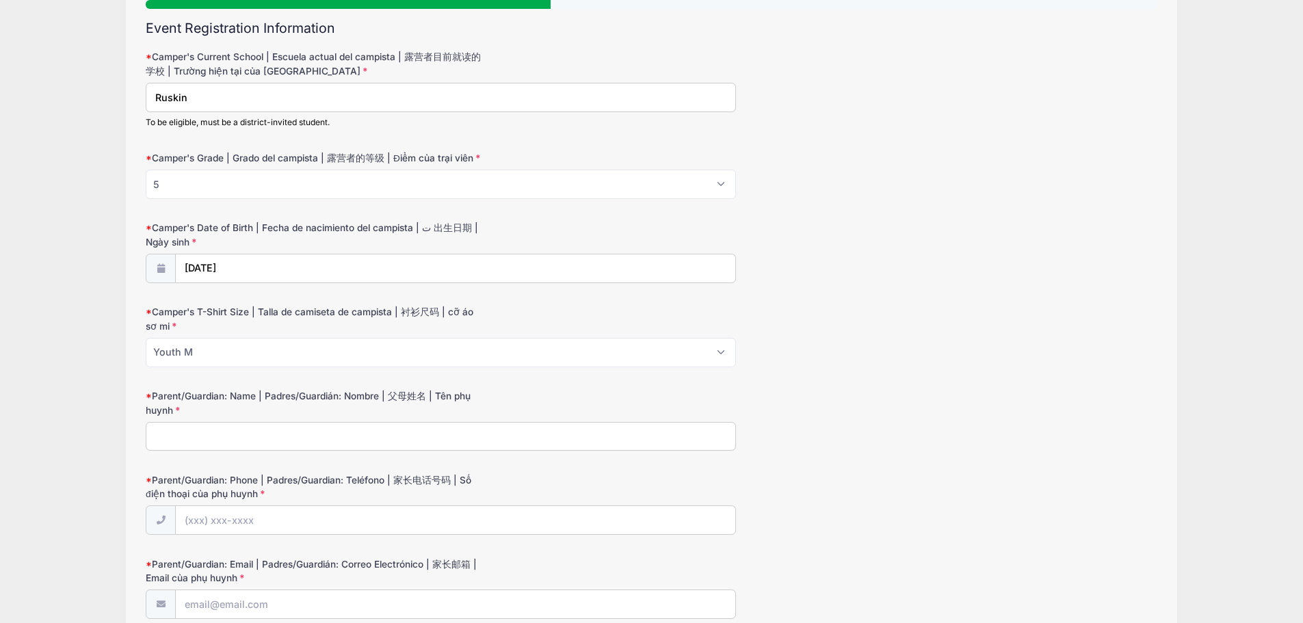
click at [279, 424] on input "Parent/Guardian: Name | Padres/Guardián: Nombre | 父母姓名 | Tên phụ huynh" at bounding box center [441, 436] width 590 height 29
type input "Sandra Armendariz"
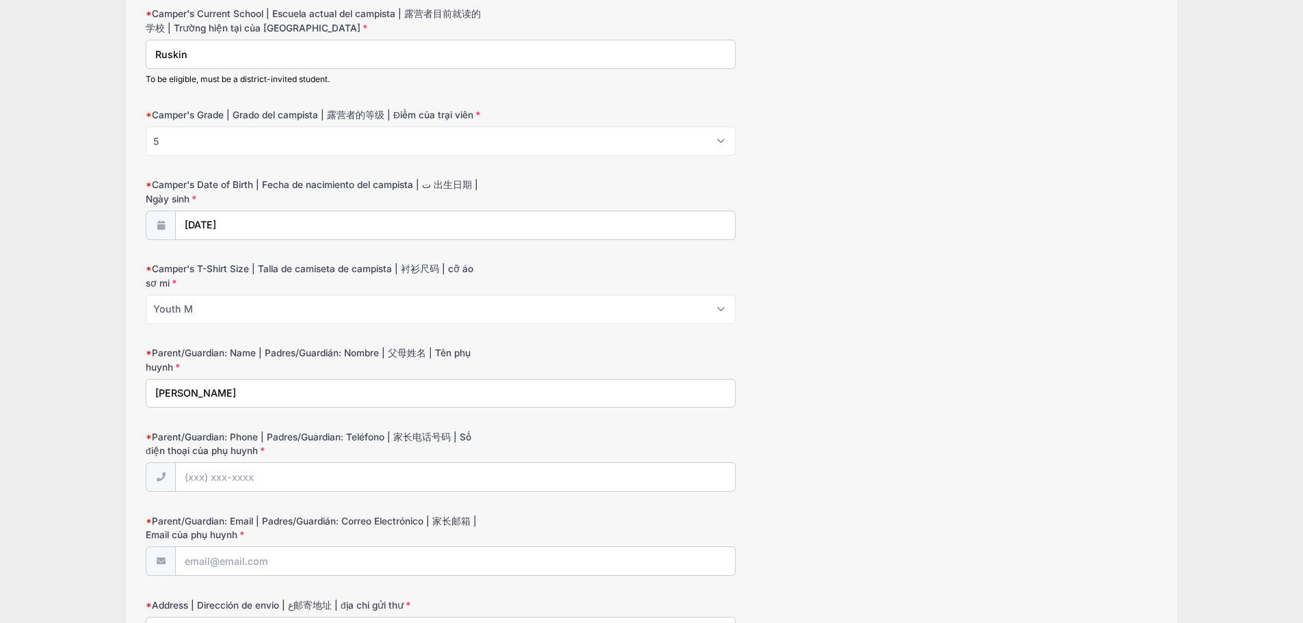
scroll to position [342, 0]
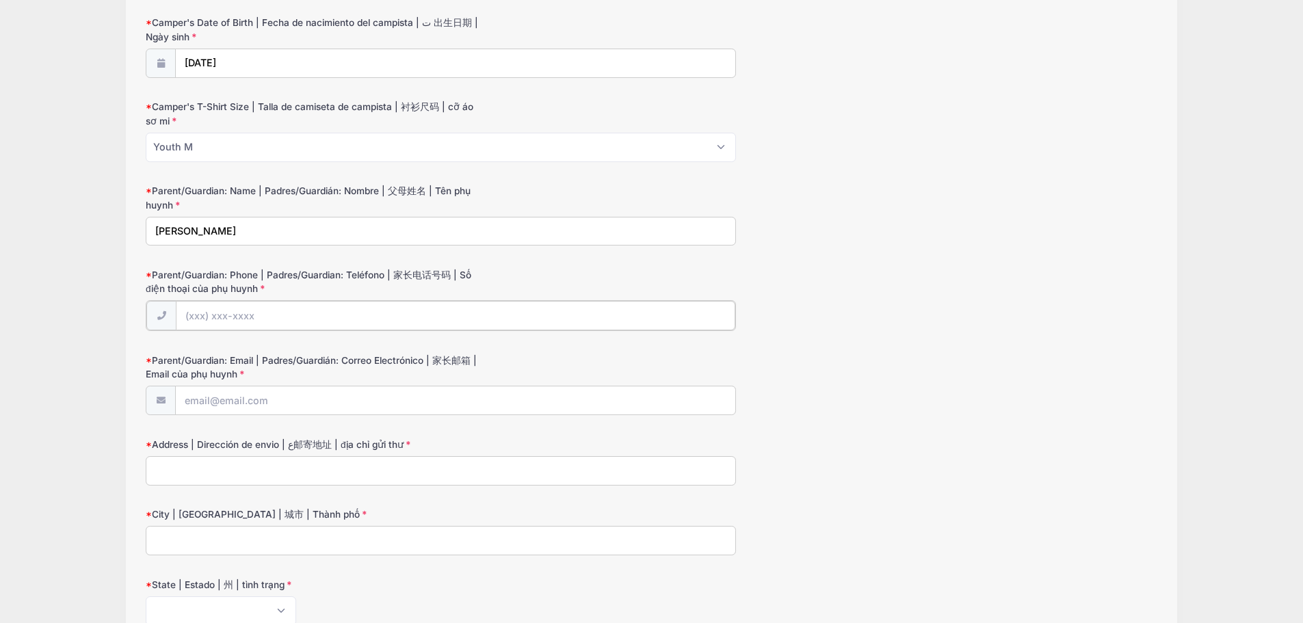
click at [272, 304] on input "Parent/Guardian: Phone | Padres/Guardian: Teléfono | 家长电话号码 | Số điện thoại của…" at bounding box center [456, 315] width 560 height 29
type input "(408) 250-8861"
click at [295, 395] on input "Parent/Guardian: Email | Padres/Guardián: Correo Electrónico | 家长邮箱 | Email của…" at bounding box center [456, 399] width 560 height 29
paste input "[EMAIL_ADDRESS][DOMAIN_NAME]"
type input "[EMAIL_ADDRESS][DOMAIN_NAME]"
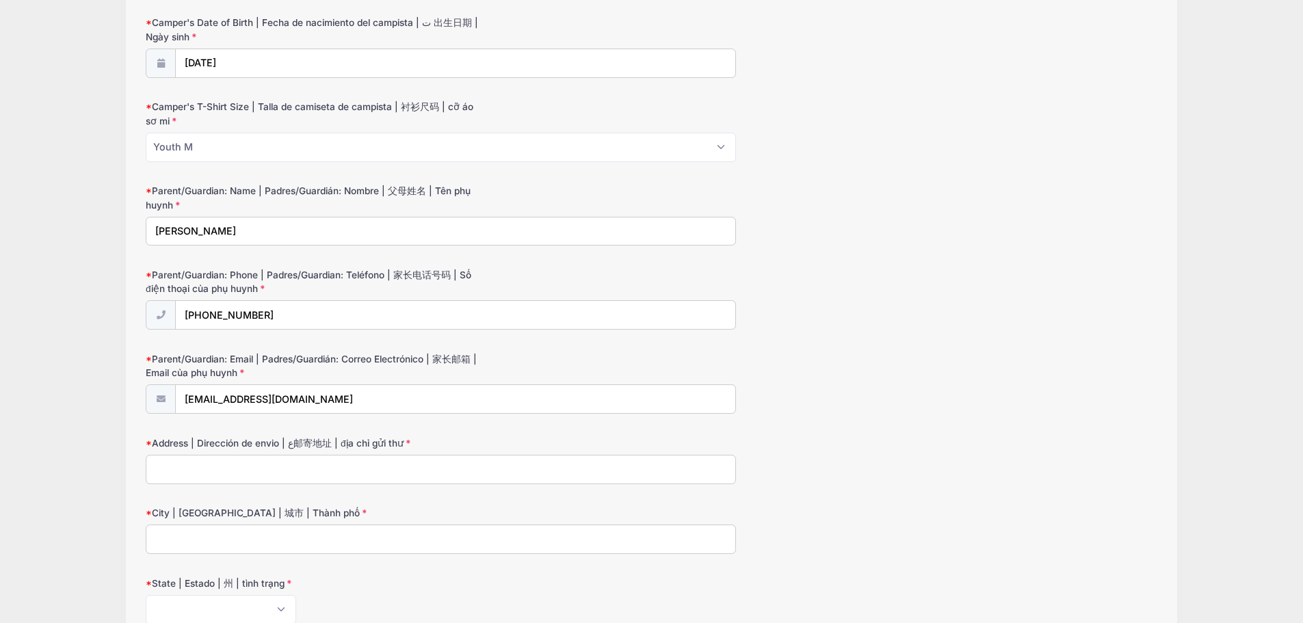
click at [250, 462] on input "Address | Dirección de envio | ع邮寄地址 | địa chỉ gửi thư" at bounding box center [441, 469] width 590 height 29
type input "3128 Landess Ave Unit D"
click at [249, 538] on input "City | Ciudad | 城市 | Thành phố" at bounding box center [441, 539] width 590 height 29
type input "San Jose"
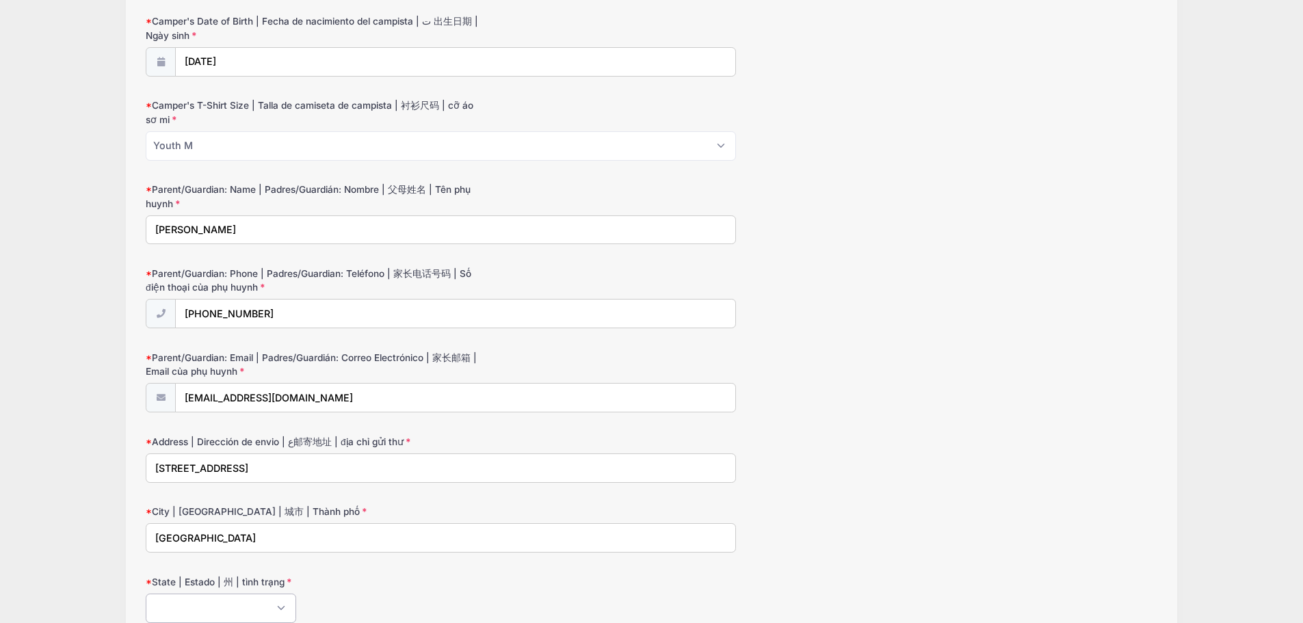
click at [234, 612] on select "Alabama Alaska American Samoa Arizona Arkansas Armed Forces Africa Armed Forces…" at bounding box center [221, 608] width 151 height 29
select select "CA"
click at [146, 594] on select "Alabama Alaska American Samoa Arizona Arkansas Armed Forces Africa Armed Forces…" at bounding box center [221, 608] width 151 height 29
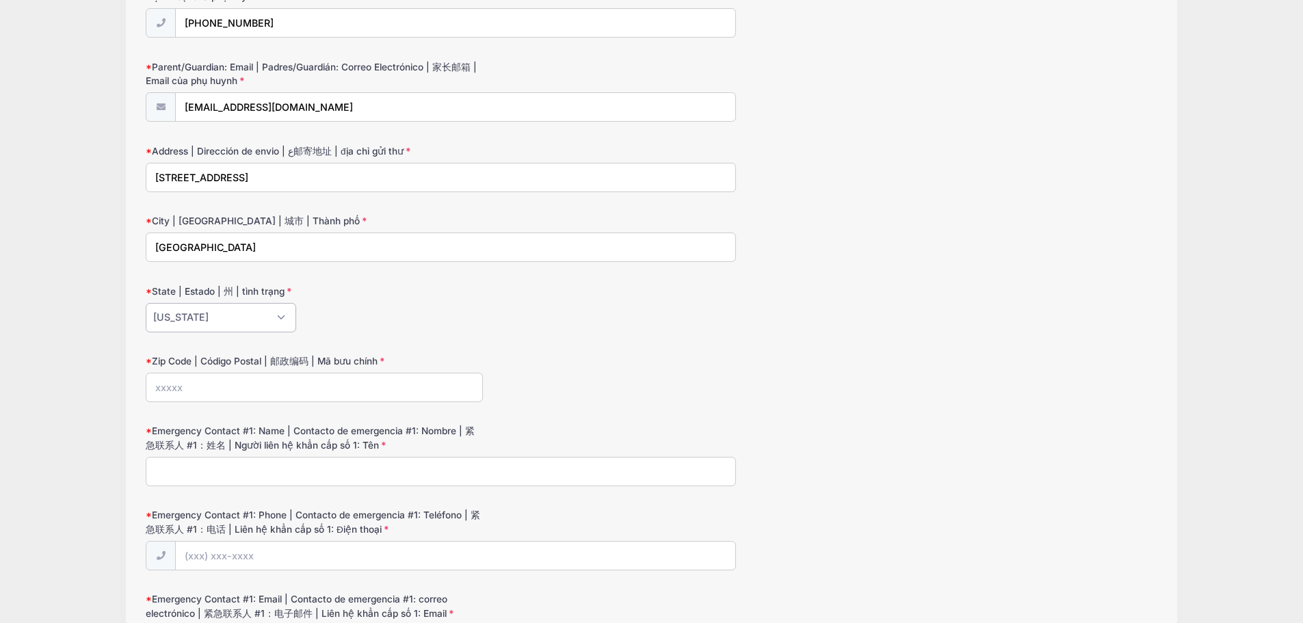
scroll to position [686, 0]
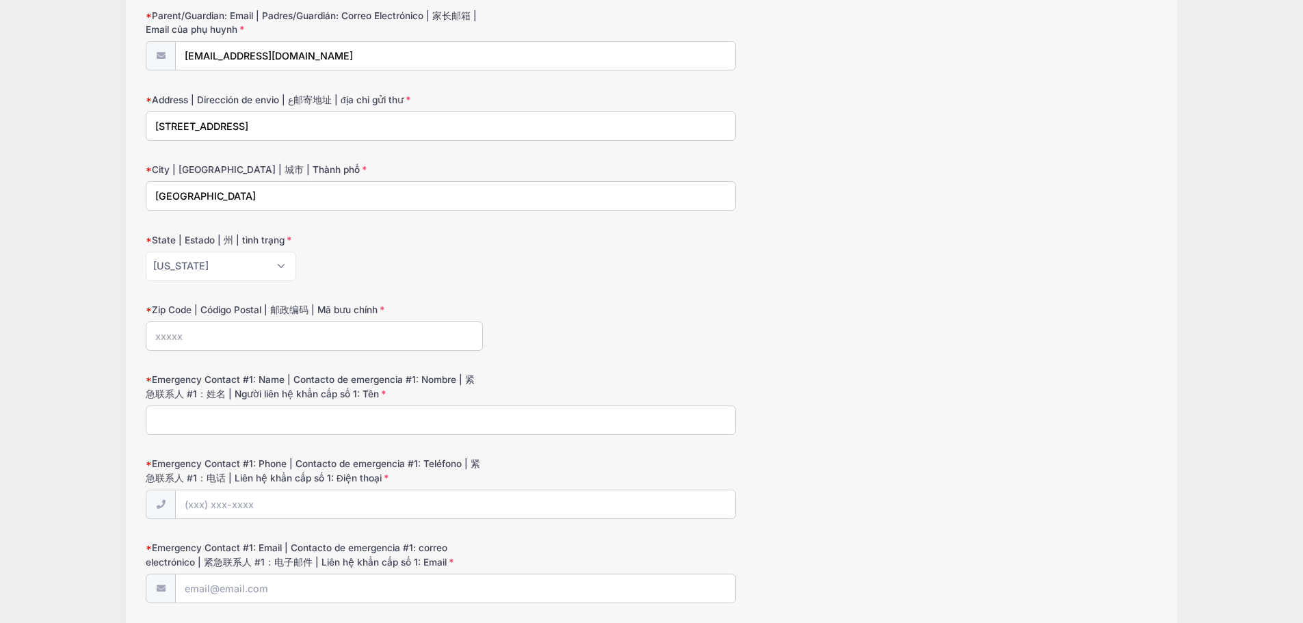
click at [252, 333] on input "Zip Code | Código Postal | 邮政编码 | Mã bưu chính" at bounding box center [314, 336] width 337 height 29
type input "95132"
click at [283, 415] on input "Emergency Contact #1: Name | Contacto de emergencia #1: Nombre | 紧急联系人 #1：姓名 | …" at bounding box center [441, 420] width 590 height 29
type input "Juan Quintero"
click at [250, 508] on input "Emergency Contact #1: Phone | Contacto de emergencia #1: Teléfono | 紧急联系人 #1：电话…" at bounding box center [456, 505] width 560 height 29
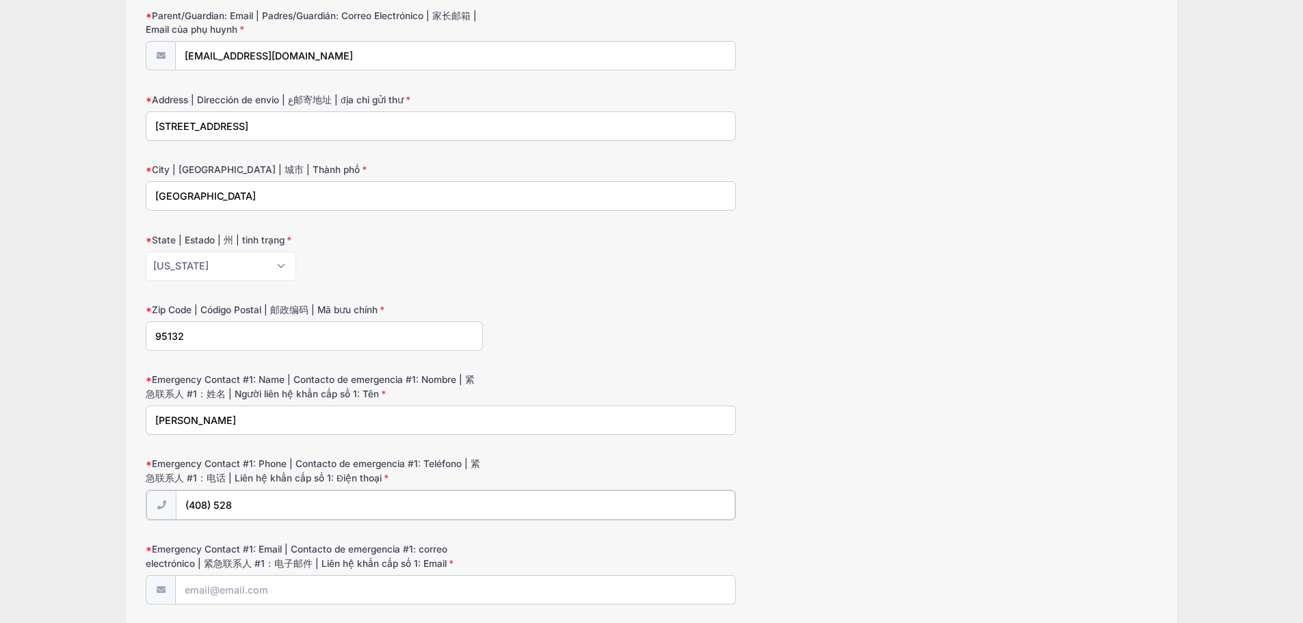
type input "(408) 528-5532"
click at [274, 600] on input "Emergency Contact #1: Email | Contacto de emergencia #1: correo electrónico | 紧…" at bounding box center [456, 589] width 560 height 29
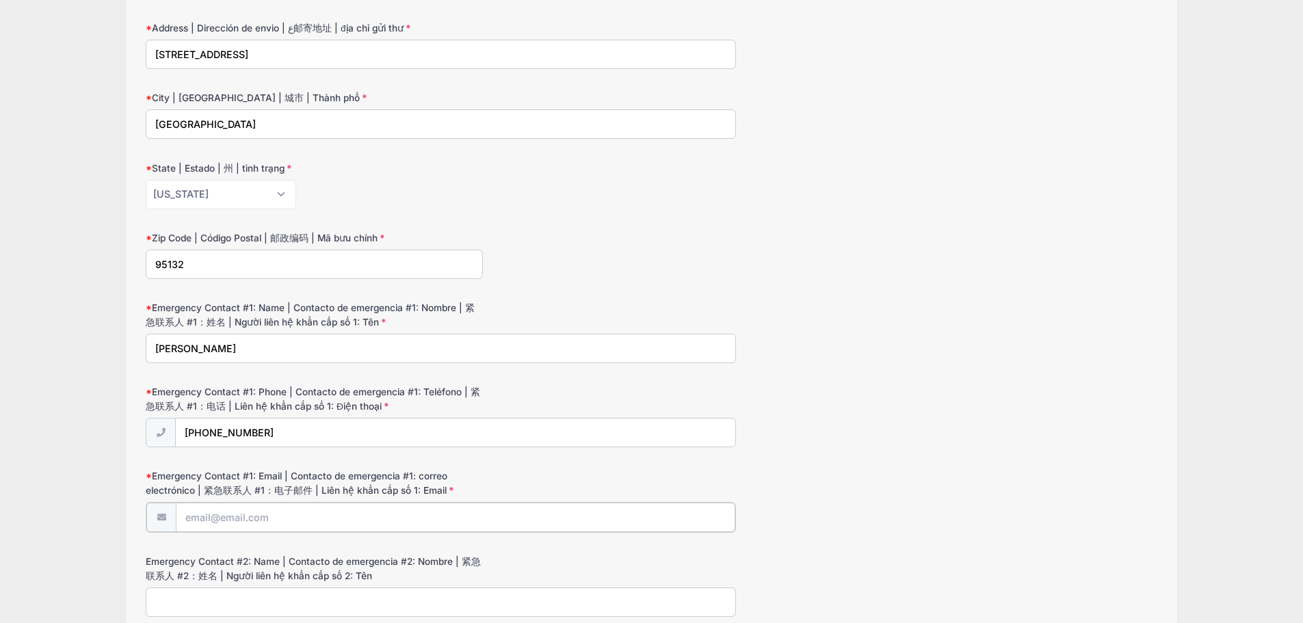
scroll to position [822, 0]
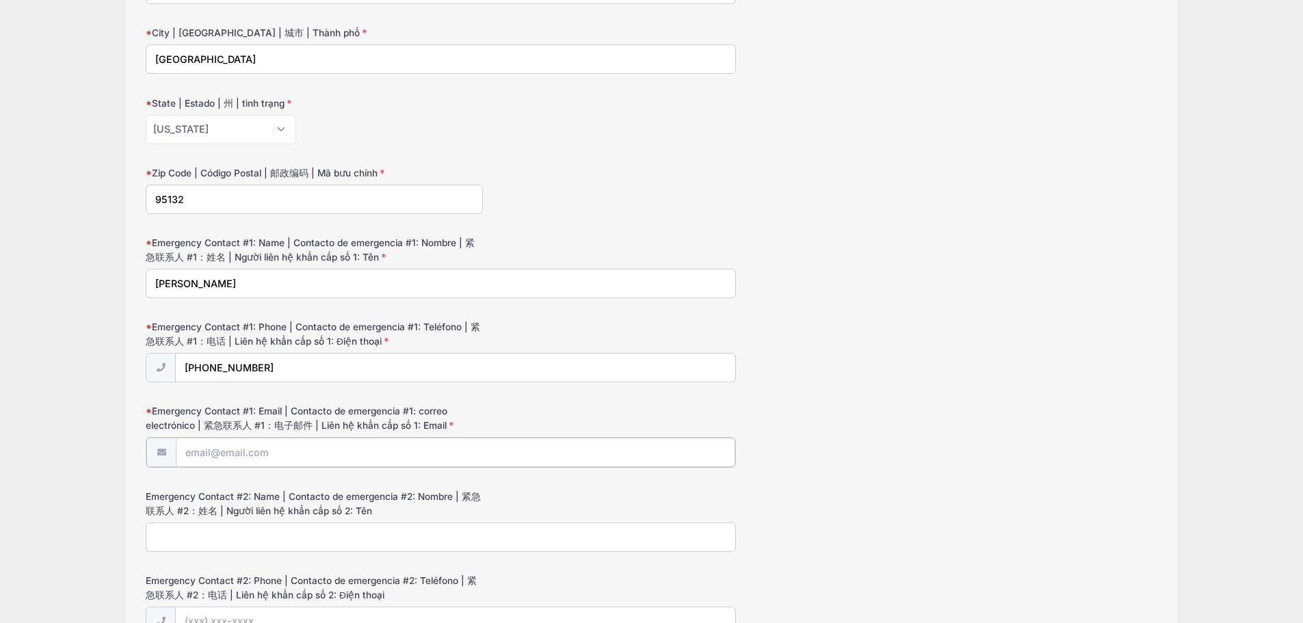
click at [267, 447] on input "Emergency Contact #1: Email | Contacto de emergencia #1: correo electrónico | 紧…" at bounding box center [456, 452] width 560 height 29
paste input "[EMAIL_ADDRESS][DOMAIN_NAME]"
type input "[EMAIL_ADDRESS][DOMAIN_NAME]"
click at [248, 553] on form "Camper's Current School | Escuela actual del campista | 露营者目前就读的学校 | Trường hiệ…" at bounding box center [652, 152] width 1012 height 1577
click at [248, 526] on input "Emergency Contact #2: Name | Contacto de emergencia #2: Nombre | 紧急联系人 #2：姓名 | …" at bounding box center [441, 535] width 590 height 29
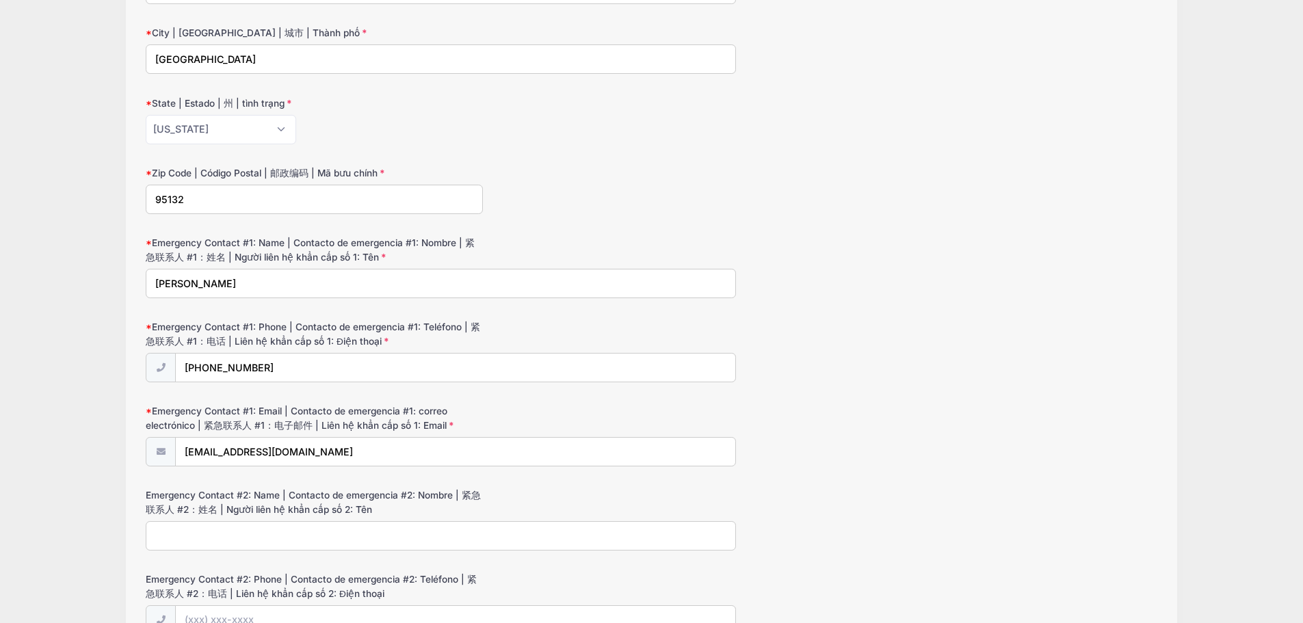
type input "Daniel Armendariz"
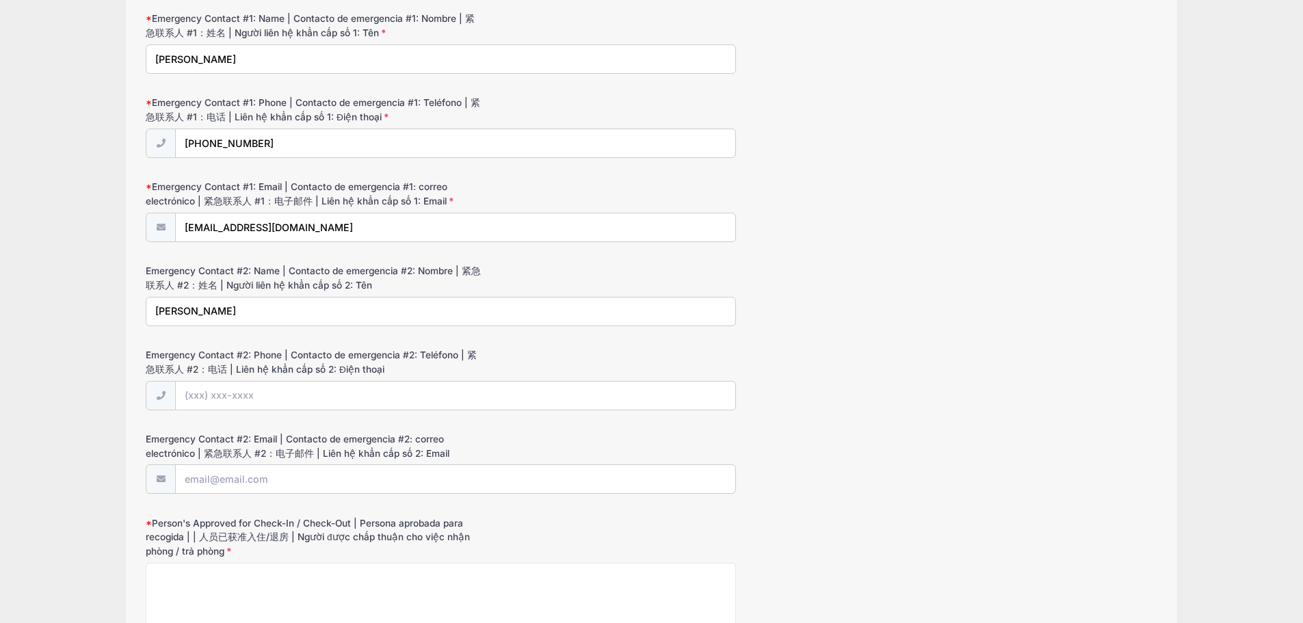
scroll to position [1096, 0]
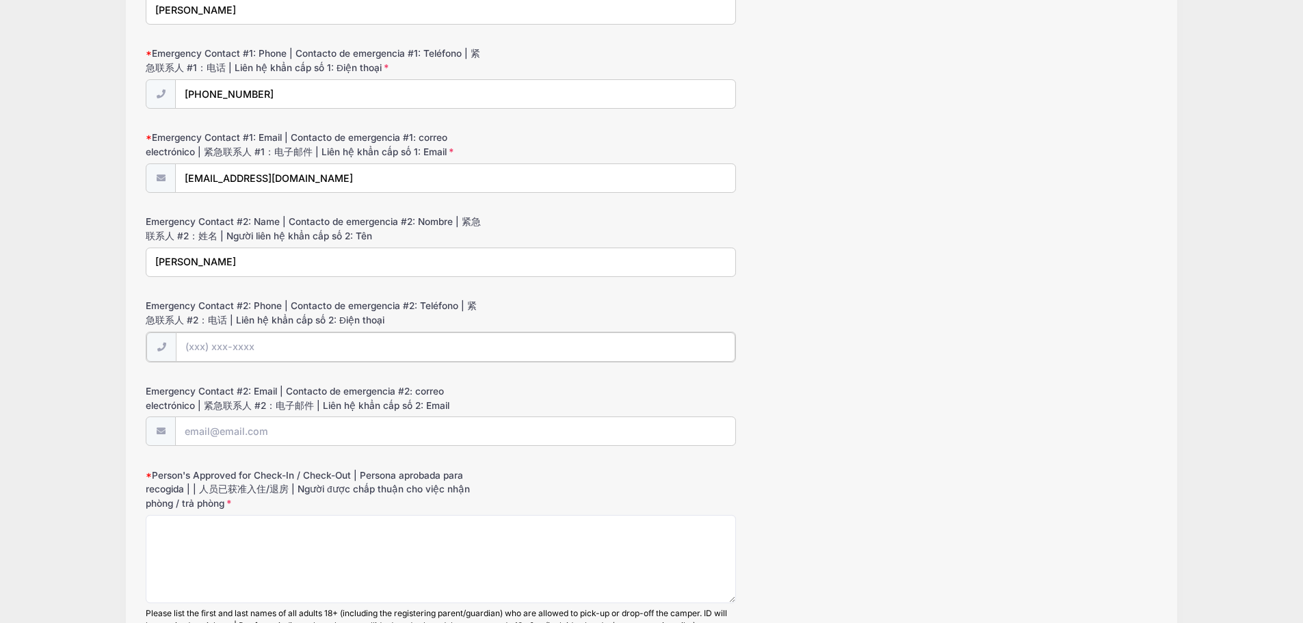
click at [268, 341] on input "Emergency Contact #2: Phone | Contacto de emergencia #2: Teléfono | 紧急联系人 #2：电话…" at bounding box center [456, 347] width 560 height 29
type input "(408) 660-6489"
click at [271, 434] on input "Emergency Contact #2: Email | Contacto de emergencia #2: correo electrónico | 紧…" at bounding box center [456, 430] width 560 height 29
paste input "[EMAIL_ADDRESS][DOMAIN_NAME]"
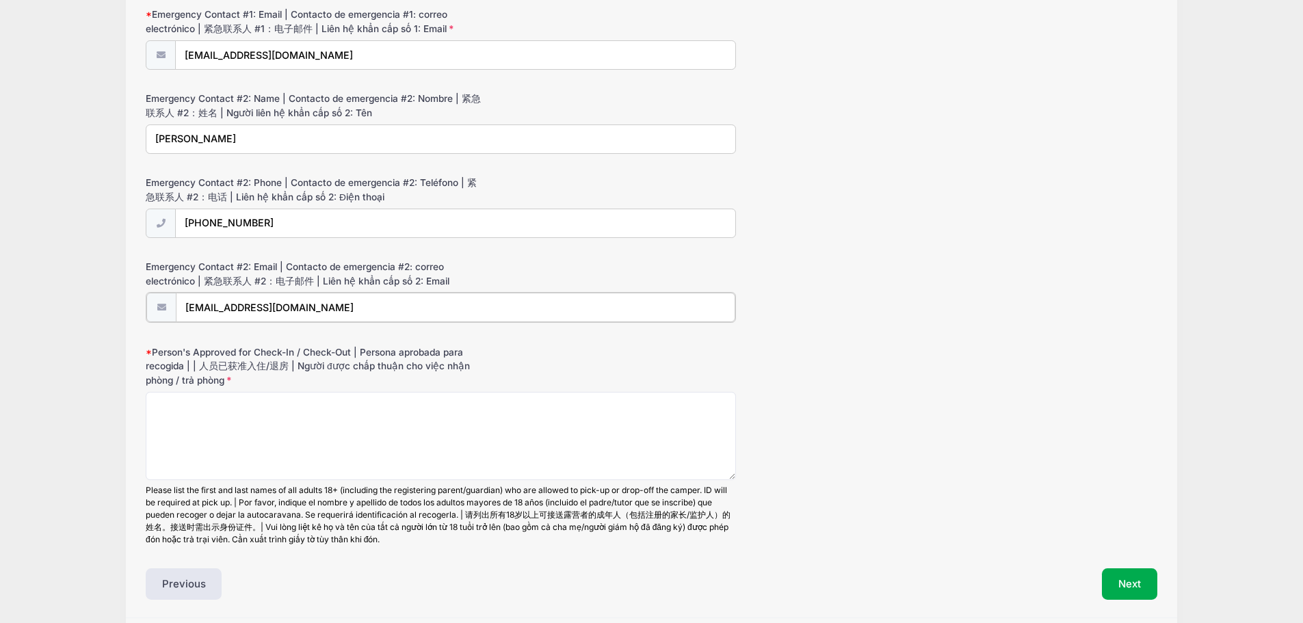
scroll to position [1268, 0]
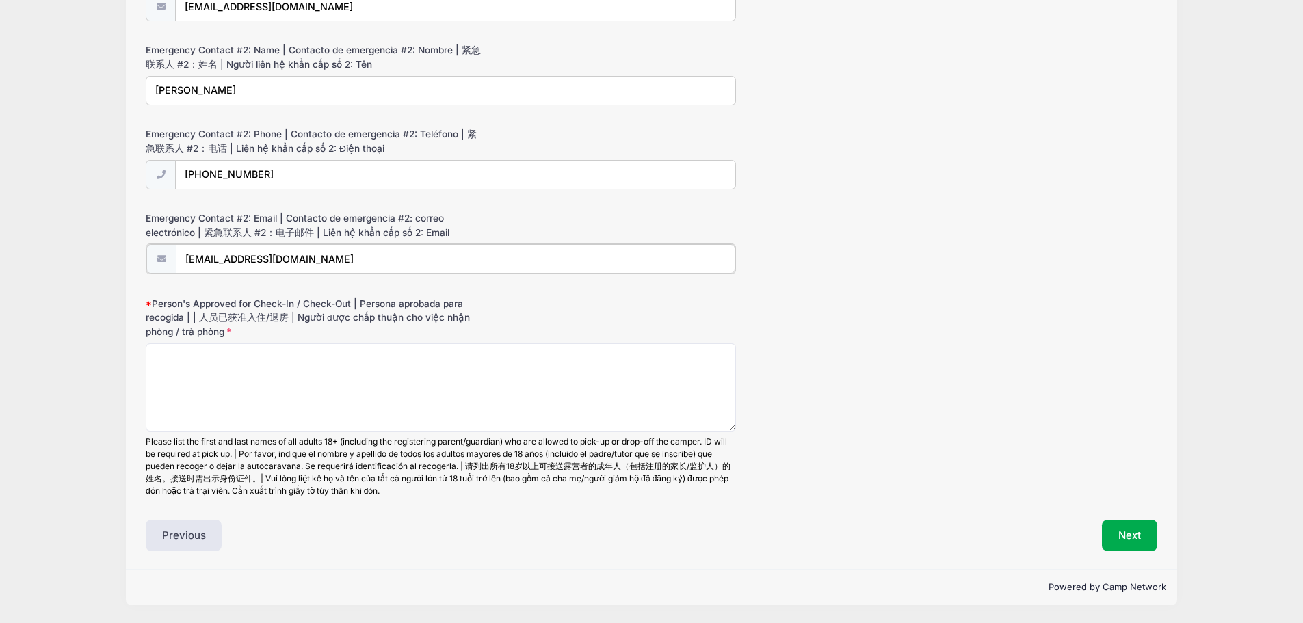
type input "[EMAIL_ADDRESS][DOMAIN_NAME]"
click at [262, 374] on textarea "Person's Approved for Check-In / Check-Out | Persona aprobada para recogida | |…" at bounding box center [441, 387] width 590 height 88
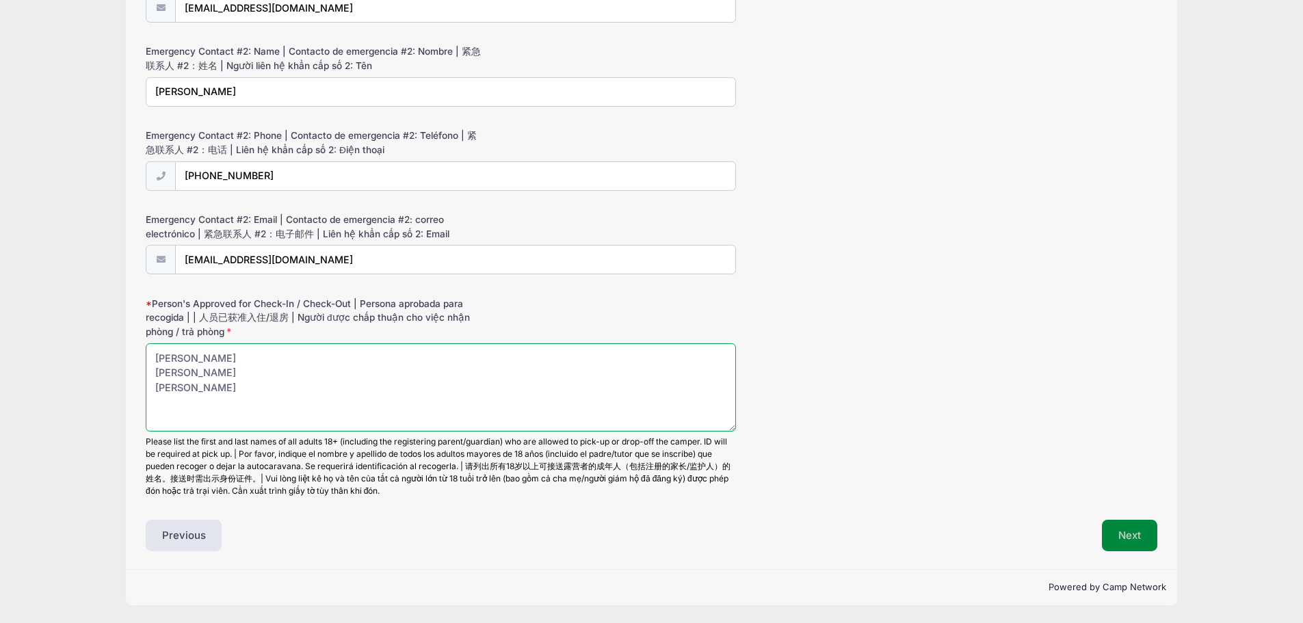
type textarea "Juan Quintero Daniel Armendariz Isabella Quintero Roman Quintero"
click at [1148, 537] on button "Next" at bounding box center [1129, 535] width 55 height 31
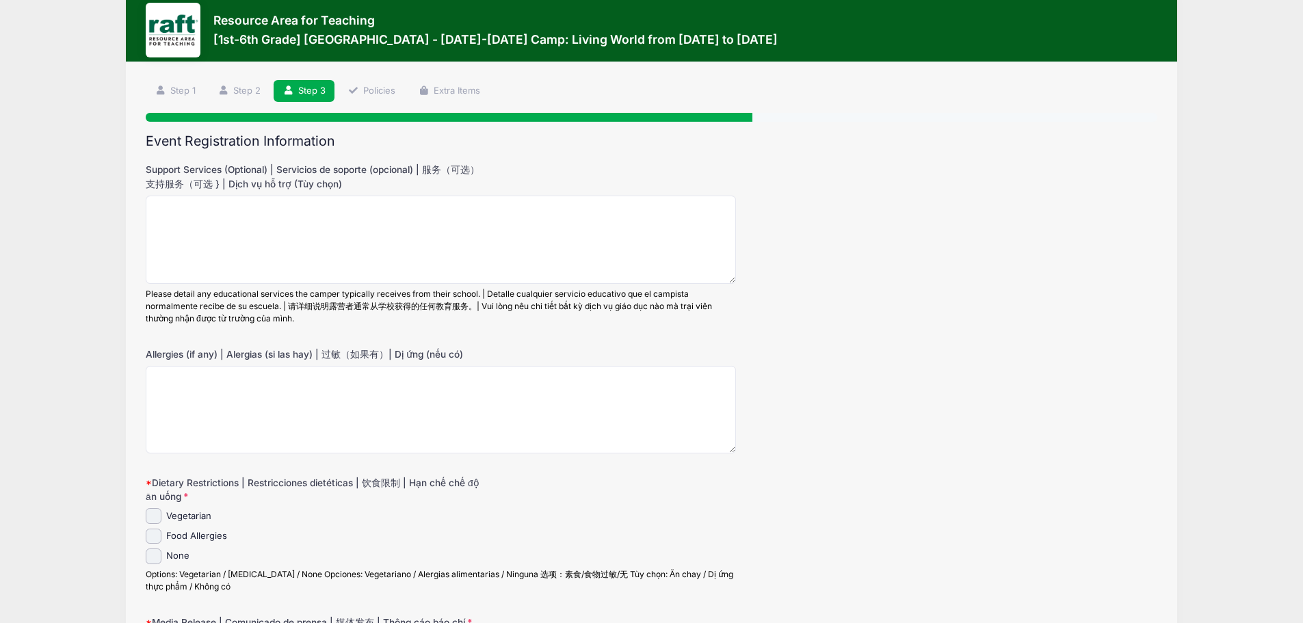
scroll to position [0, 0]
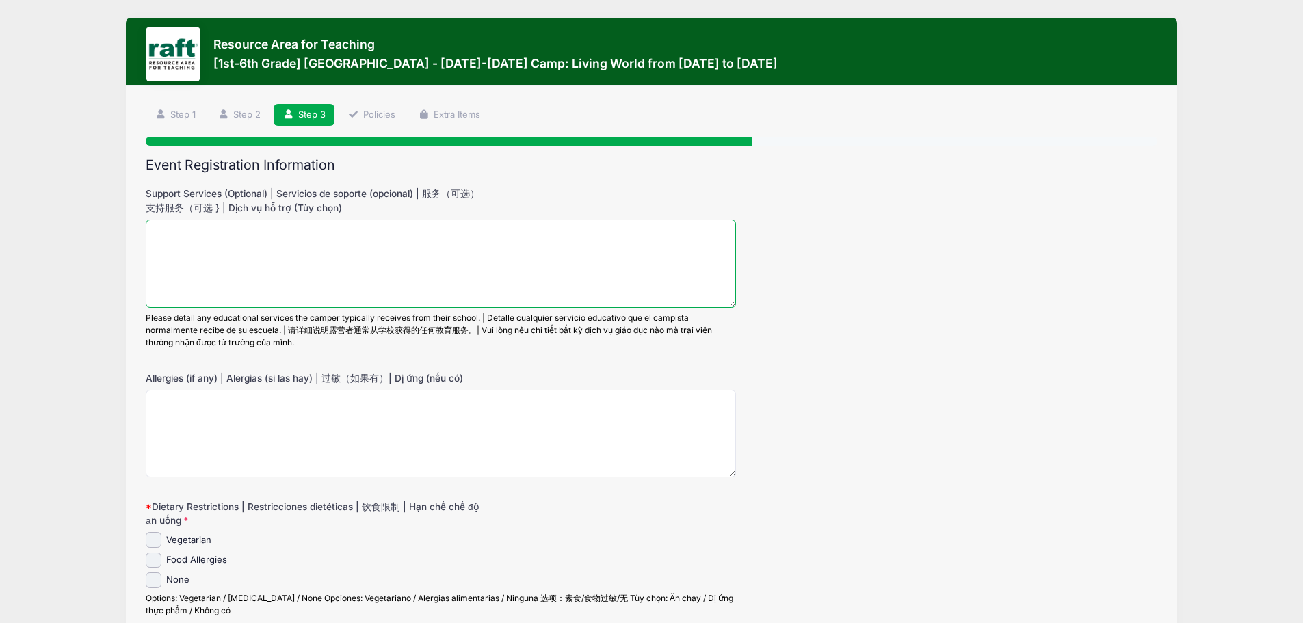
click at [222, 238] on textarea "Support Services (Optional) | Servicios de soporte (opcional) | 服务（可选） 支持服务（可选 …" at bounding box center [441, 264] width 590 height 88
type textarea "none"
click at [287, 411] on textarea "Allergies (if any) | Alergias (si las hay) | 过敏（如果有）| Dị ứng (nếu có)" at bounding box center [441, 434] width 590 height 88
type textarea "none known"
click at [159, 578] on input "None" at bounding box center [154, 581] width 16 height 16
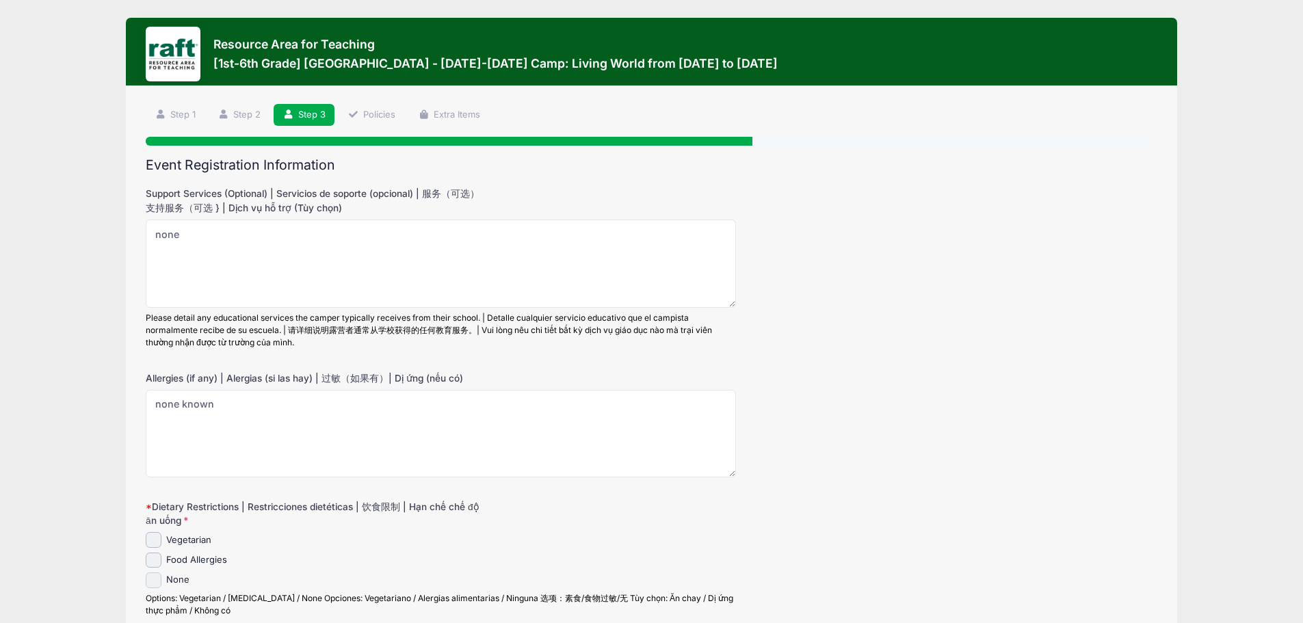
checkbox input "true"
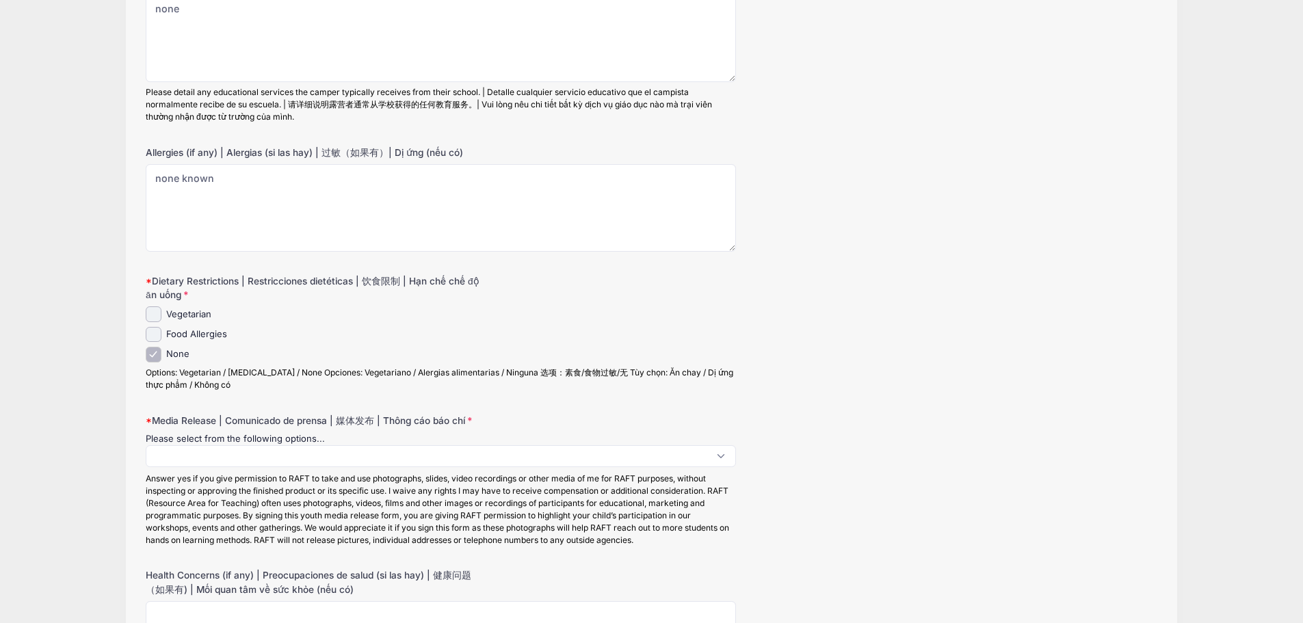
scroll to position [274, 0]
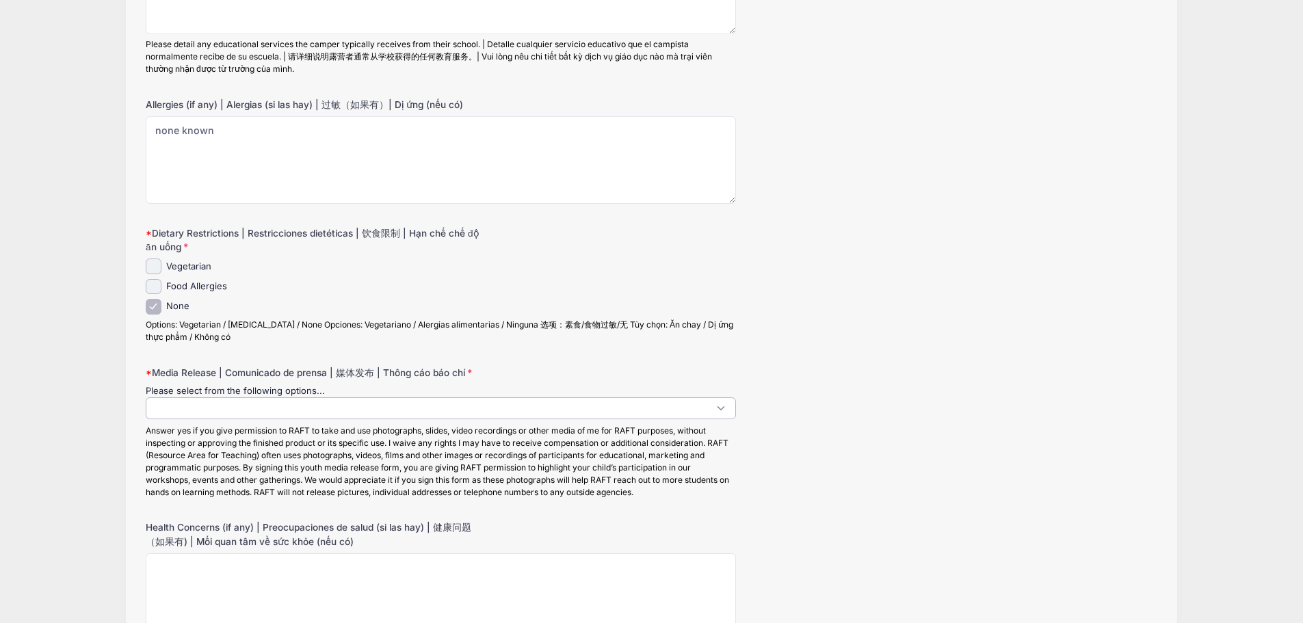
click at [216, 406] on span at bounding box center [441, 409] width 590 height 22
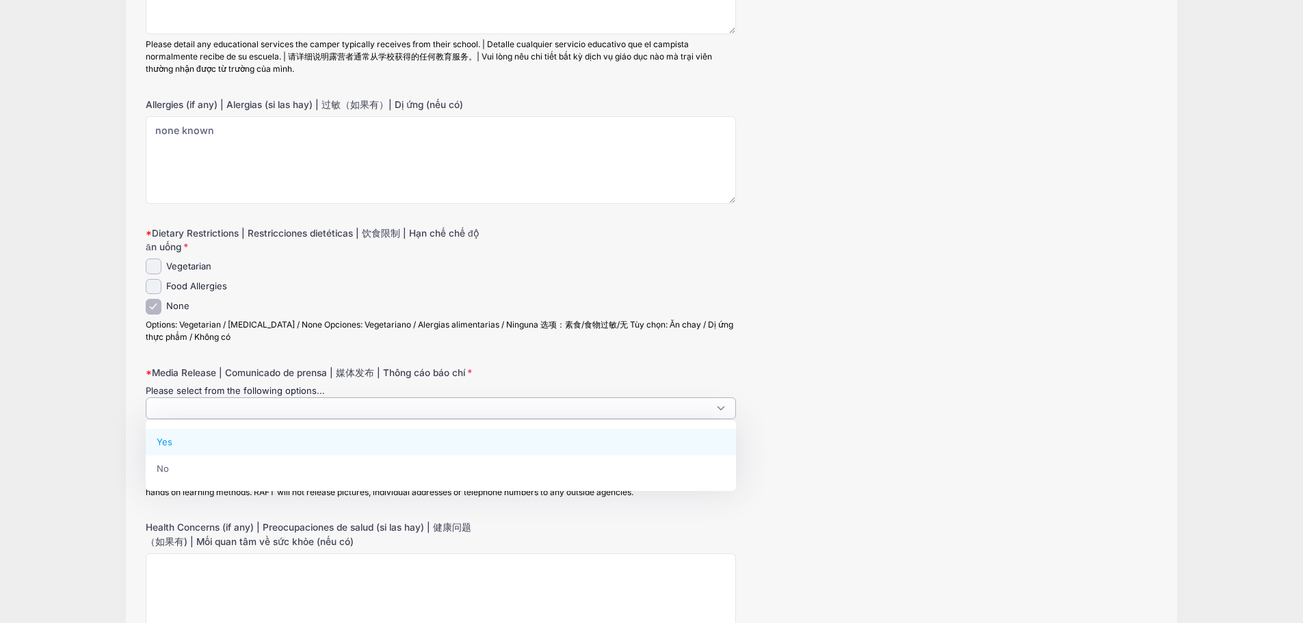
select select "Yes"
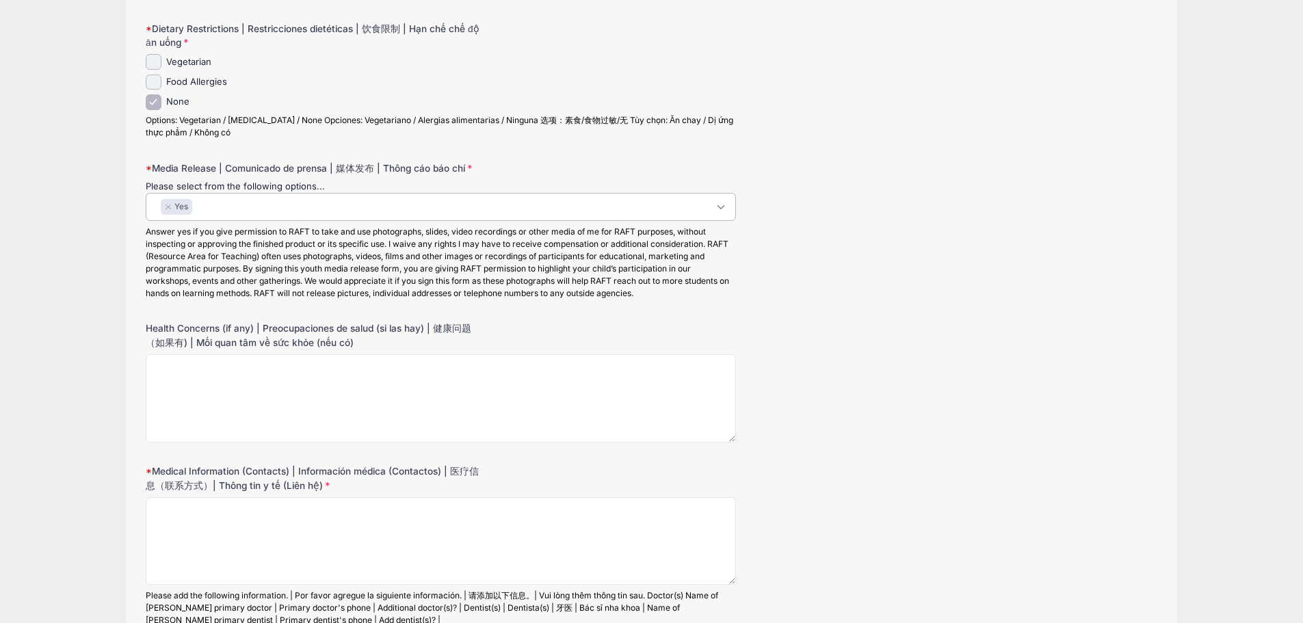
scroll to position [479, 0]
click at [205, 374] on textarea "Health Concerns (if any) | Preocupaciones de salud (si las hay) | 健康问题（如果有) | M…" at bounding box center [441, 398] width 590 height 88
type textarea "none known"
drag, startPoint x: 224, startPoint y: 358, endPoint x: 131, endPoint y: 352, distance: 93.9
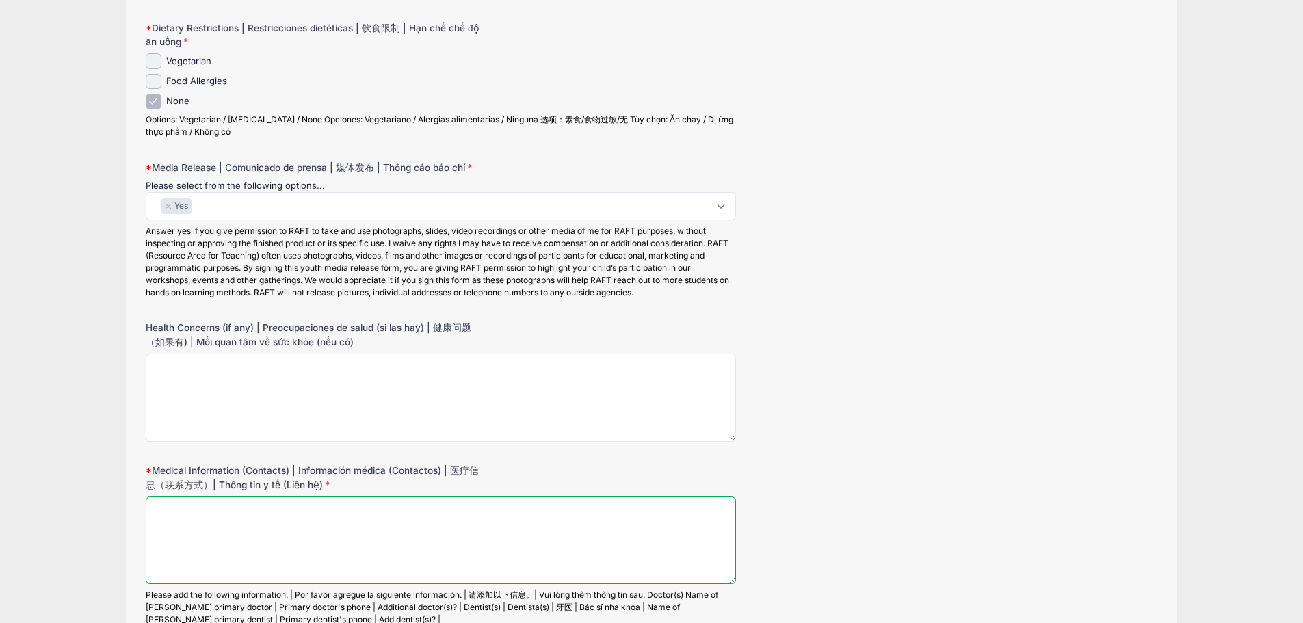
click at [183, 523] on textarea "Medical Information (Contacts) | Información médica (Contactos) | 医疗信息（联系方式）| T…" at bounding box center [441, 541] width 590 height 88
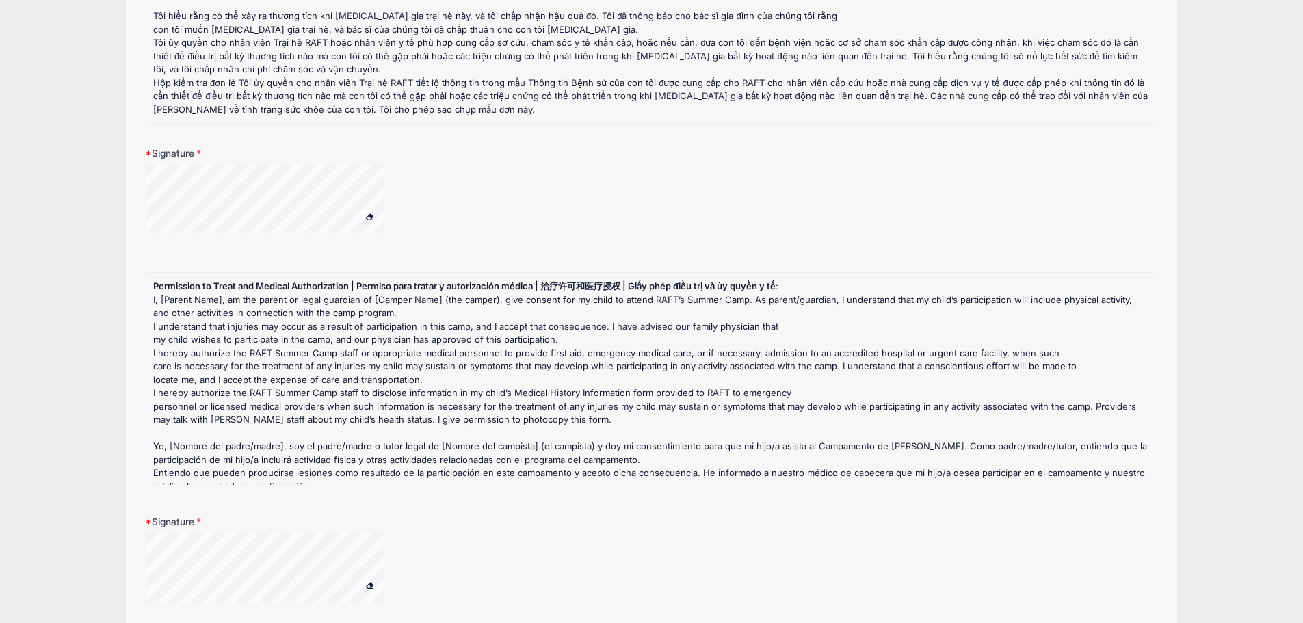
scroll to position [1232, 0]
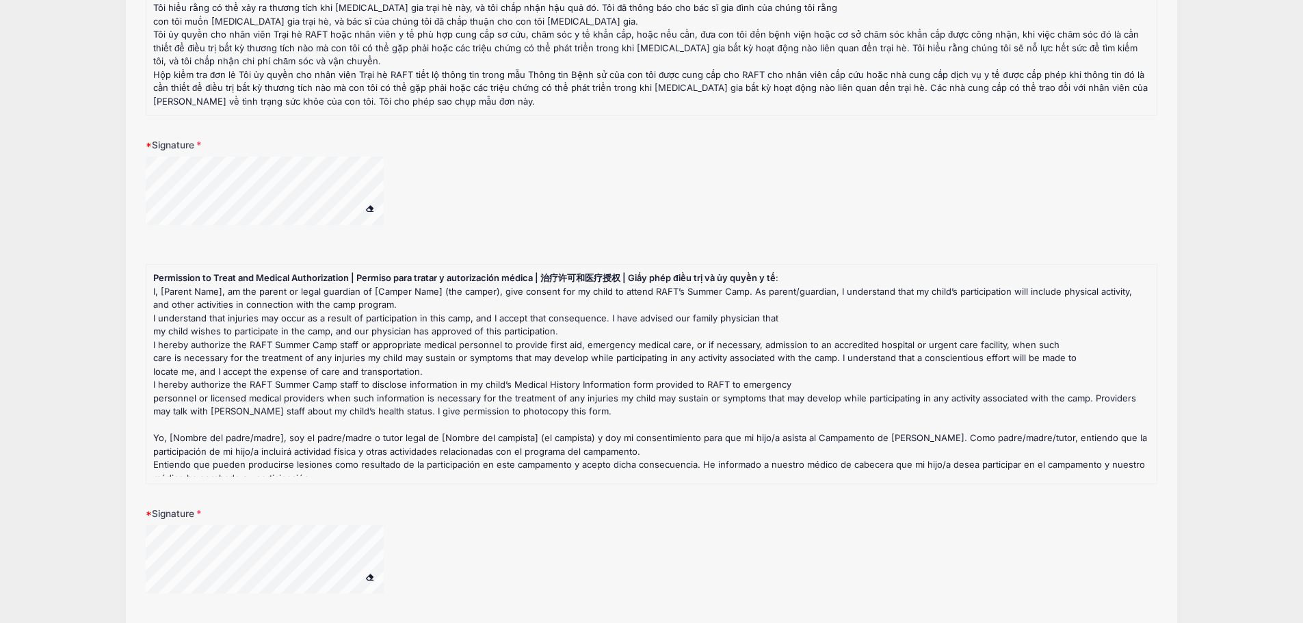
click at [359, 569] on div at bounding box center [283, 561] width 274 height 73
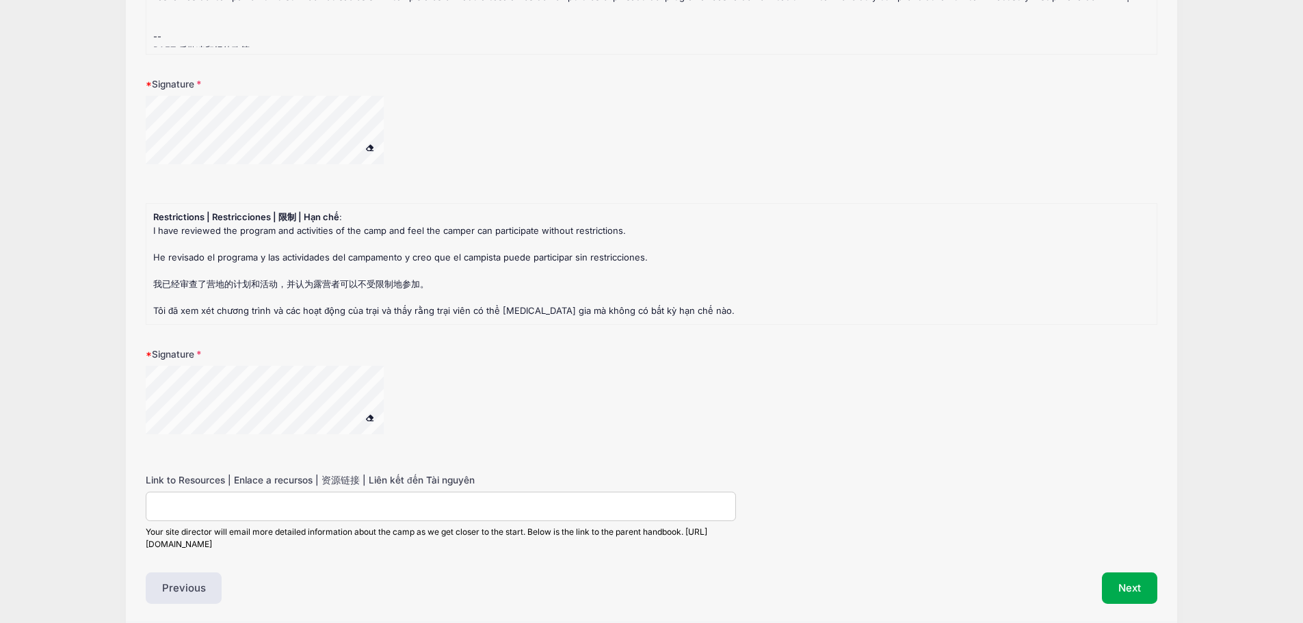
scroll to position [2053, 0]
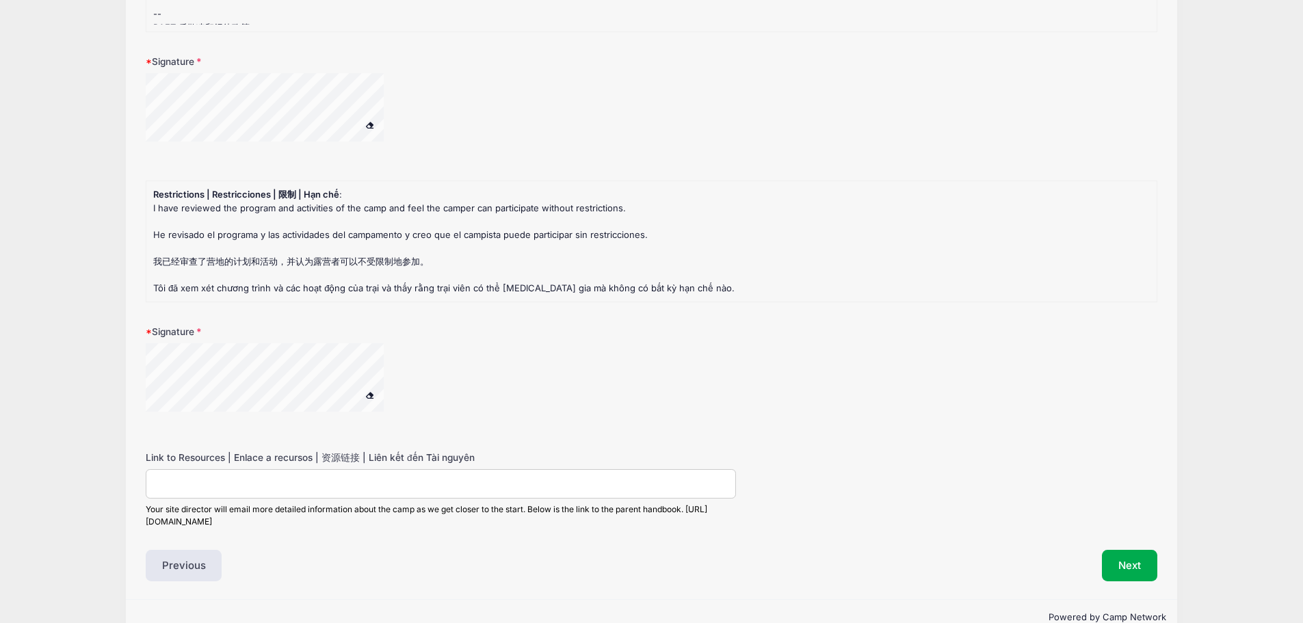
click at [406, 415] on div at bounding box center [441, 386] width 590 height 86
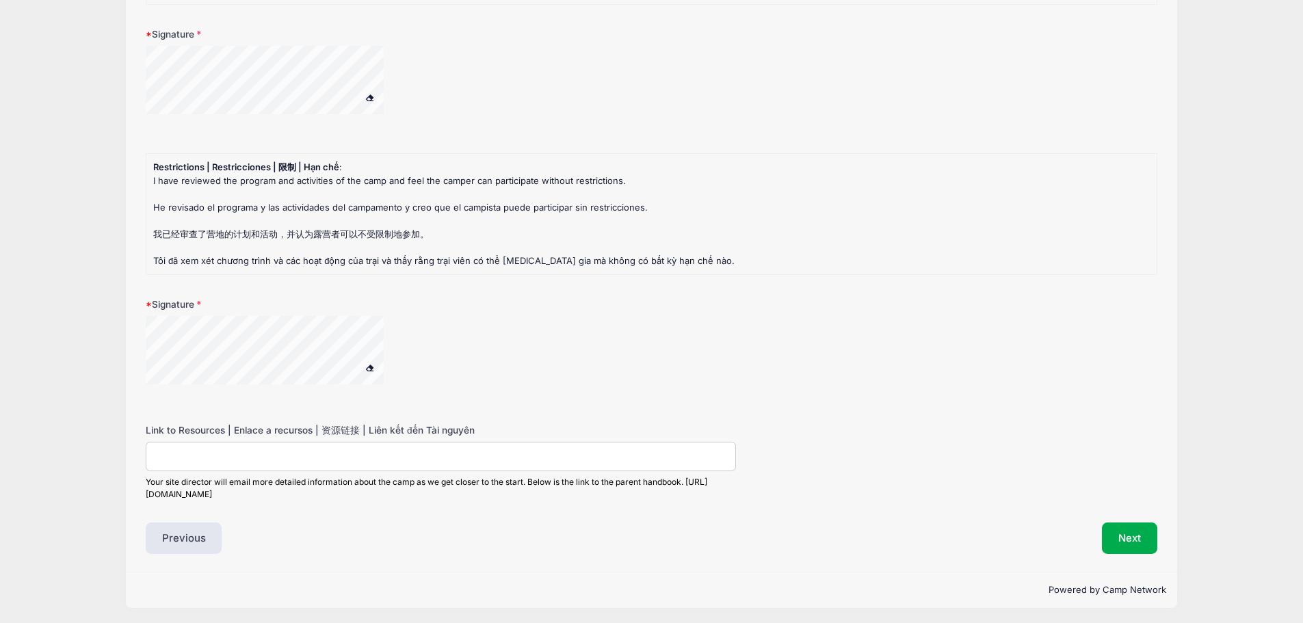
scroll to position [2095, 0]
drag, startPoint x: 1128, startPoint y: 537, endPoint x: 1121, endPoint y: 530, distance: 9.7
click at [1127, 537] on button "Next" at bounding box center [1129, 535] width 55 height 31
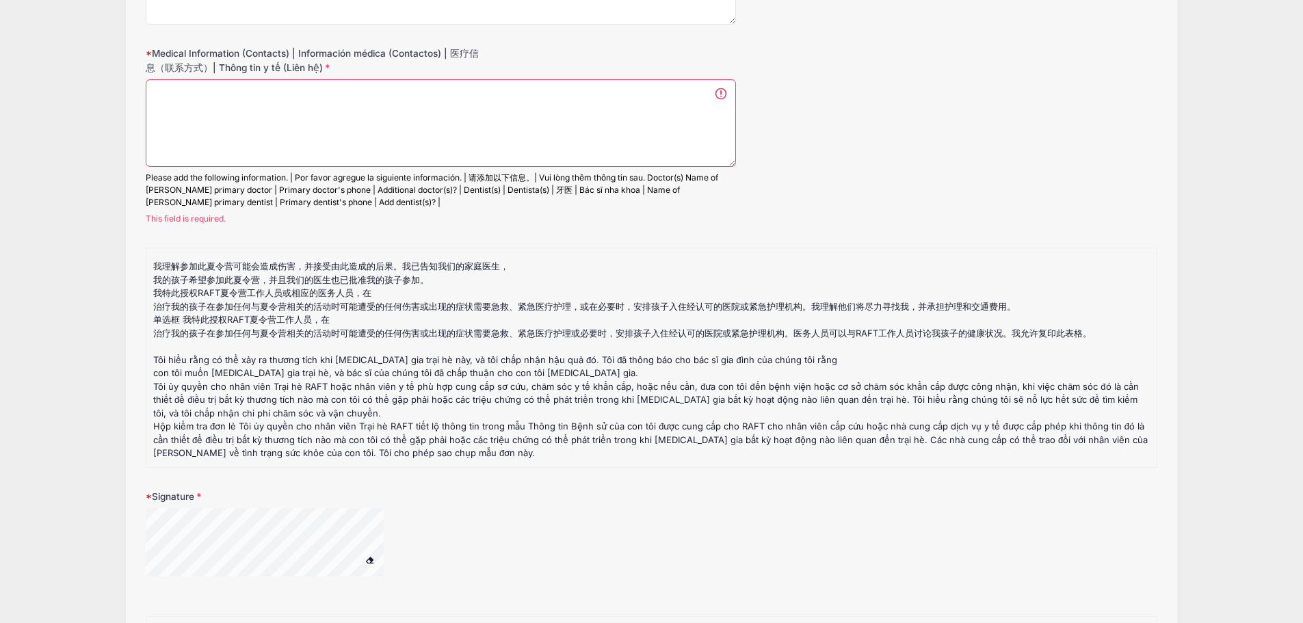
scroll to position [887, 0]
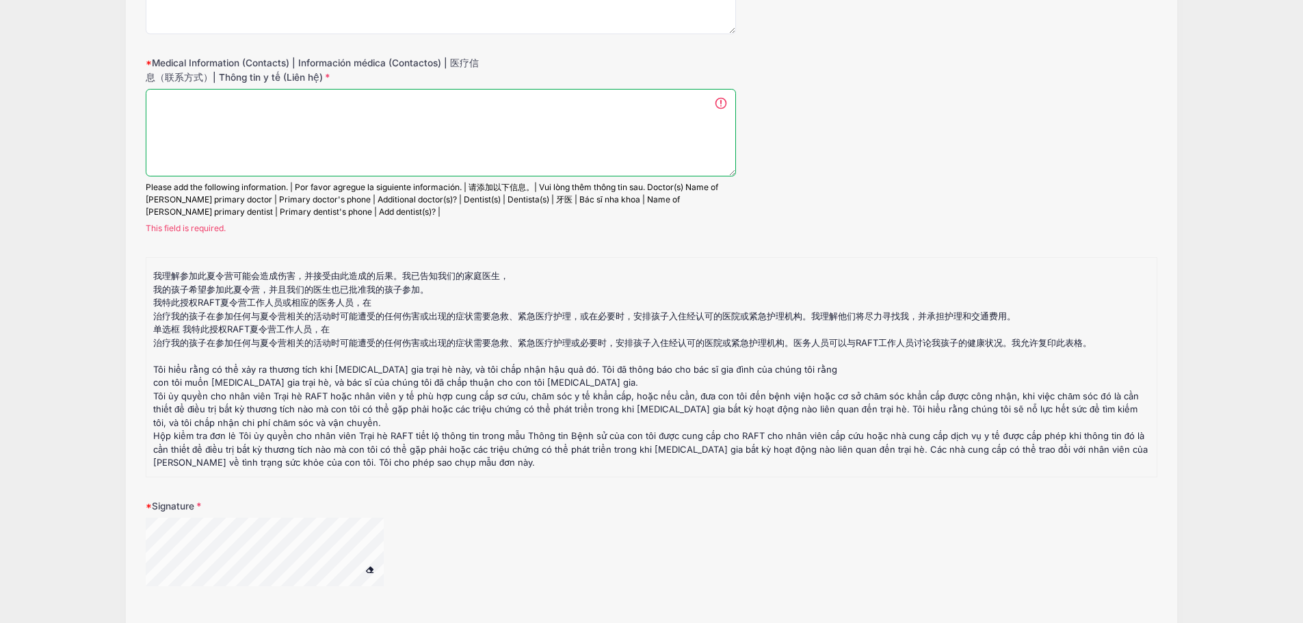
click at [298, 106] on textarea "Medical Information (Contacts) | Información médica (Contactos) | 医疗信息（联系方式）| T…" at bounding box center [441, 133] width 590 height 88
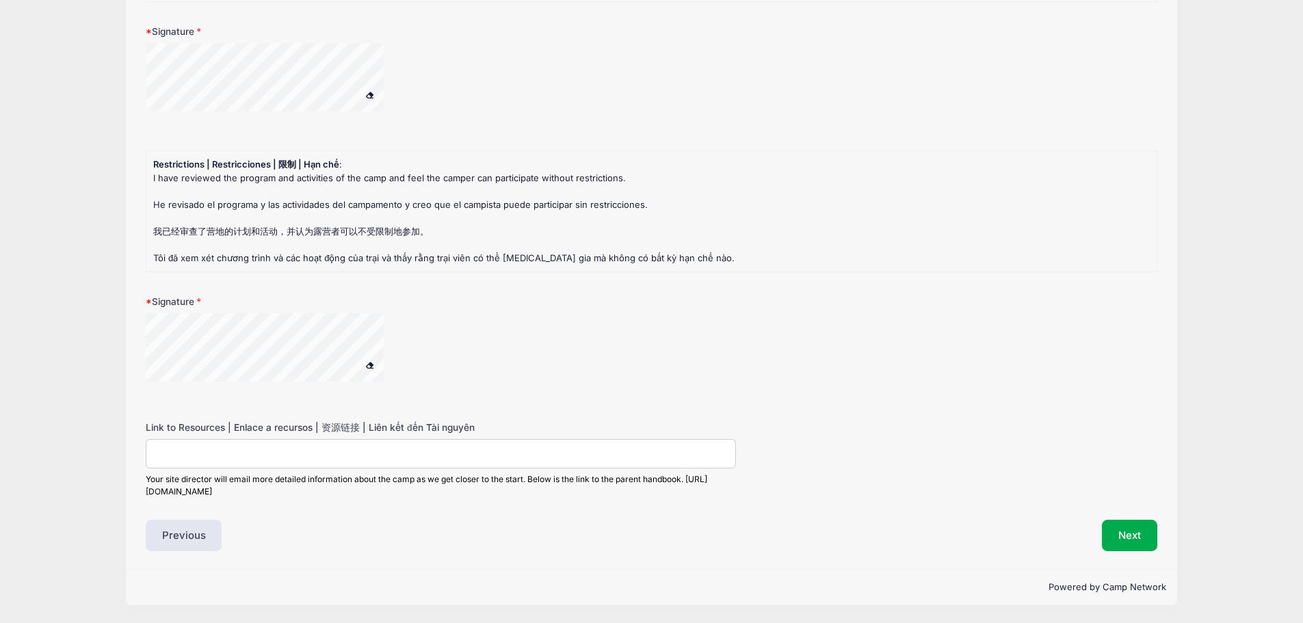
scroll to position [2095, 0]
type textarea "none known"
click at [1112, 530] on button "Next" at bounding box center [1129, 535] width 55 height 31
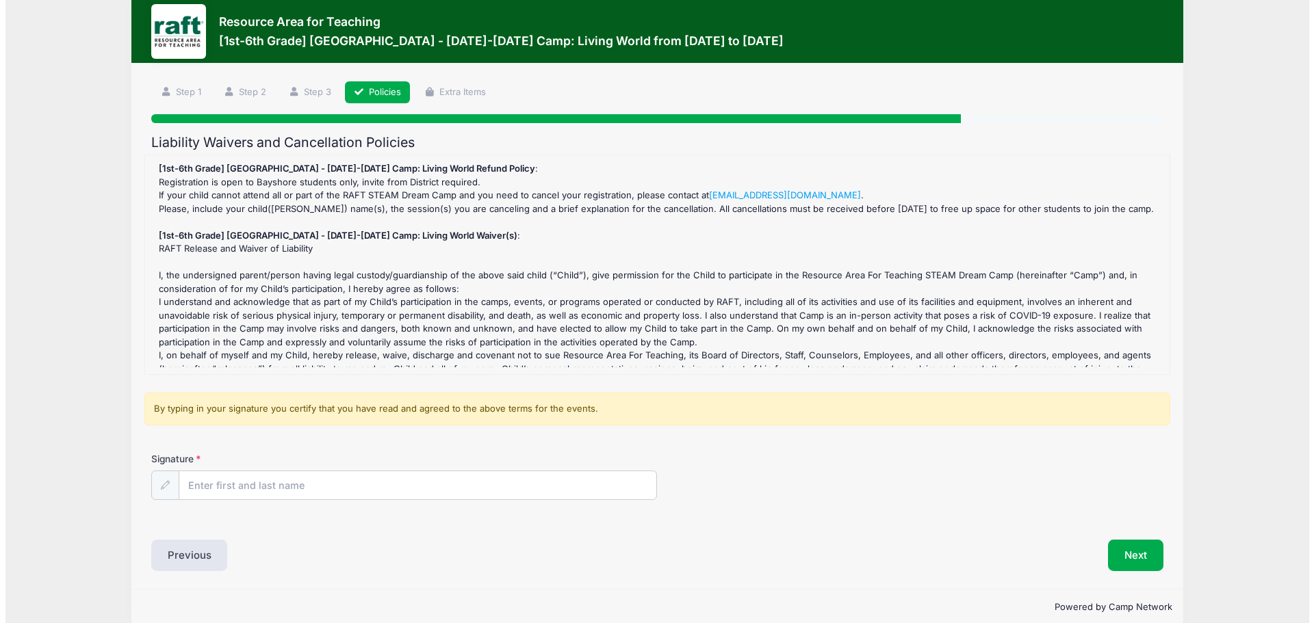
scroll to position [0, 0]
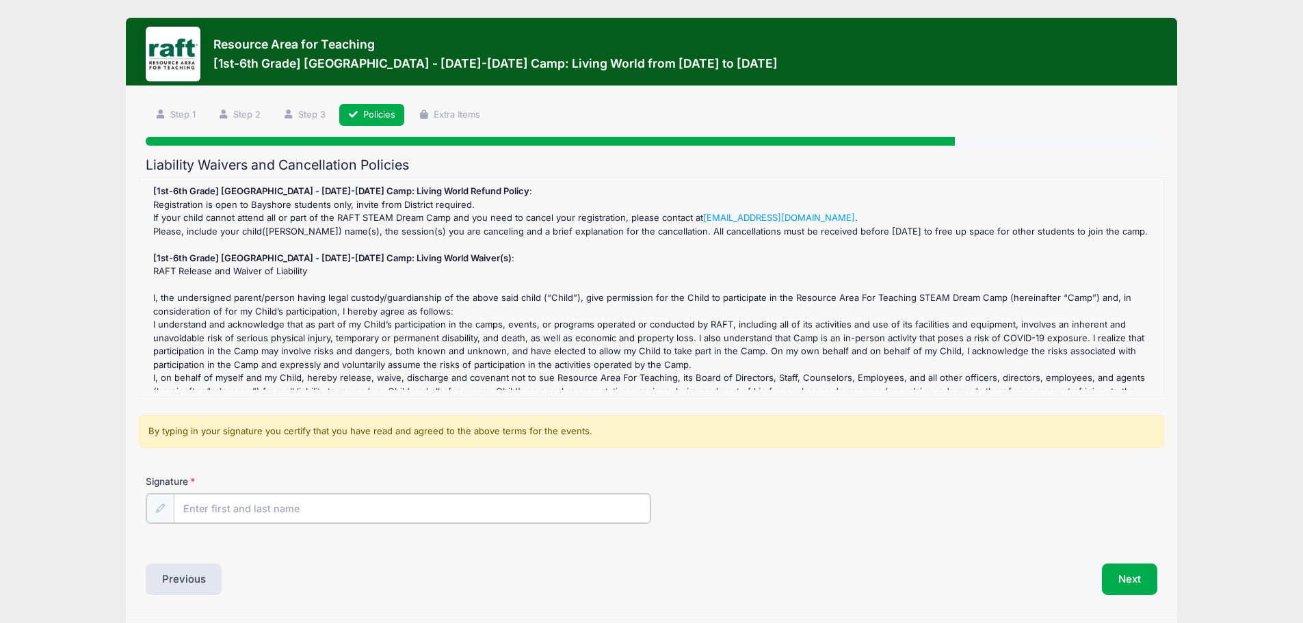
click at [214, 510] on input "Signature" at bounding box center [413, 508] width 478 height 29
type input "Sandra Armendariz"
click at [1123, 569] on button "Next" at bounding box center [1129, 577] width 55 height 31
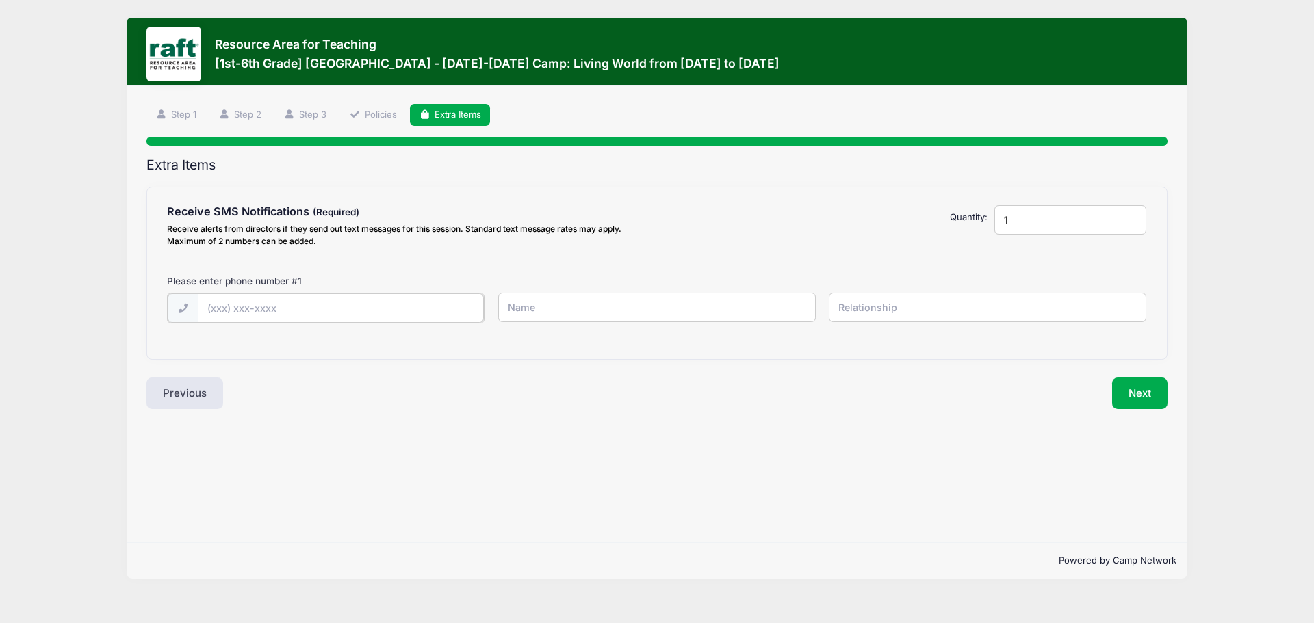
click at [276, 309] on input "text" at bounding box center [341, 308] width 287 height 29
type input "(408) 250-8861"
type input "Sandra"
type input "mother"
click at [1145, 390] on button "Next" at bounding box center [1139, 391] width 55 height 31
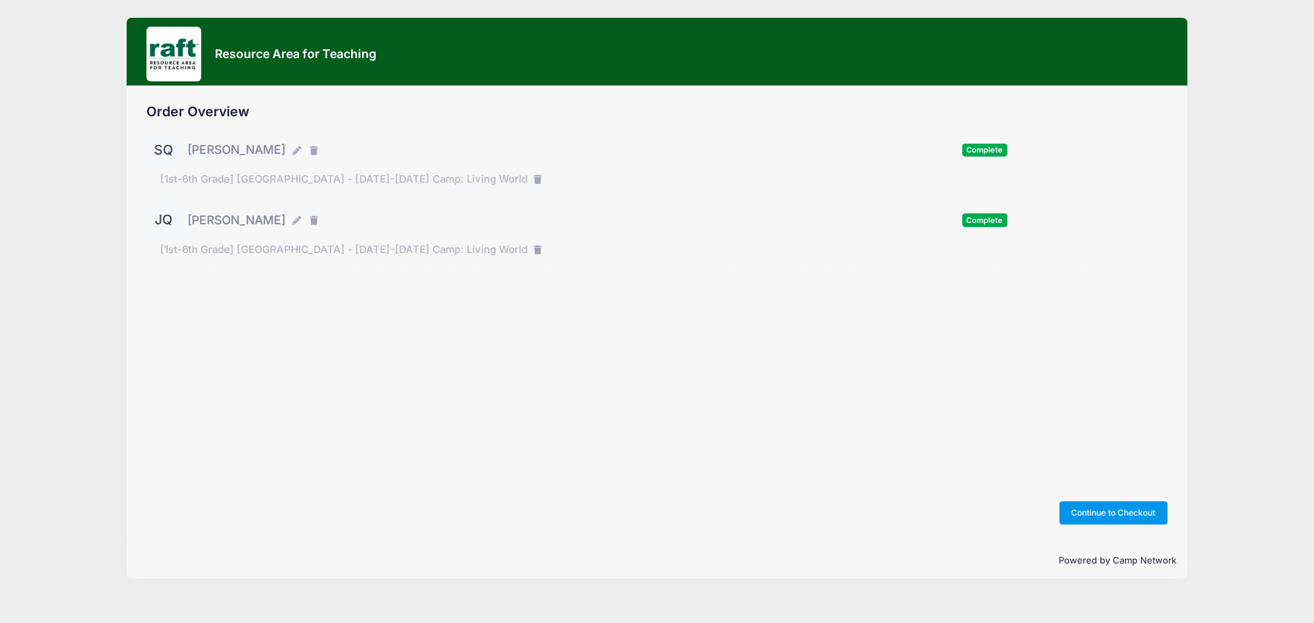
click at [1126, 509] on button "Continue to Checkout" at bounding box center [1113, 512] width 108 height 23
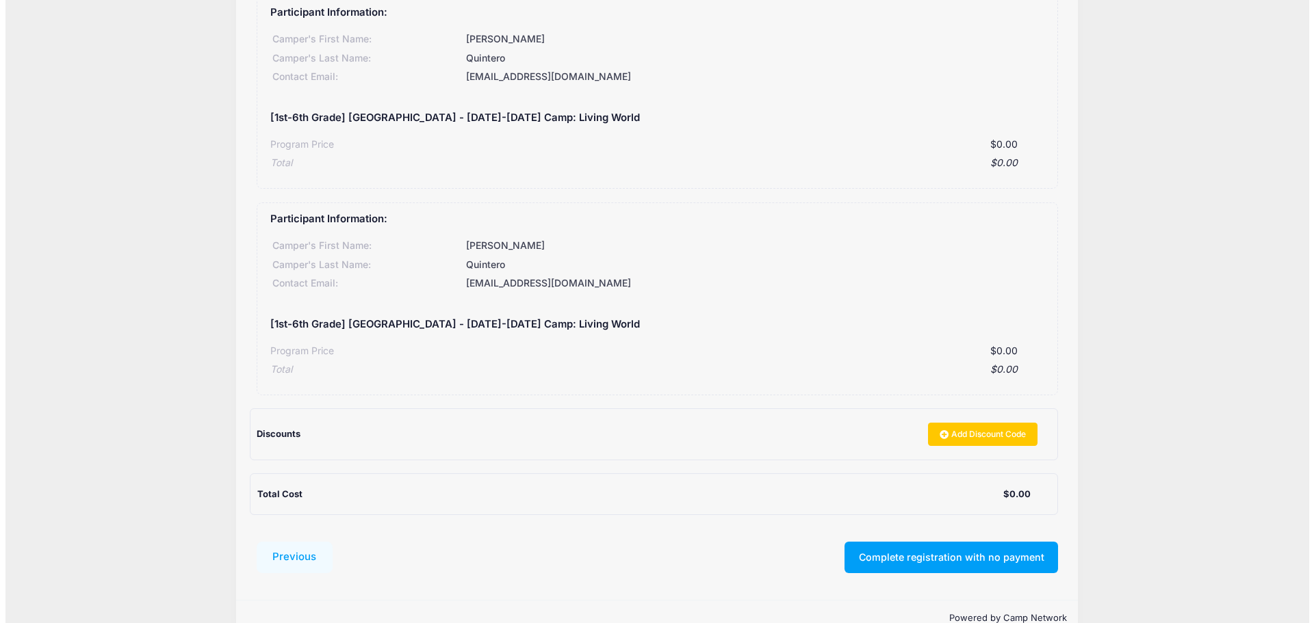
scroll to position [166, 0]
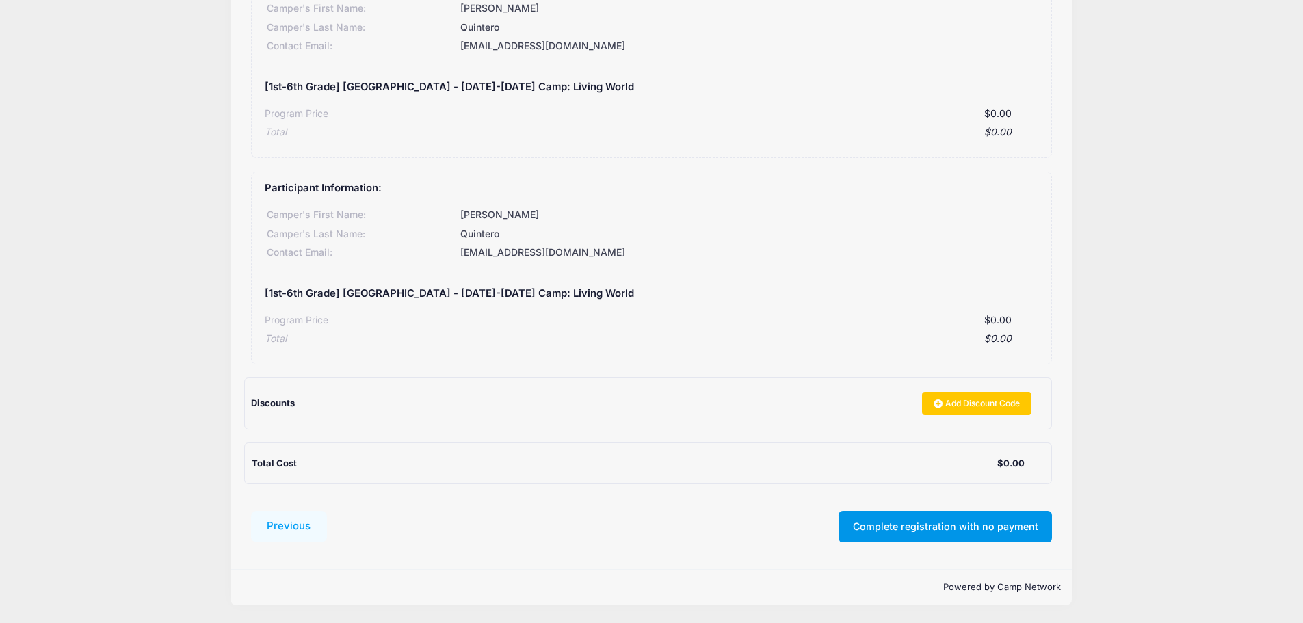
click at [945, 524] on button "Complete registration with no payment" at bounding box center [945, 526] width 213 height 31
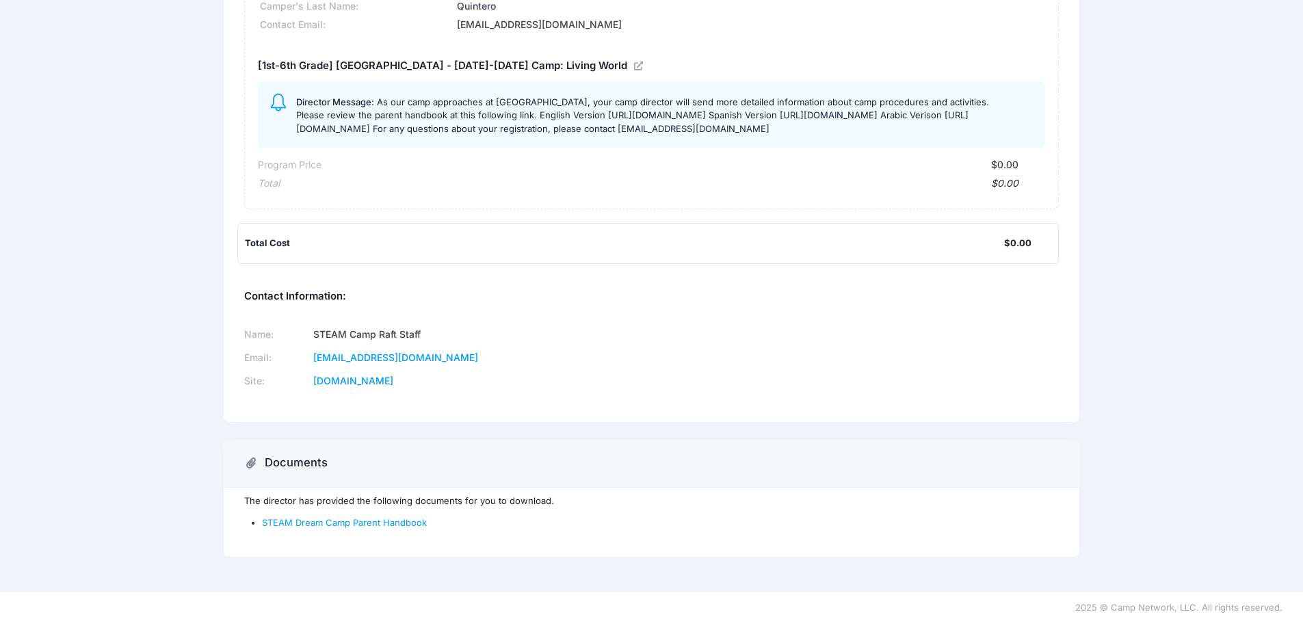
scroll to position [220, 0]
